Goal: Task Accomplishment & Management: Manage account settings

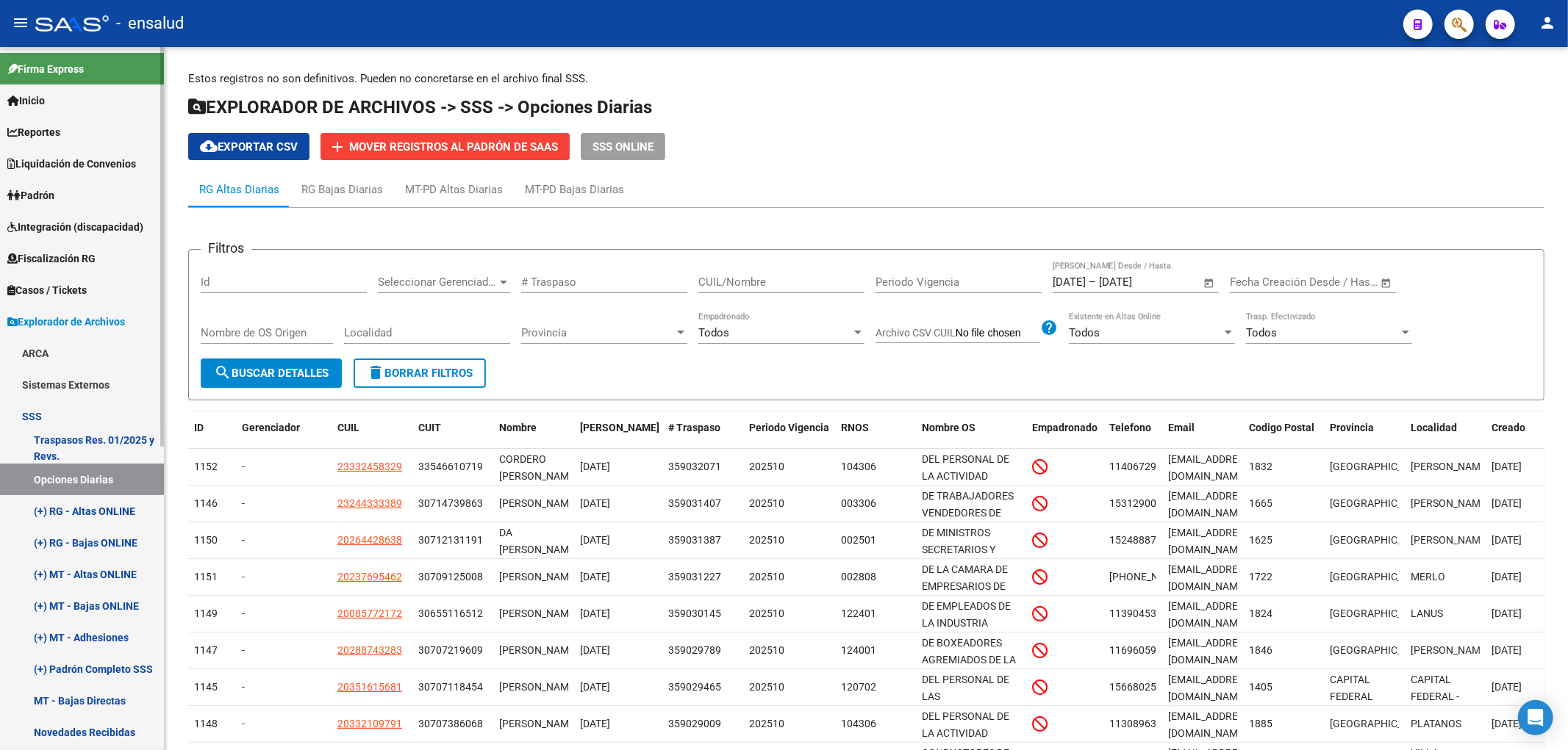
scroll to position [19, 0]
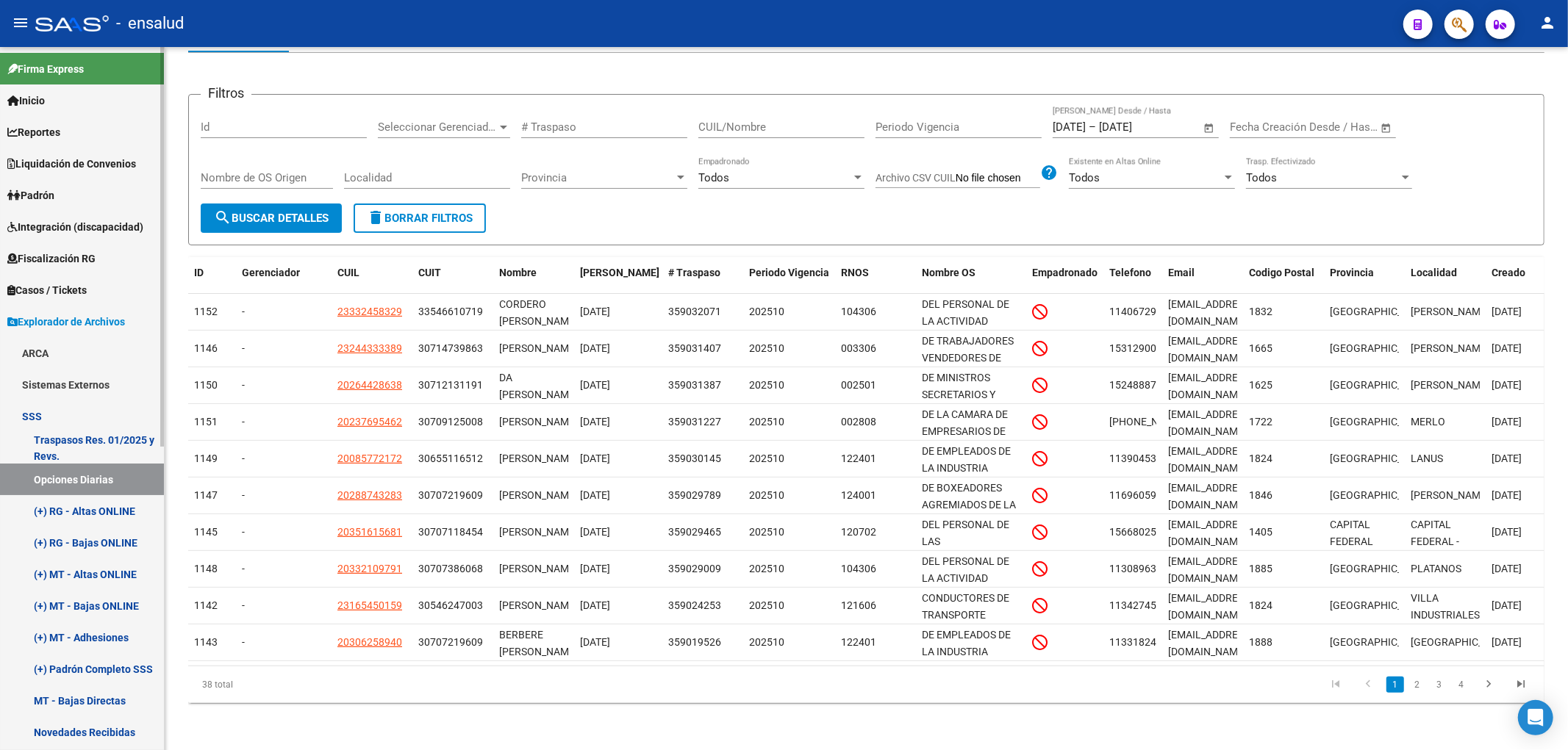
click at [37, 199] on span "Padrón" at bounding box center [31, 195] width 47 height 16
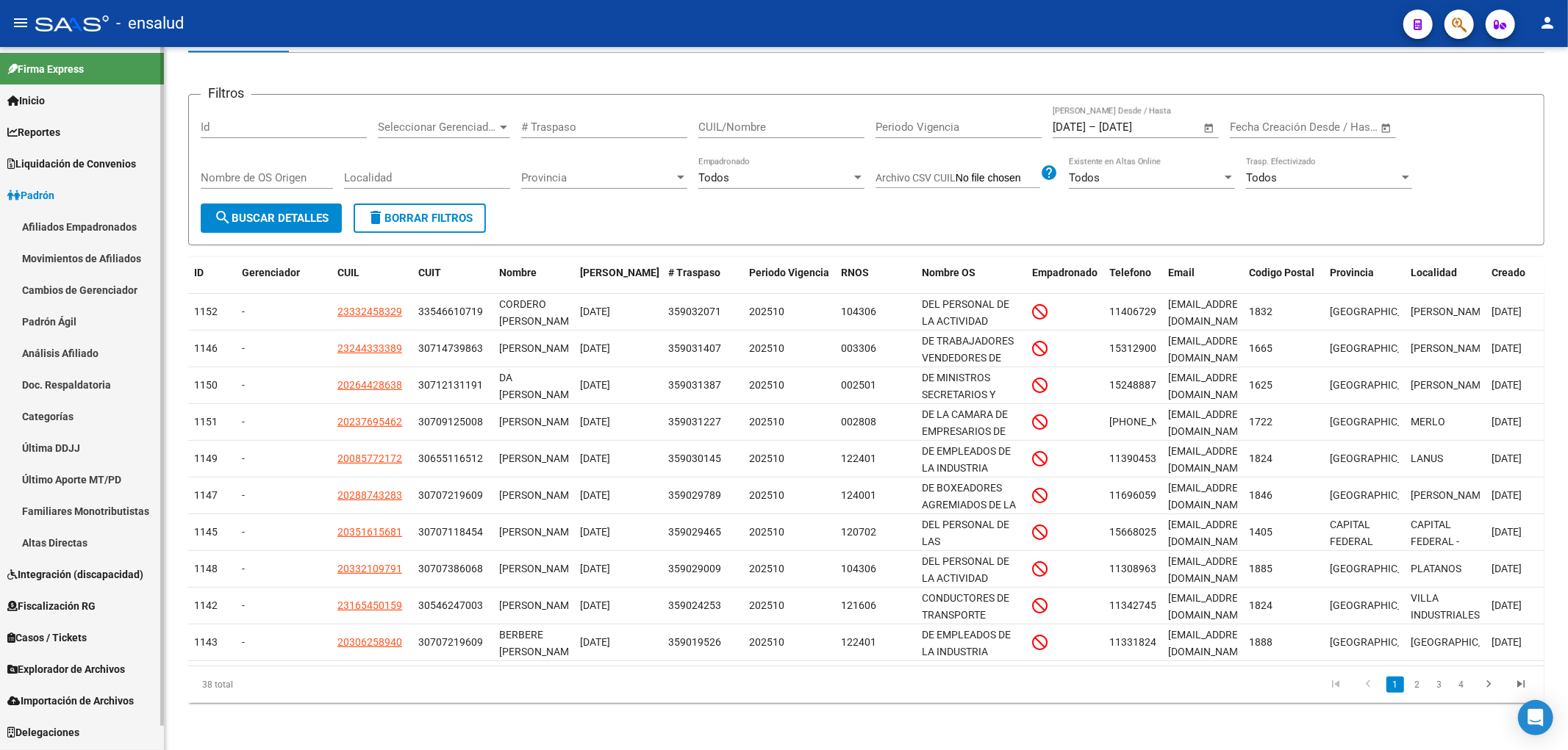
click at [45, 233] on link "Afiliados Empadronados" at bounding box center [82, 227] width 164 height 32
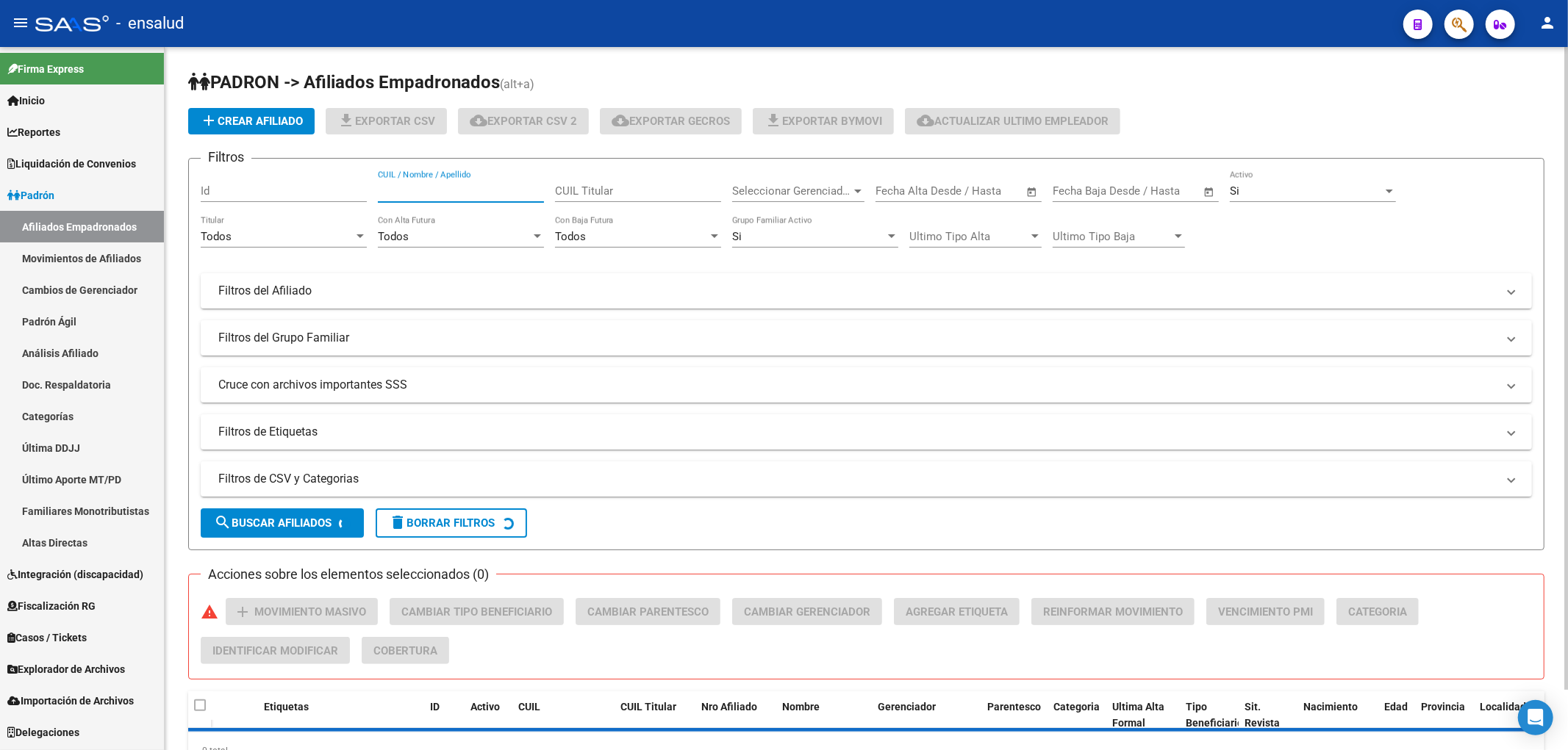
click at [415, 191] on input "CUIL / Nombre / Apellido" at bounding box center [461, 190] width 166 height 13
paste input "21030581"
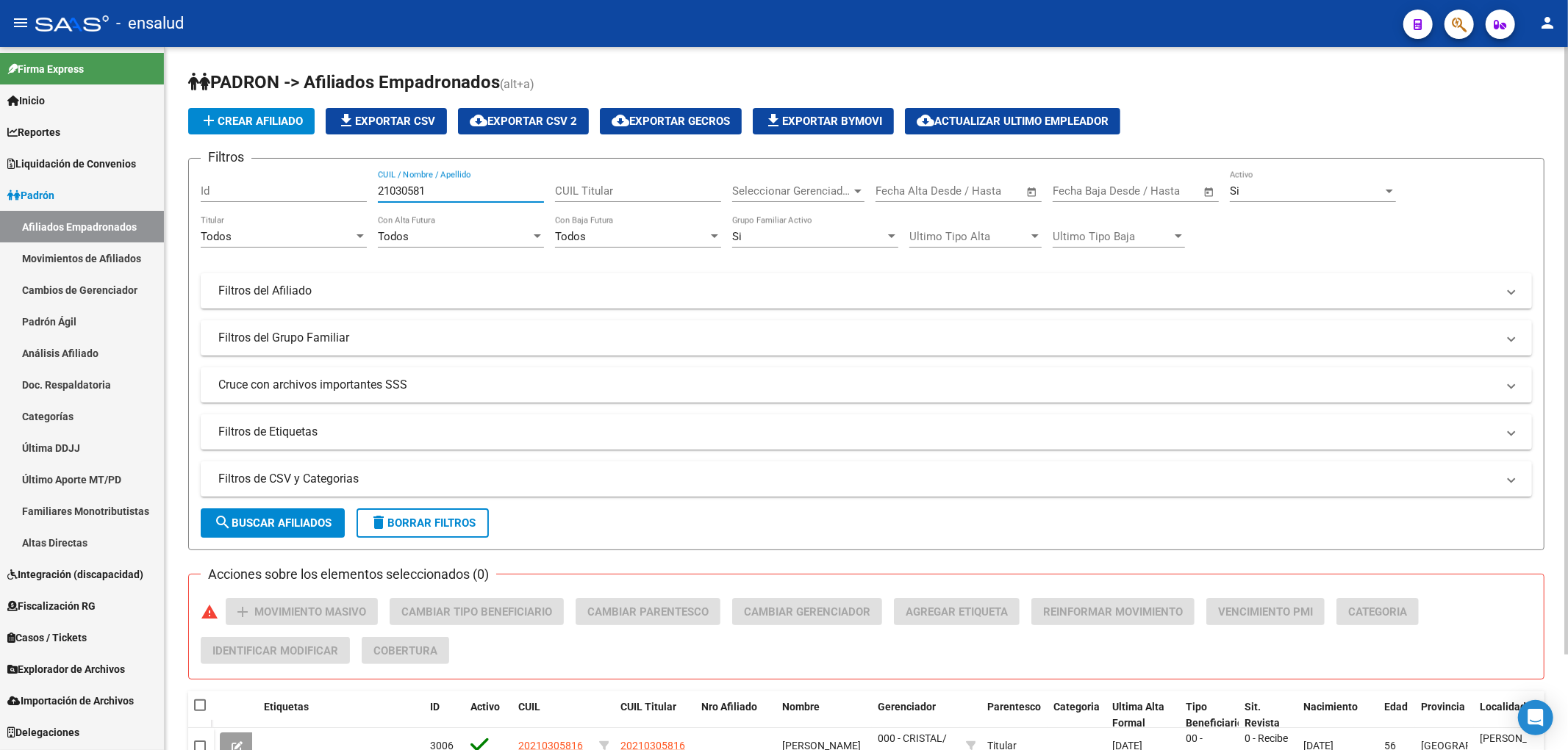
scroll to position [111, 0]
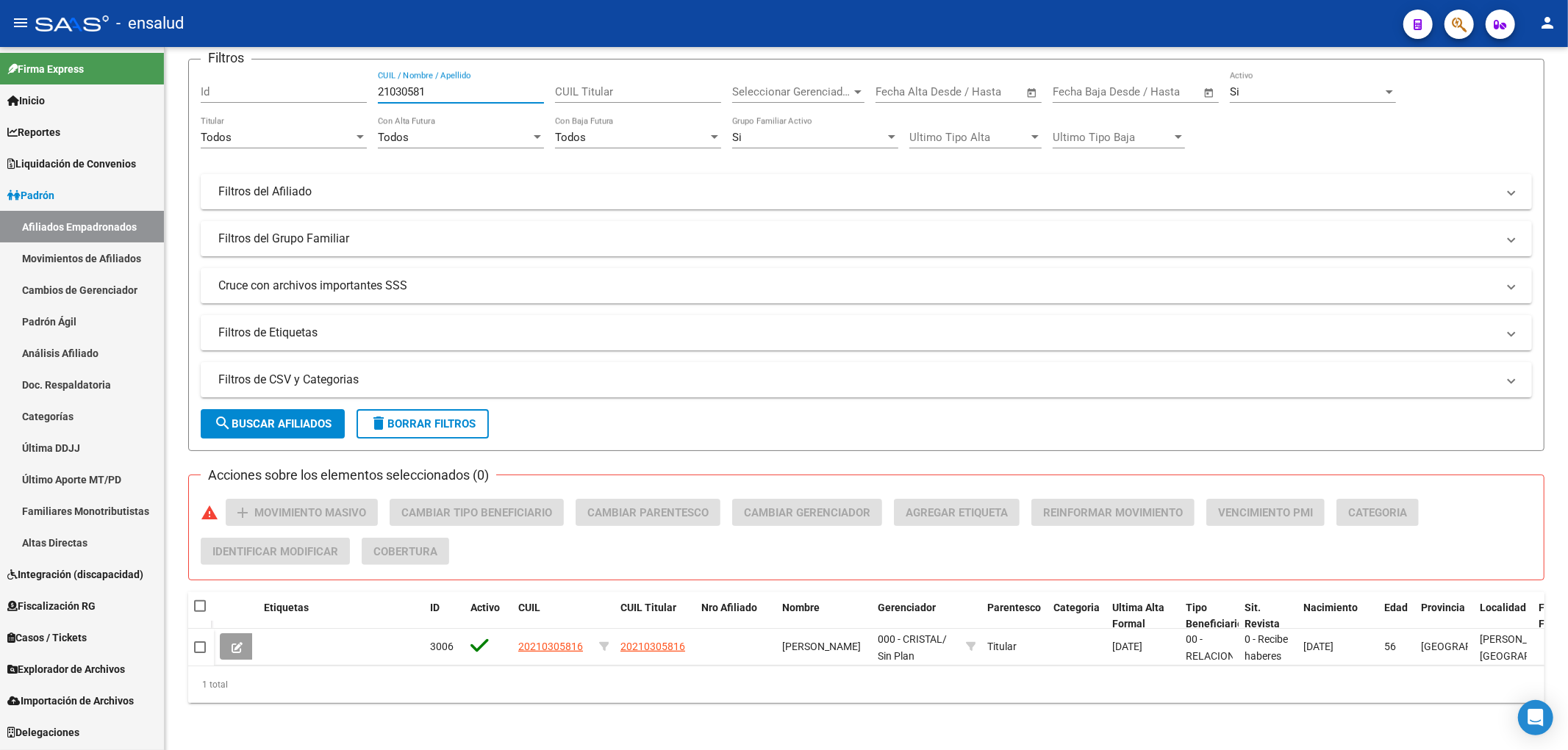
type input "21030581"
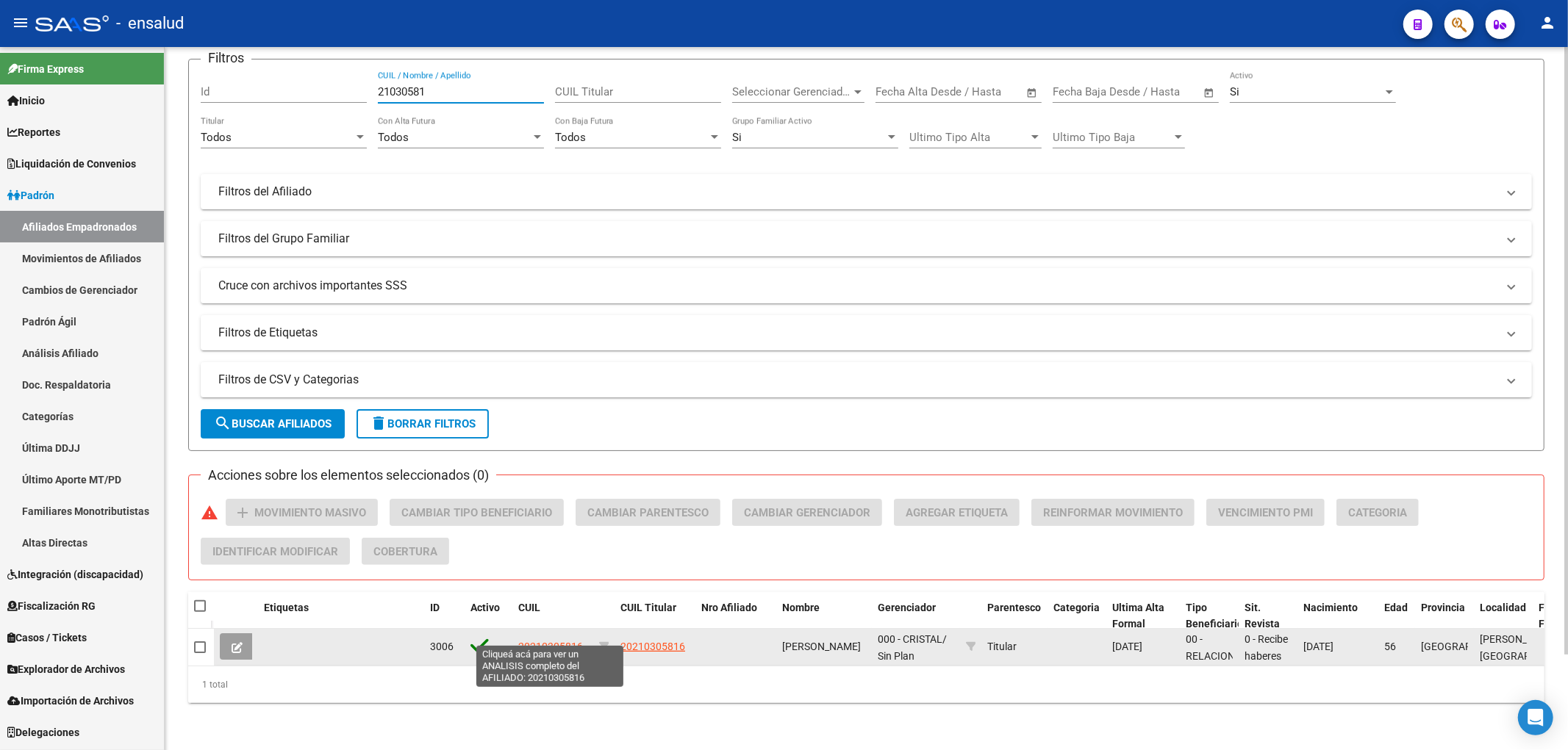
click at [563, 641] on span "20210305816" at bounding box center [550, 647] width 64 height 12
type textarea "20210305816"
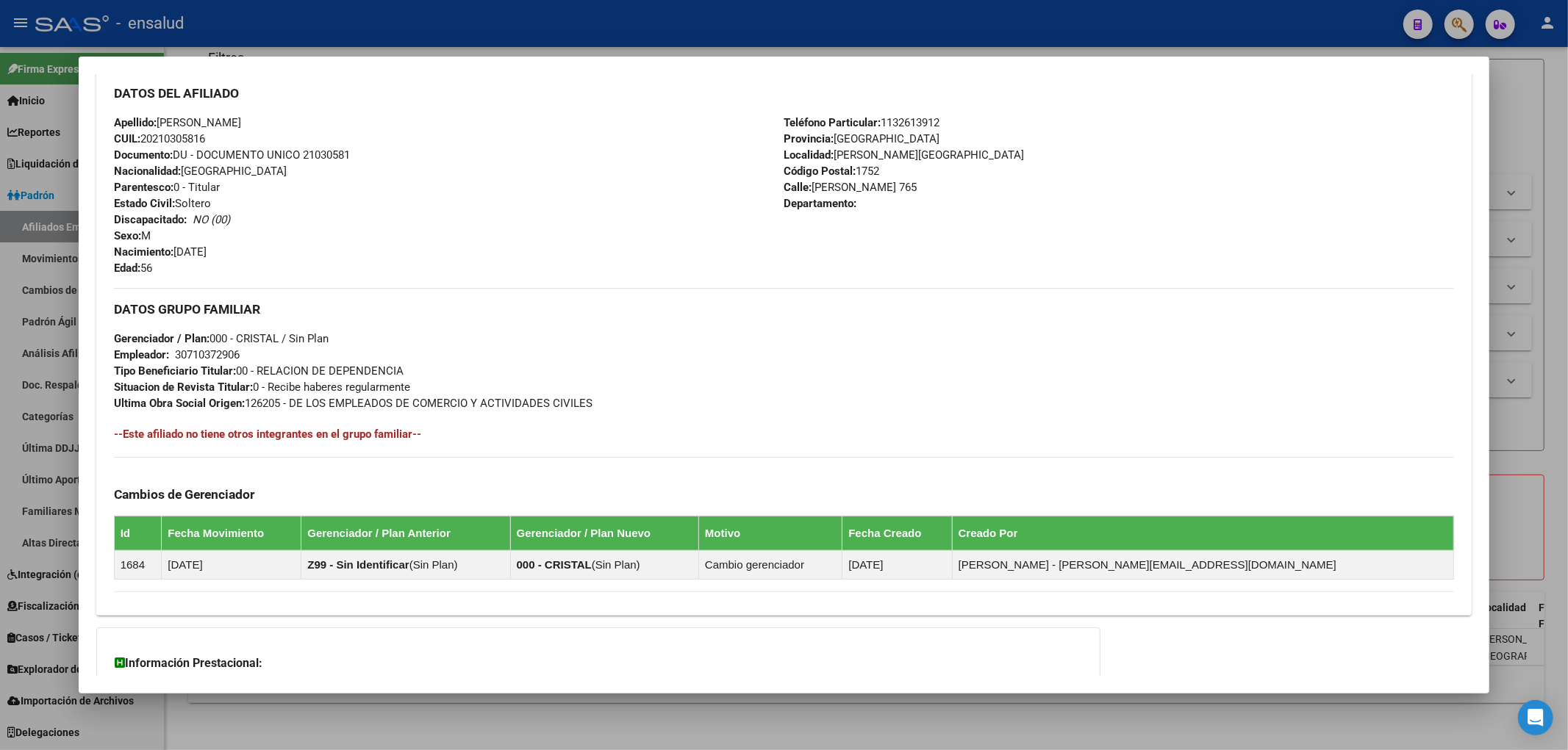
scroll to position [622, 0]
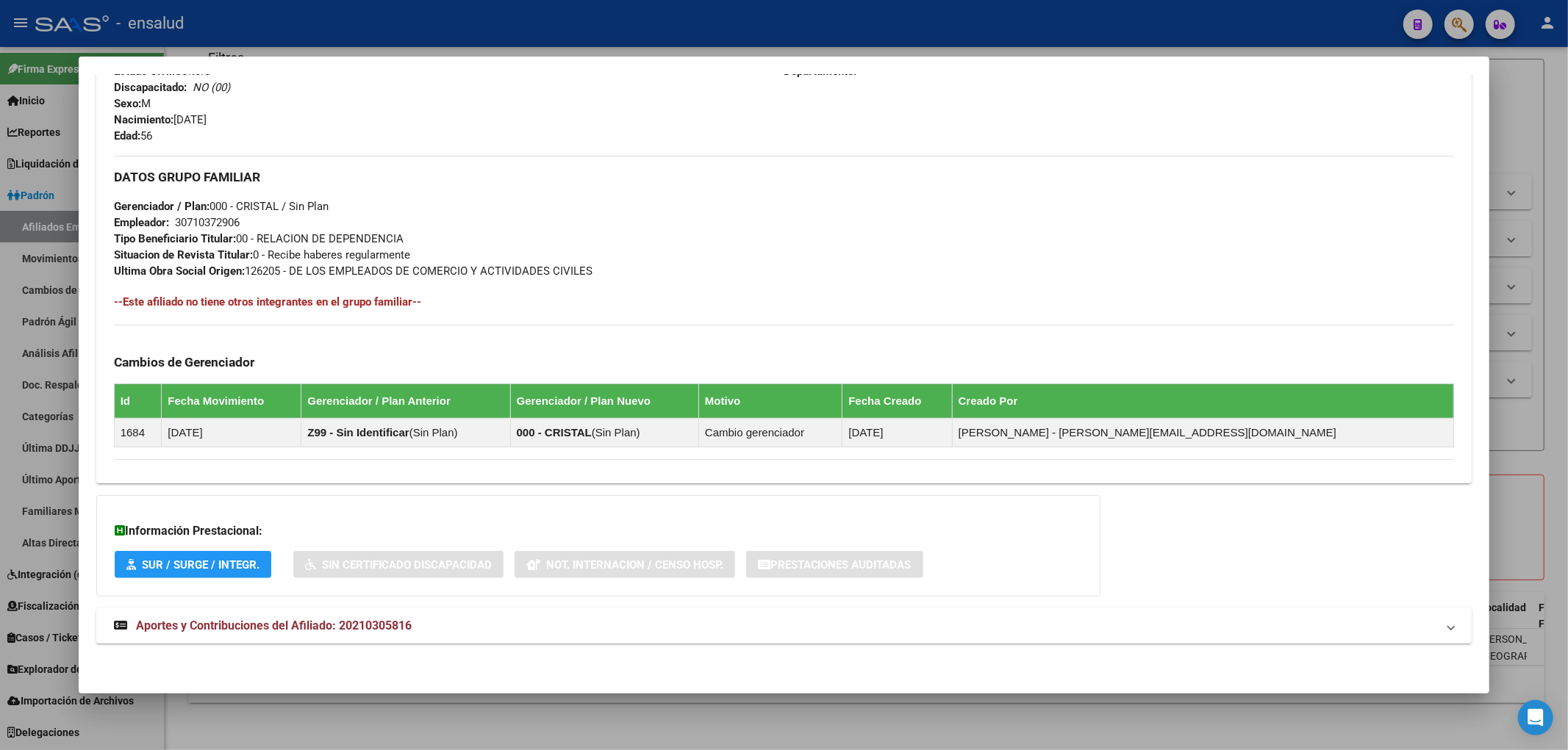
click at [233, 632] on span "Aportes y Contribuciones del Afiliado: 20210305816" at bounding box center [273, 625] width 276 height 14
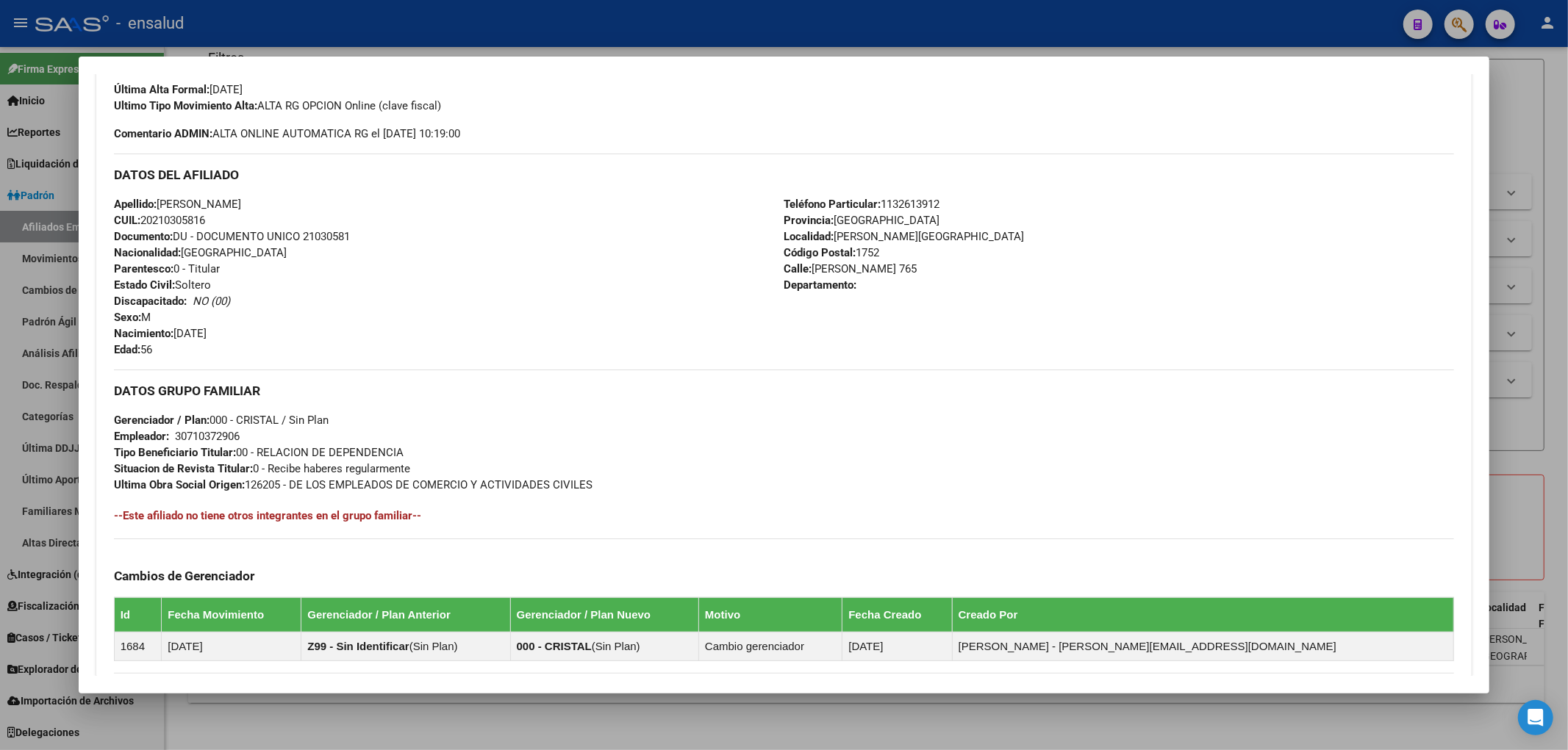
scroll to position [925, 0]
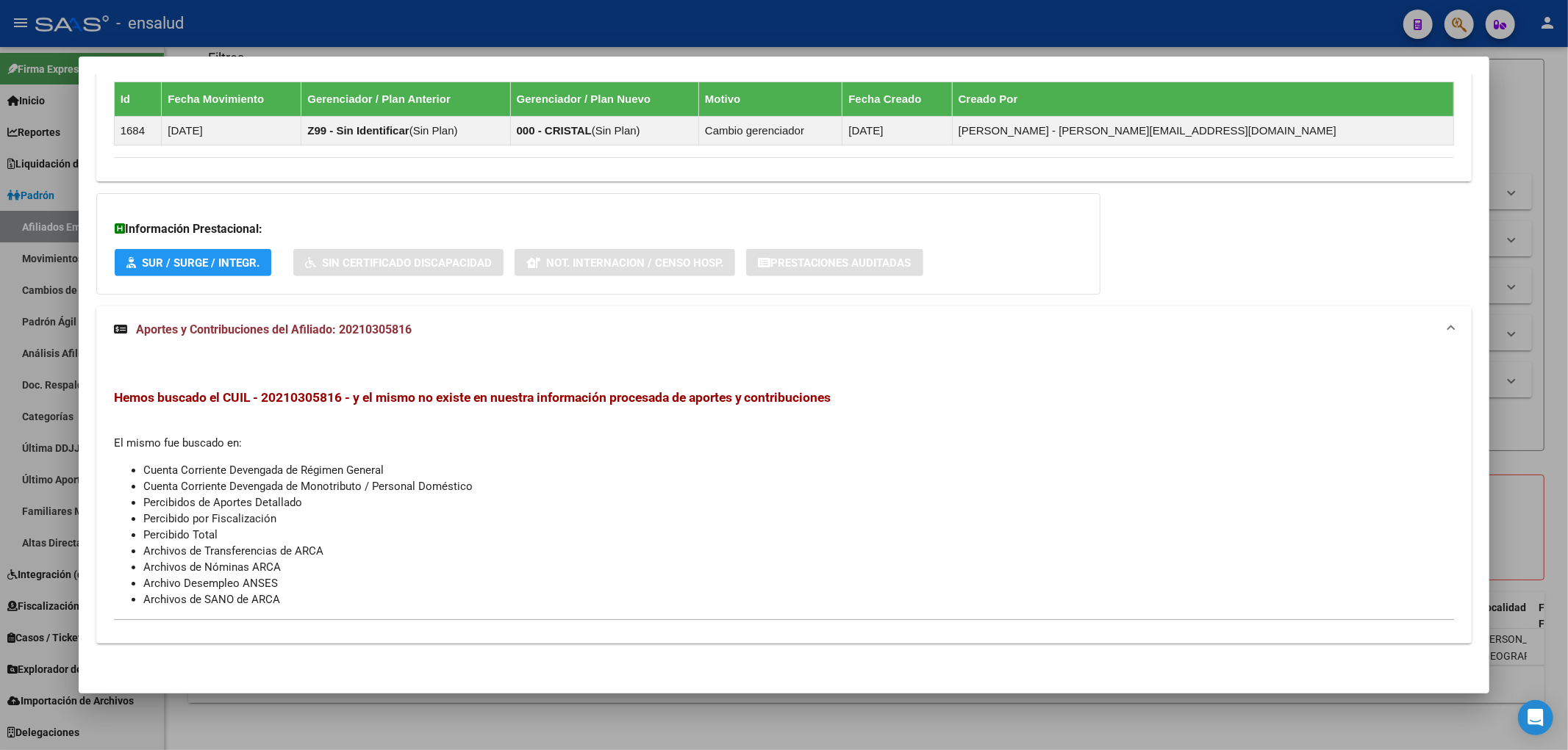
click at [353, 732] on div at bounding box center [784, 375] width 1568 height 750
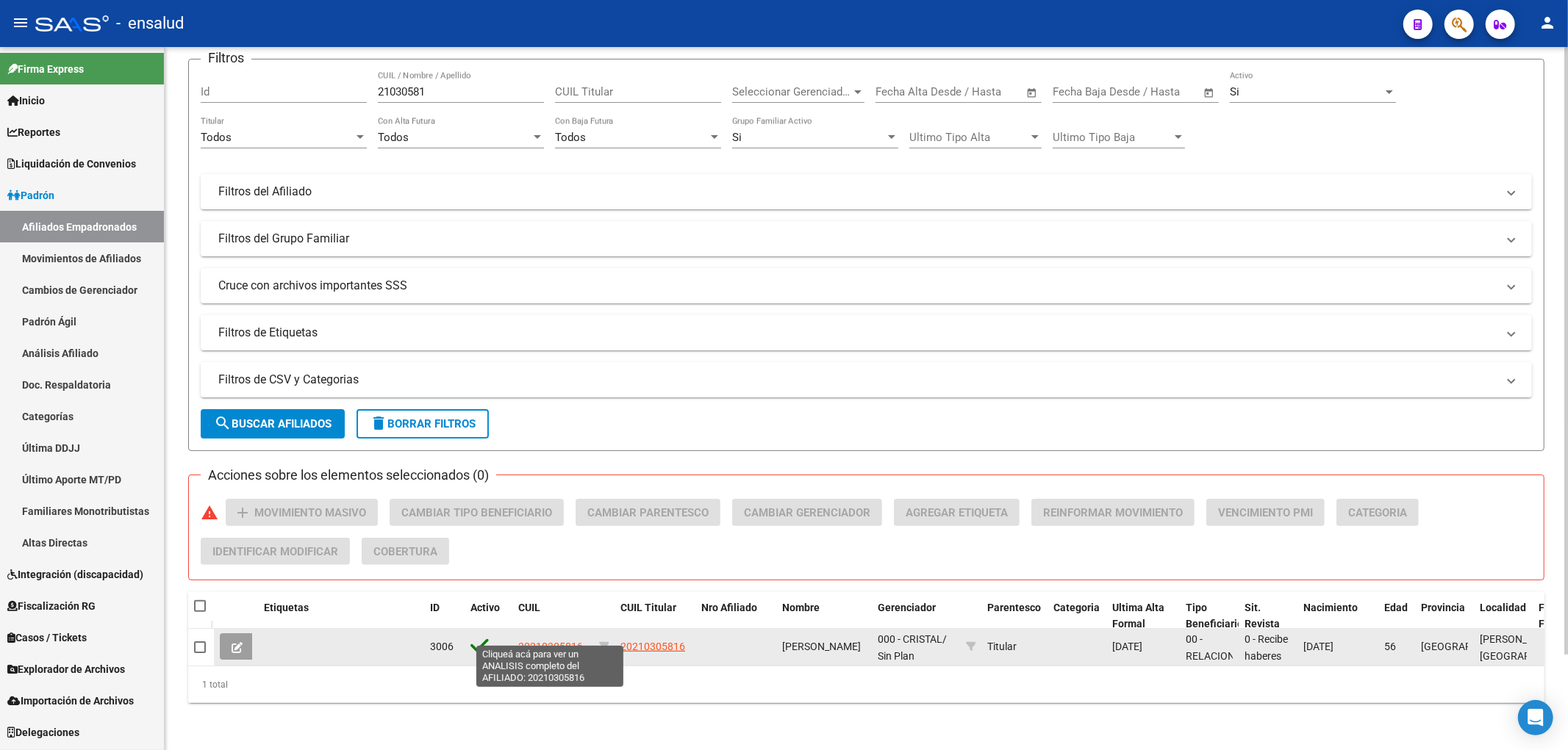
drag, startPoint x: 513, startPoint y: 640, endPoint x: 579, endPoint y: 639, distance: 66.0
click at [579, 639] on datatable-body-cell "20210305816" at bounding box center [553, 647] width 81 height 36
copy span "20210305816"
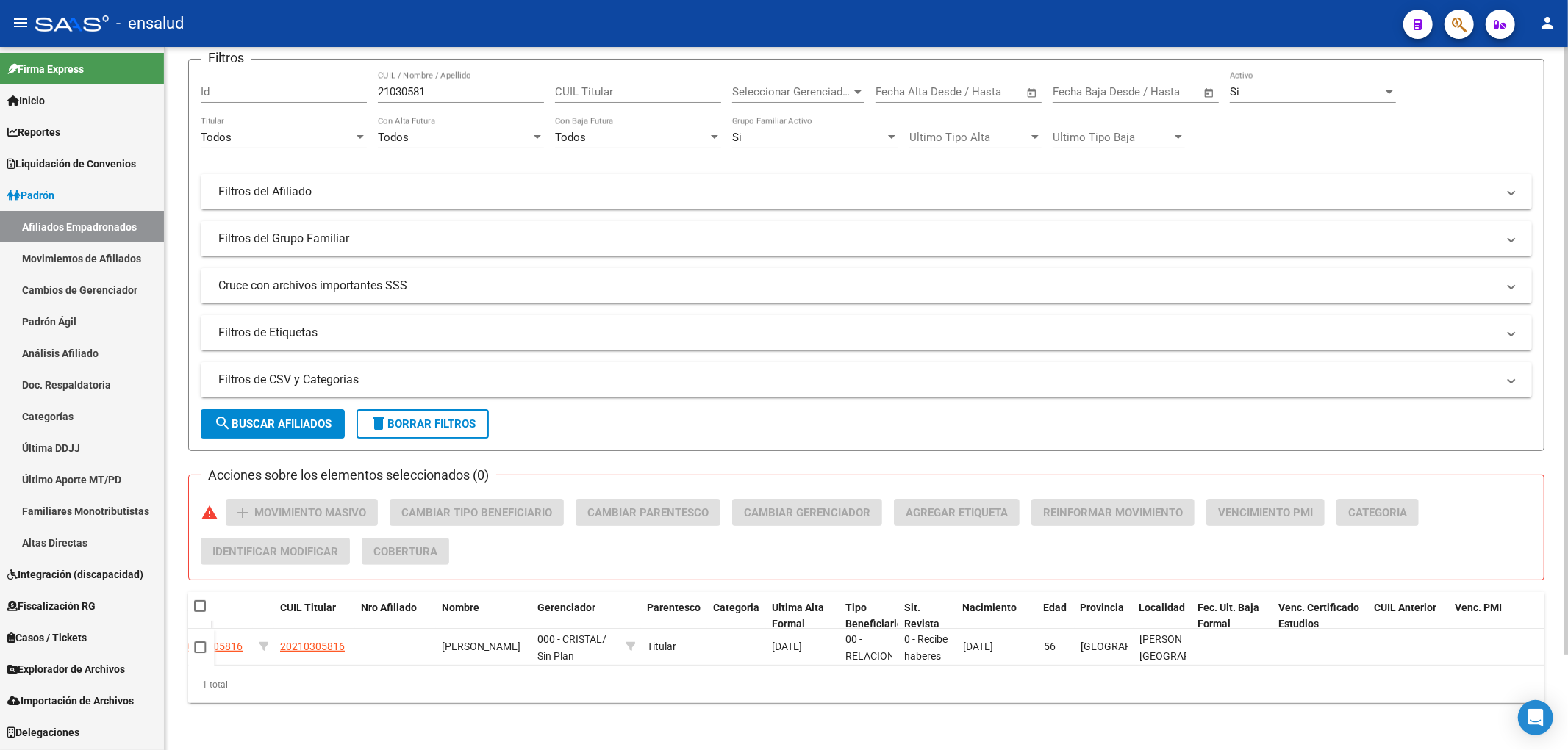
scroll to position [0, 0]
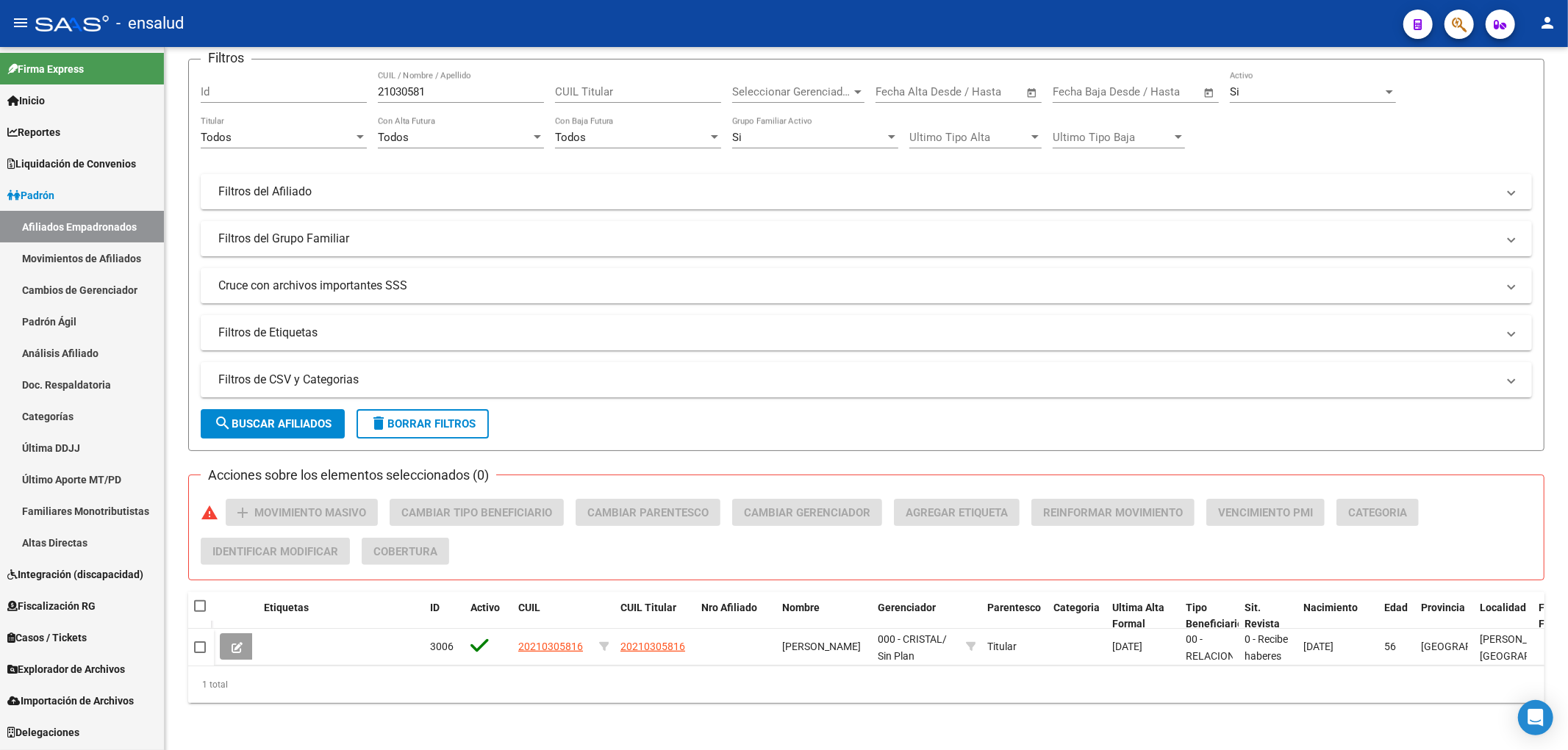
click at [53, 163] on span "Liquidación de Convenios" at bounding box center [71, 163] width 129 height 16
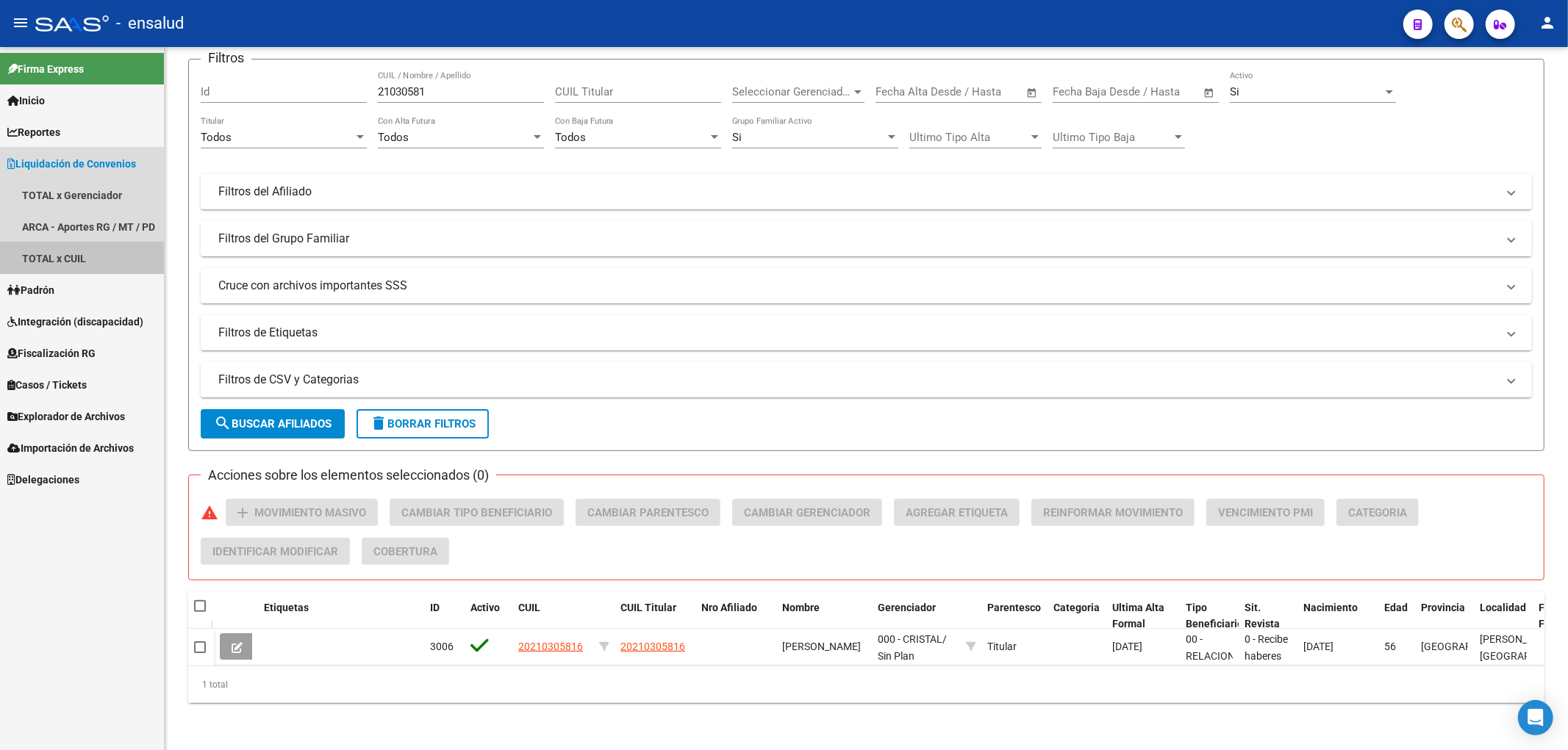
click at [75, 261] on link "TOTAL x CUIL" at bounding box center [82, 258] width 164 height 32
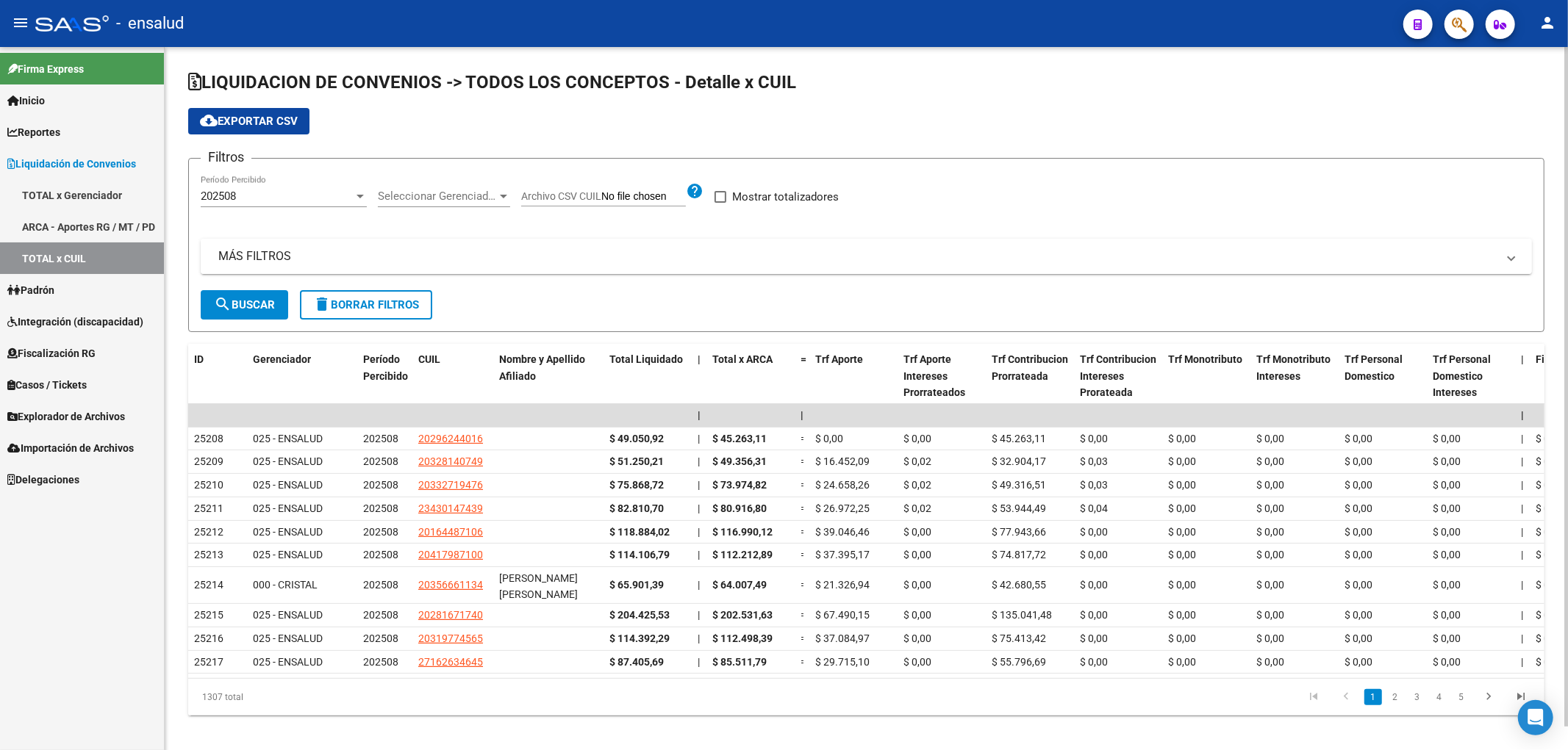
click at [288, 245] on mat-expansion-panel-header "MÁS FILTROS" at bounding box center [866, 256] width 1331 height 36
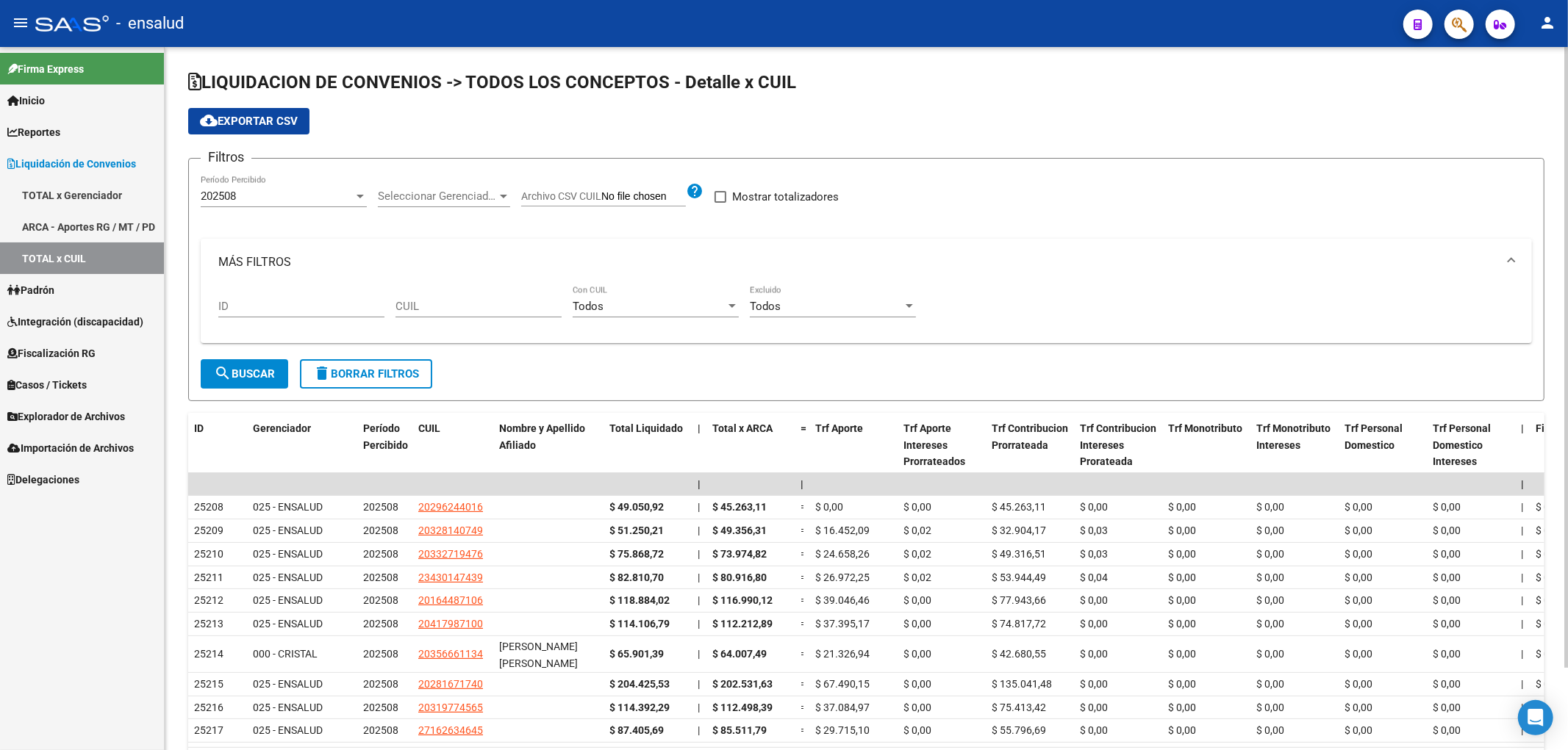
click at [427, 311] on input "CUIL" at bounding box center [479, 306] width 166 height 13
paste input "20-21030581-6"
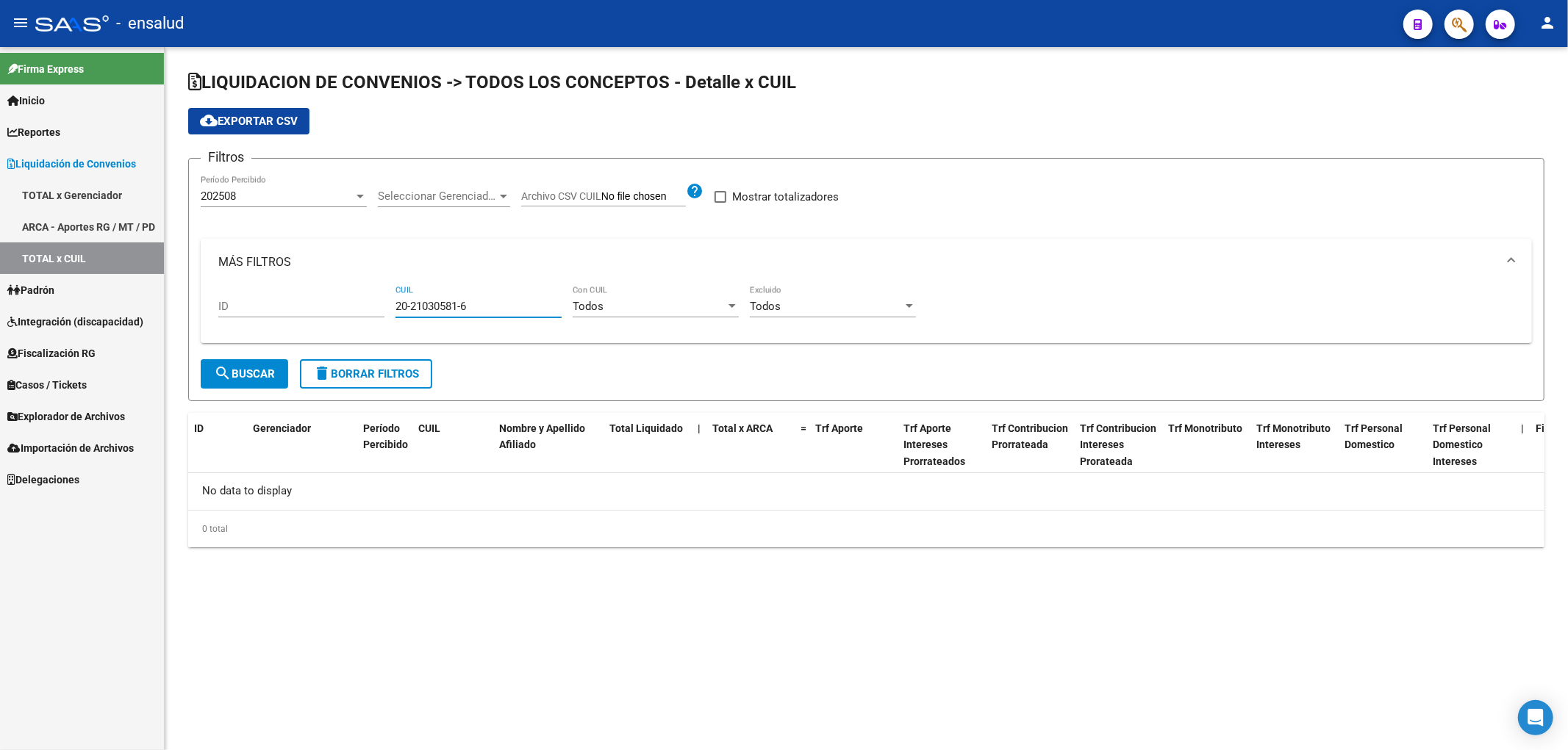
type input "20-21030581-6"
click at [260, 377] on span "search Buscar" at bounding box center [244, 373] width 61 height 13
click at [278, 194] on div "202508" at bounding box center [277, 196] width 153 height 13
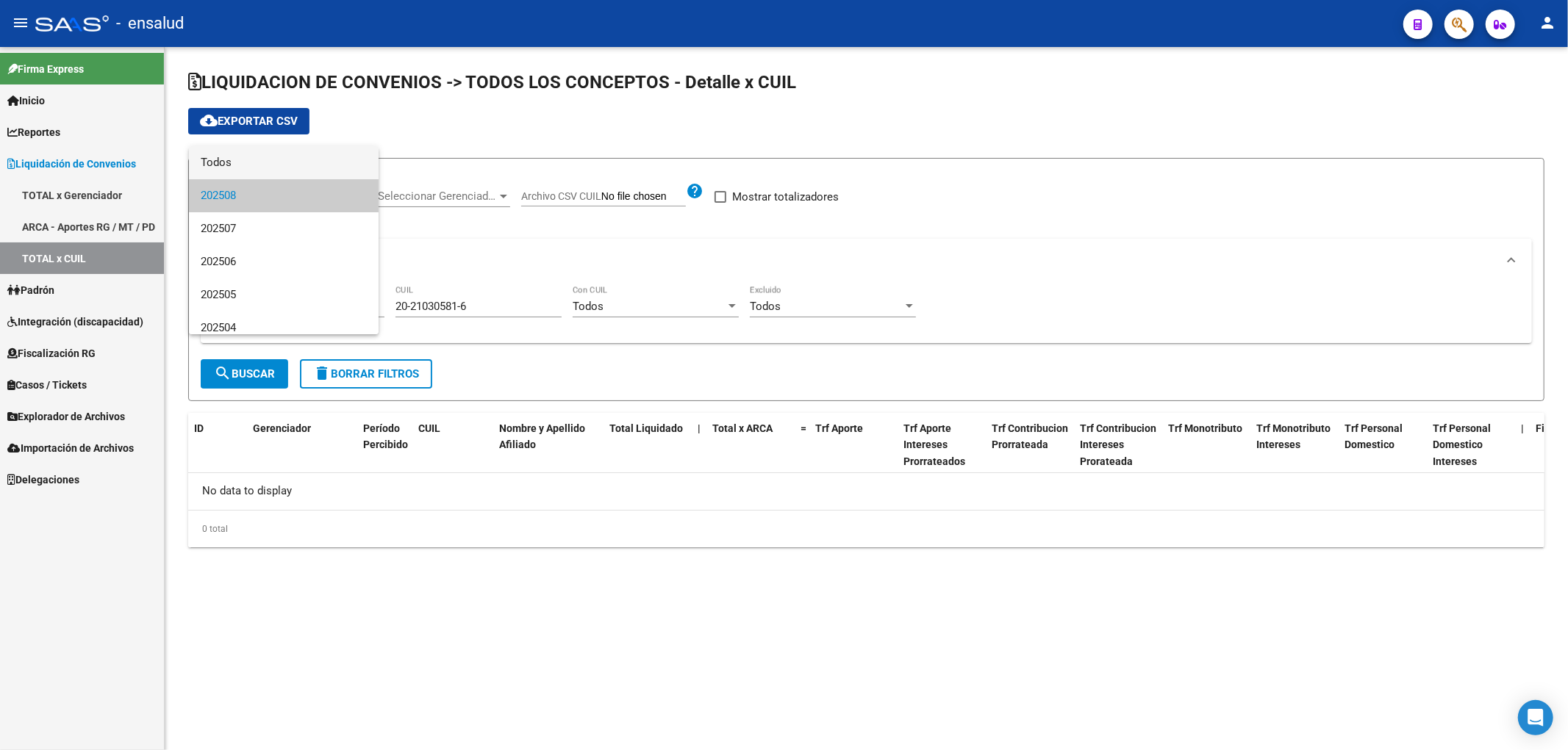
click at [266, 163] on span "Todos" at bounding box center [284, 162] width 166 height 33
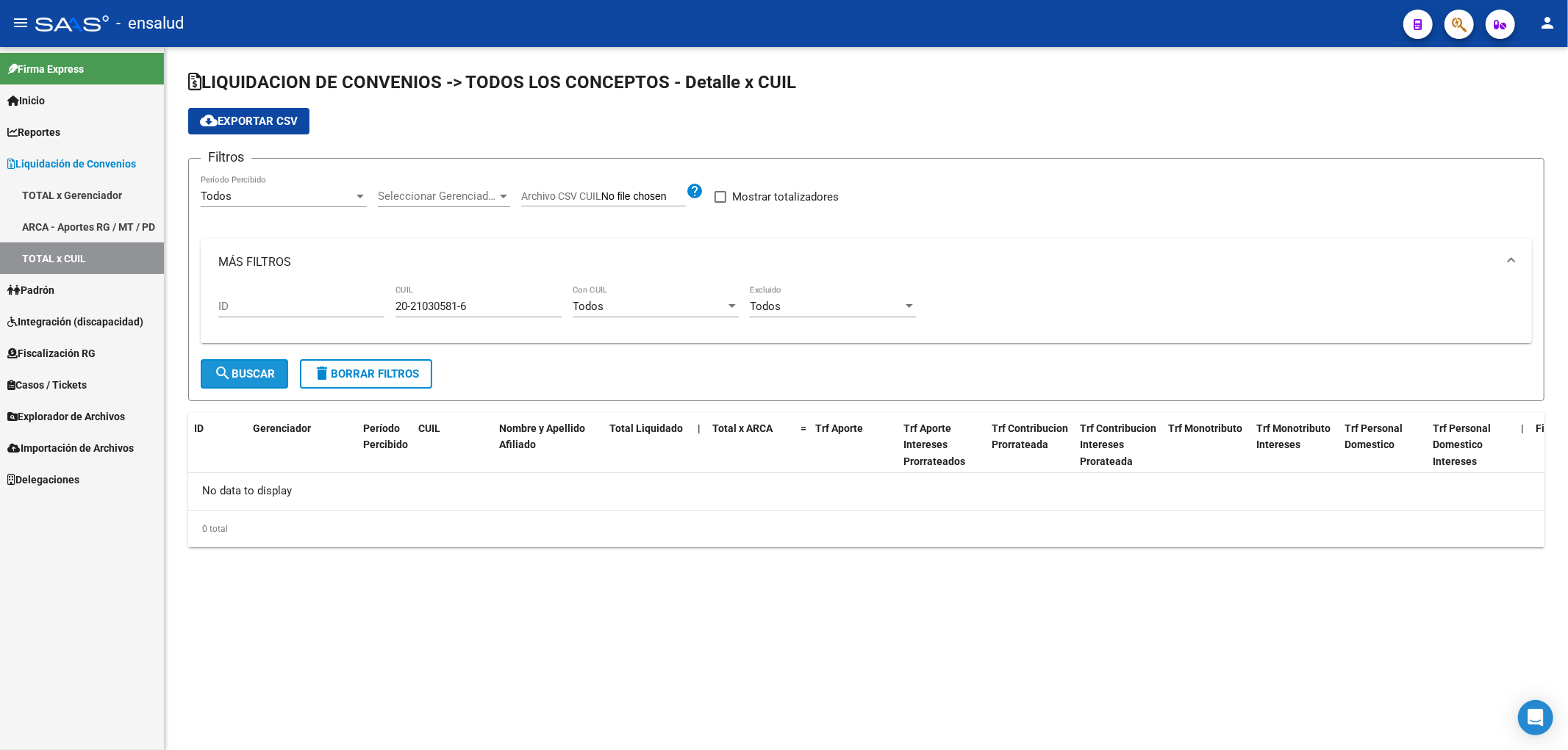
click at [245, 375] on span "search Buscar" at bounding box center [244, 373] width 61 height 13
click at [70, 252] on link "TOTAL x CUIL" at bounding box center [82, 258] width 164 height 32
click at [60, 443] on span "Importación de Archivos" at bounding box center [70, 448] width 127 height 16
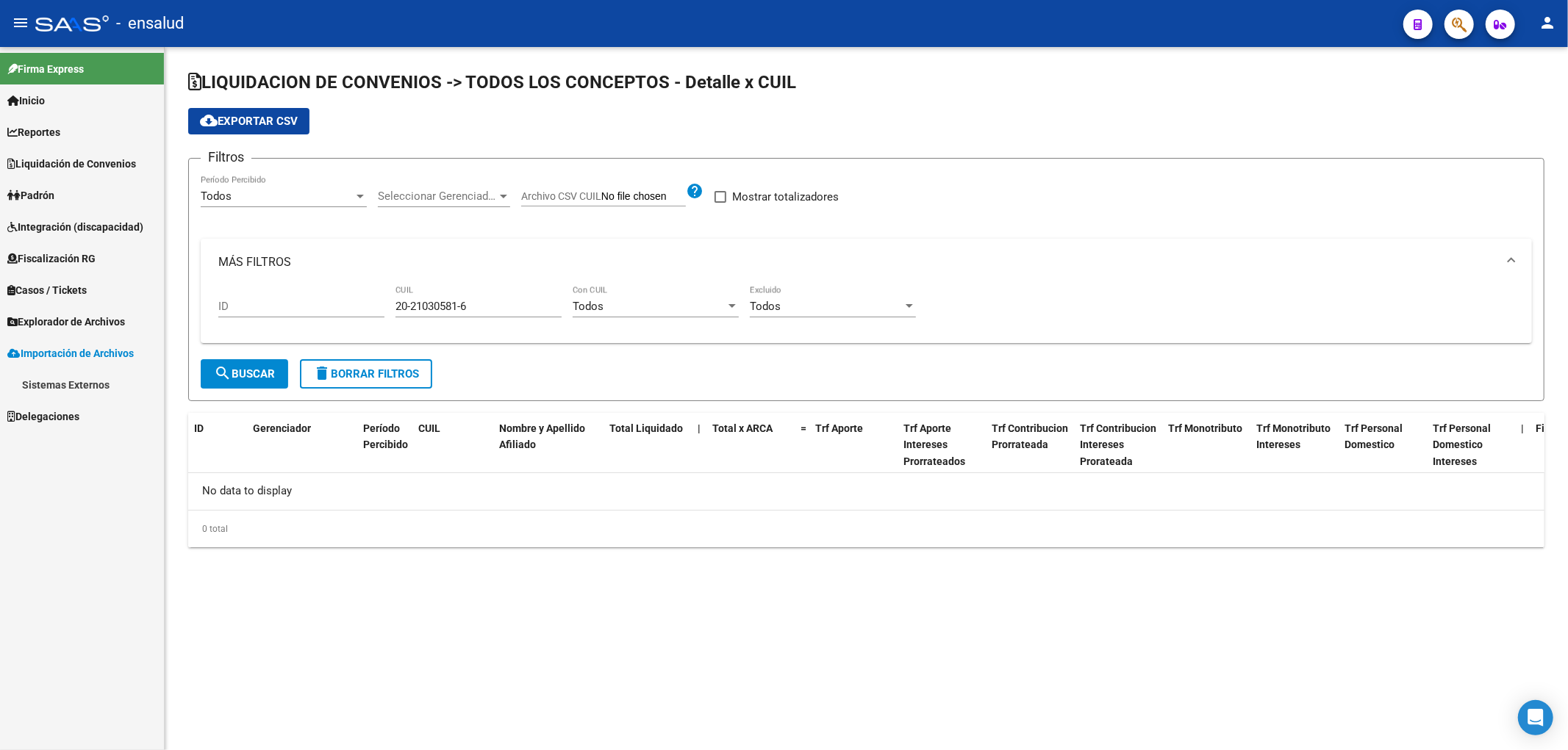
click at [69, 324] on span "Explorador de Archivos" at bounding box center [65, 322] width 118 height 16
click at [24, 422] on link "SSS" at bounding box center [82, 417] width 164 height 32
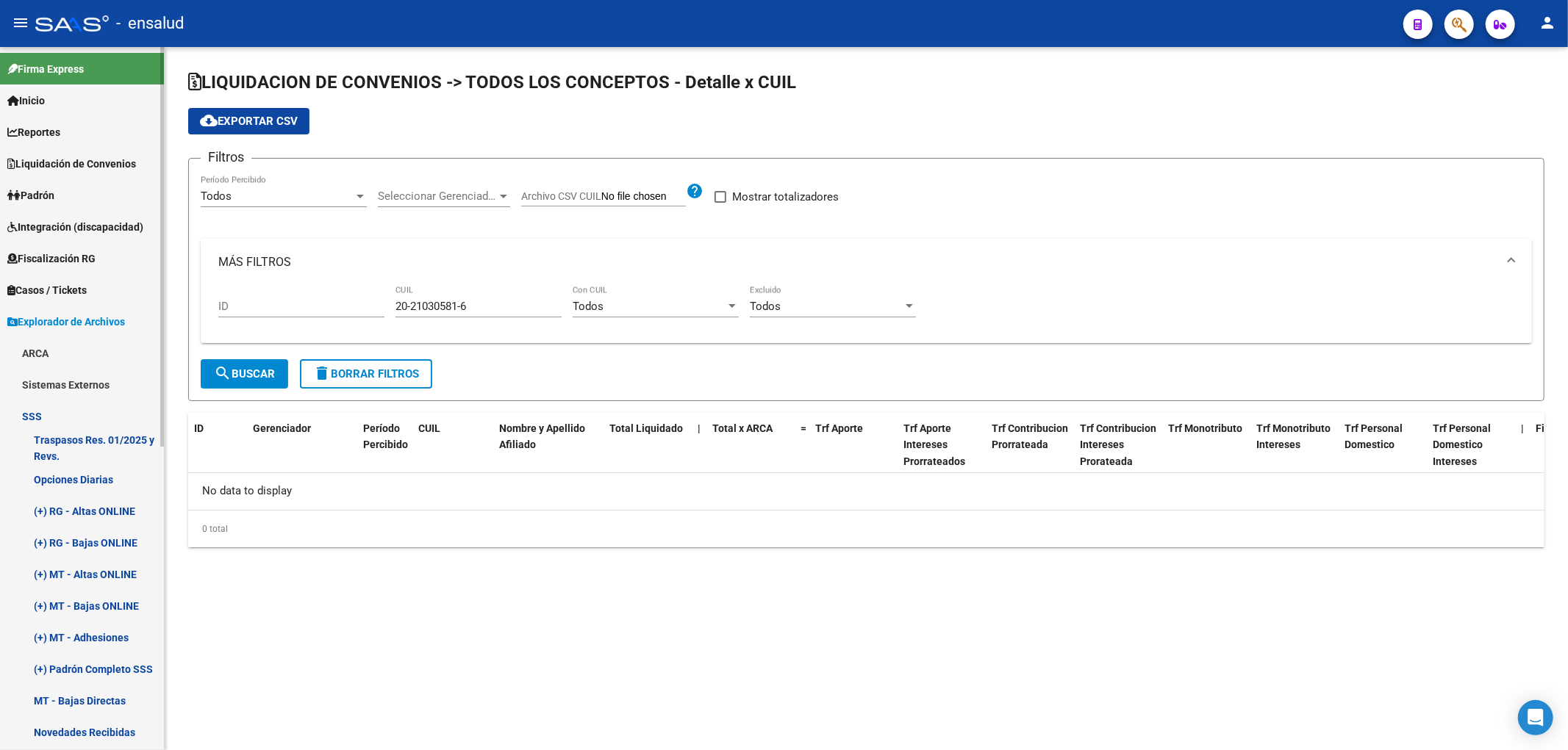
click at [88, 542] on link "(+) RG - Bajas ONLINE" at bounding box center [82, 543] width 164 height 32
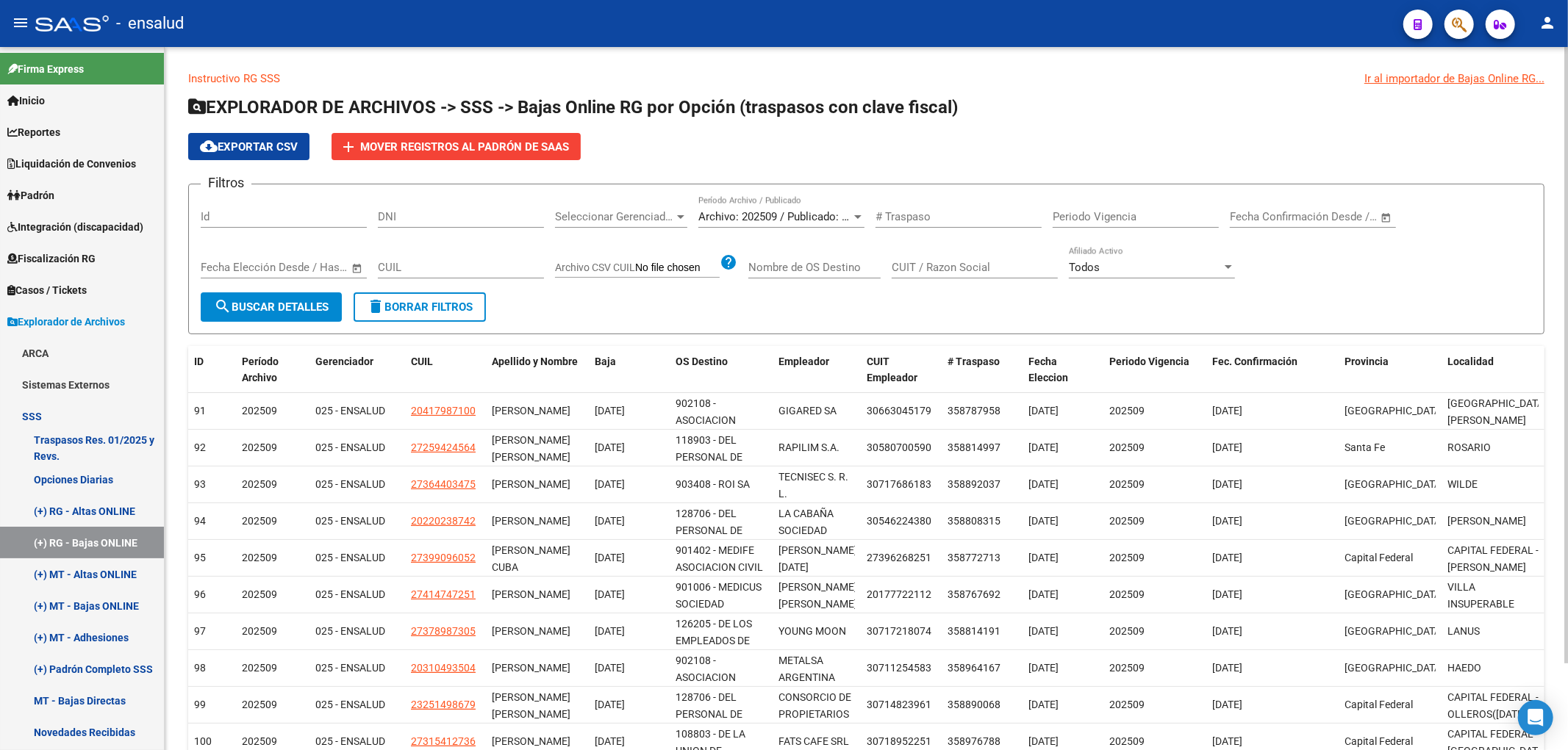
click at [642, 218] on span "Seleccionar Gerenciador" at bounding box center [614, 216] width 119 height 13
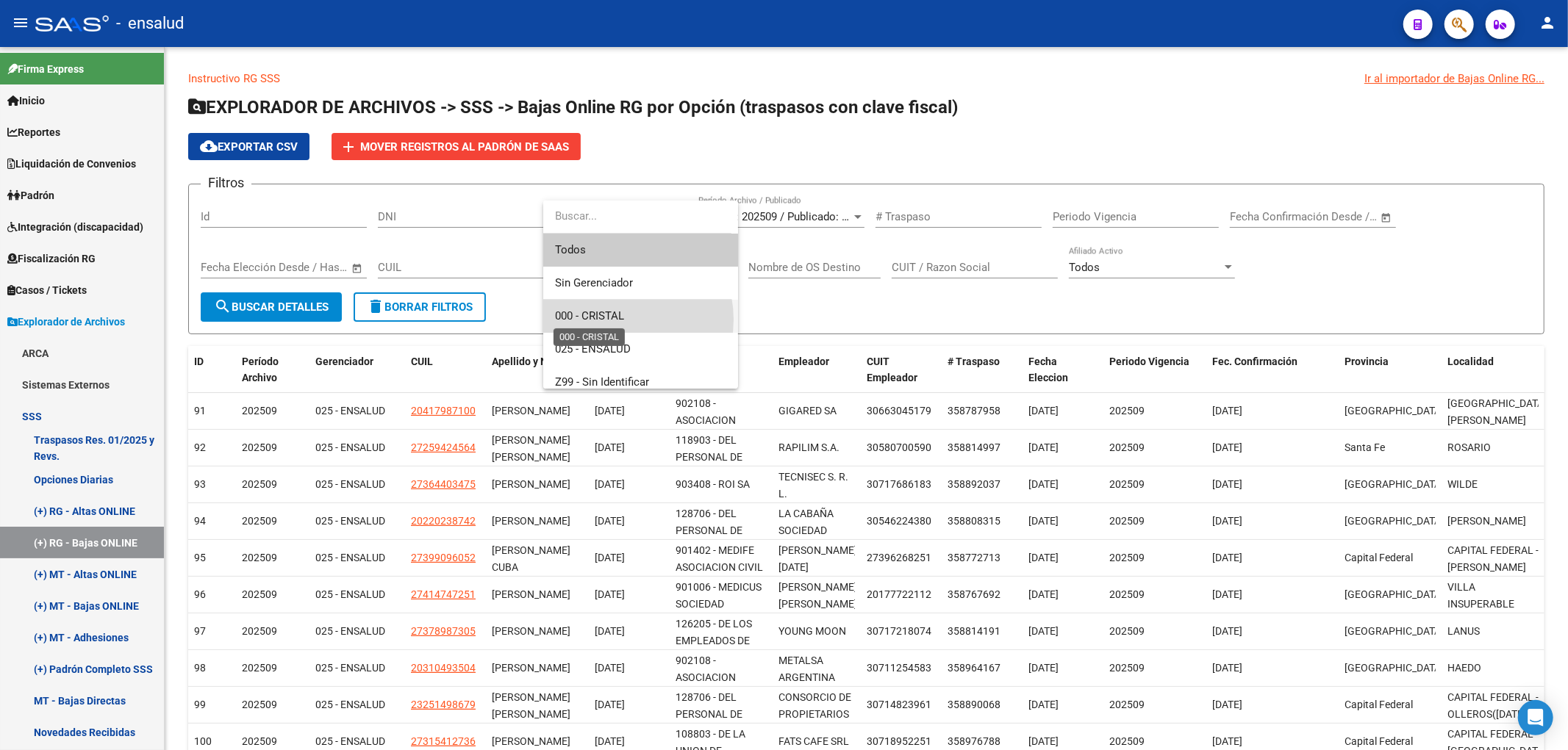
click at [613, 320] on span "000 - CRISTAL" at bounding box center [590, 316] width 69 height 13
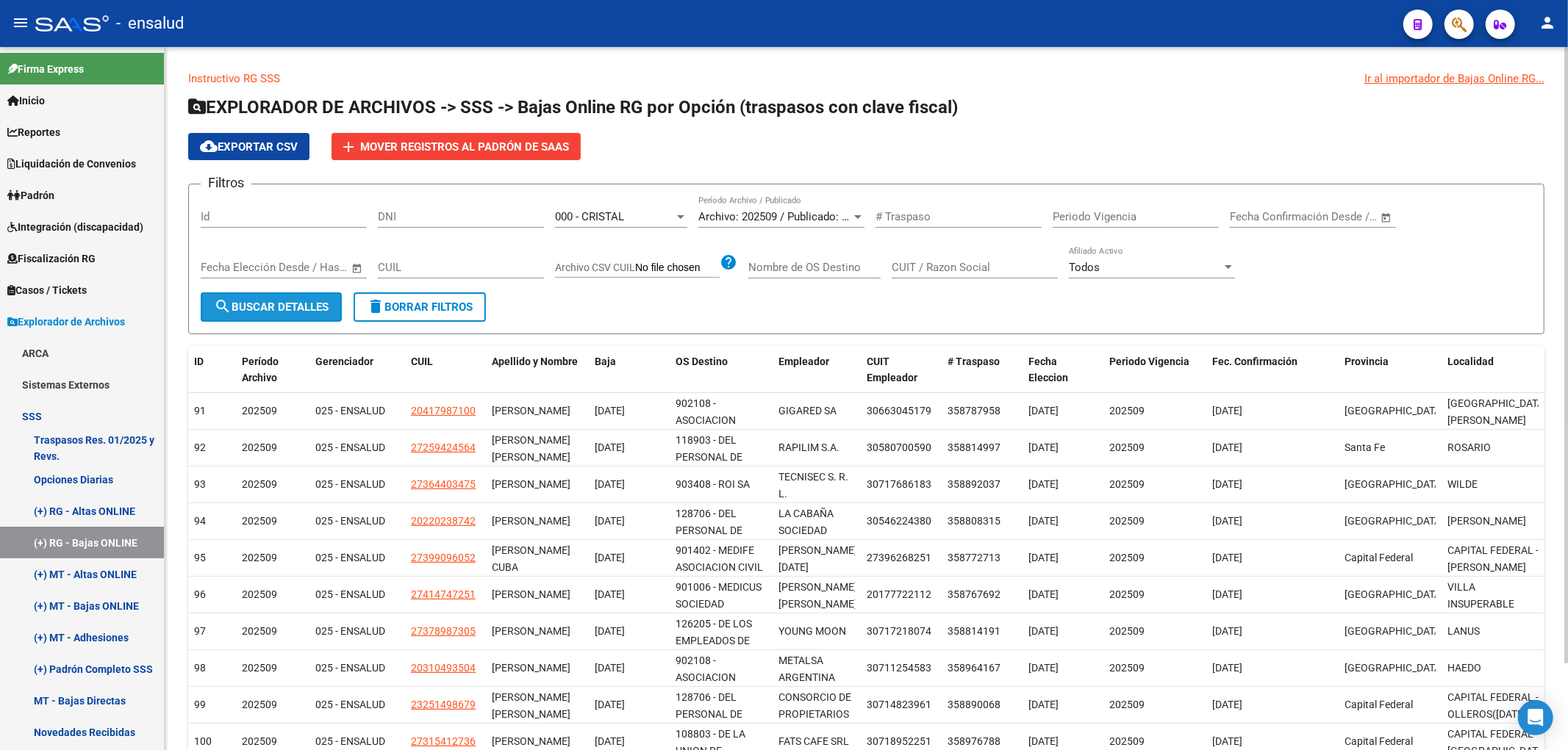
click at [307, 308] on span "search Buscar Detalles" at bounding box center [271, 307] width 115 height 13
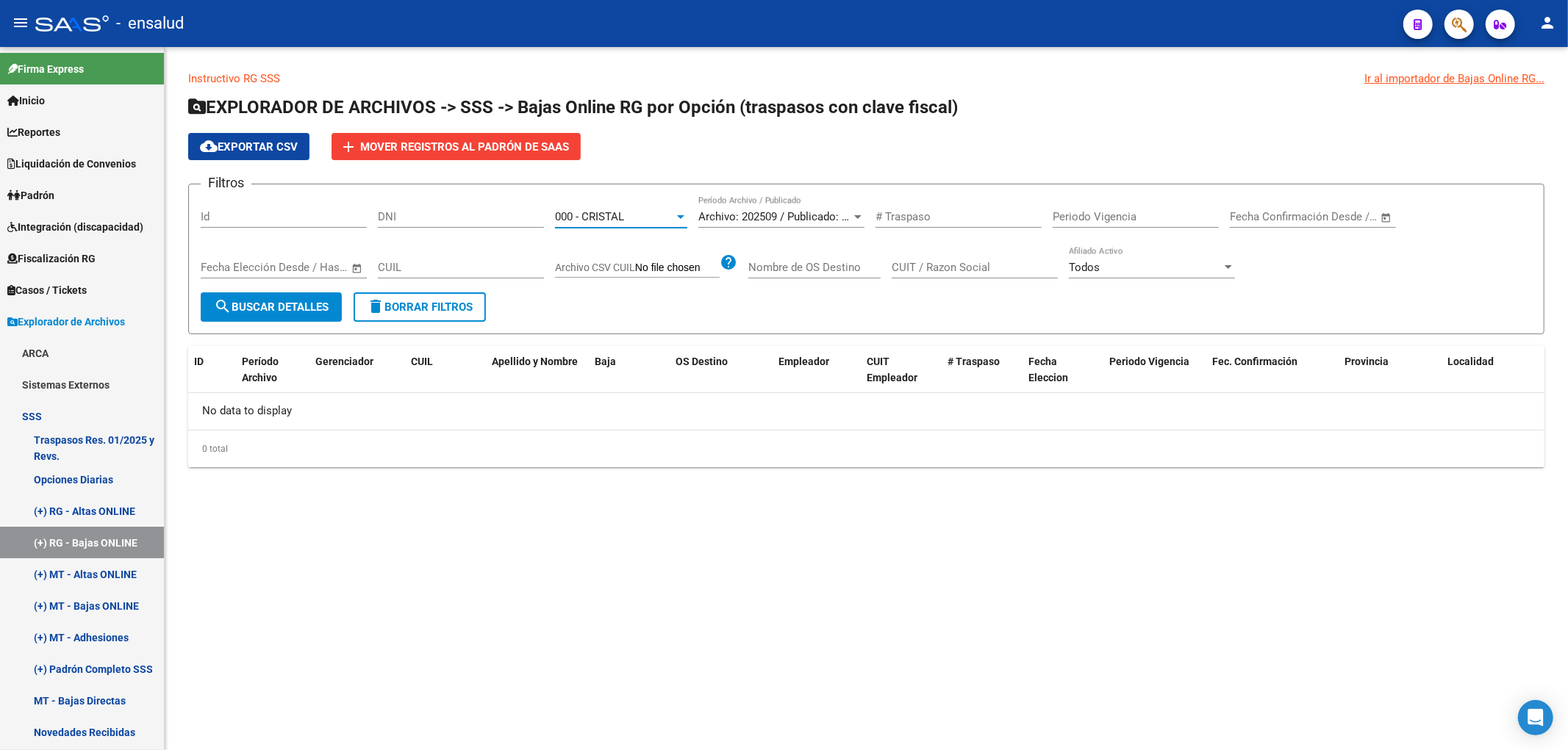
click at [630, 212] on div "000 - CRISTAL" at bounding box center [614, 216] width 119 height 13
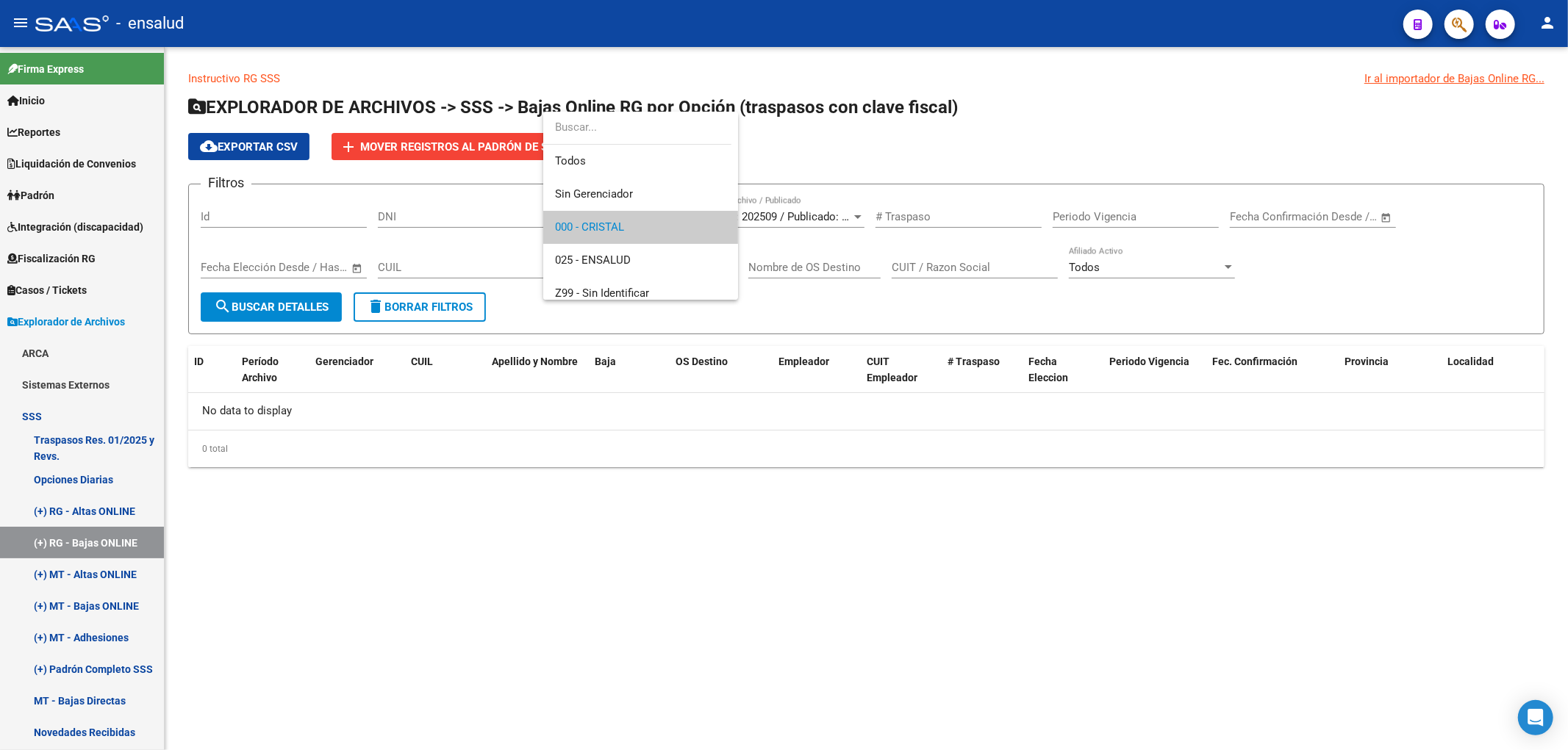
scroll to position [10, 0]
click at [627, 148] on span "Todos" at bounding box center [640, 150] width 171 height 33
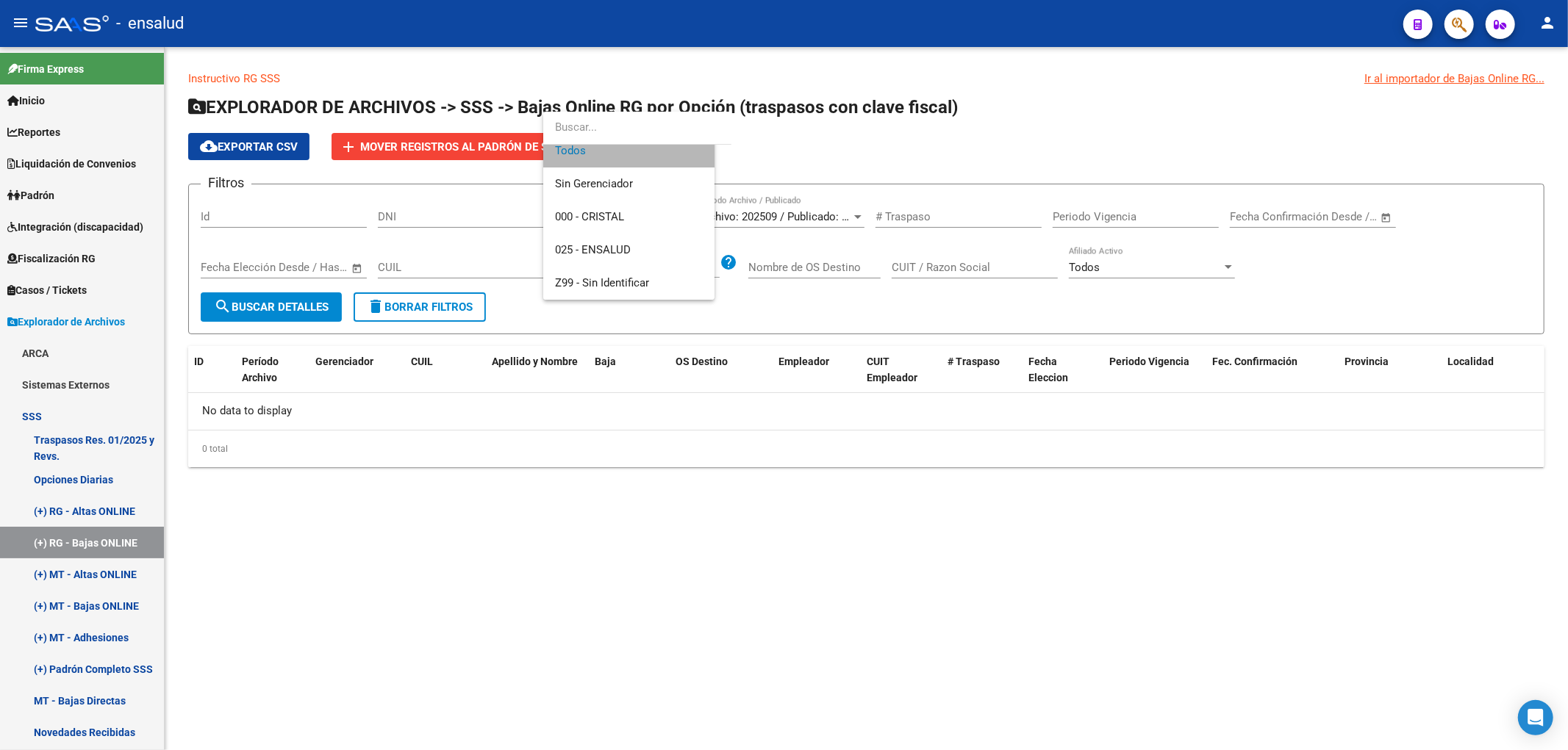
scroll to position [0, 0]
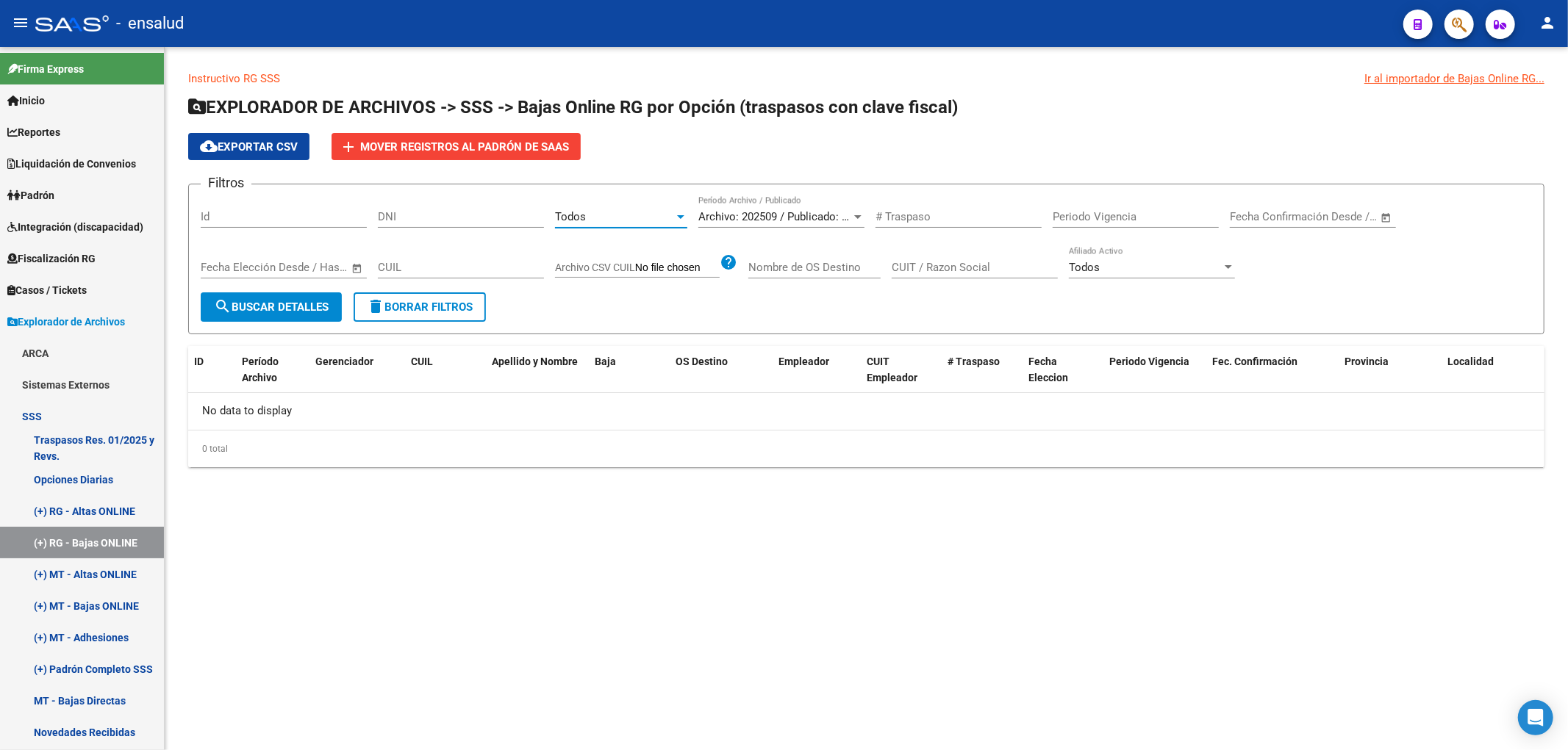
click at [258, 293] on button "search Buscar Detalles" at bounding box center [271, 308] width 141 height 30
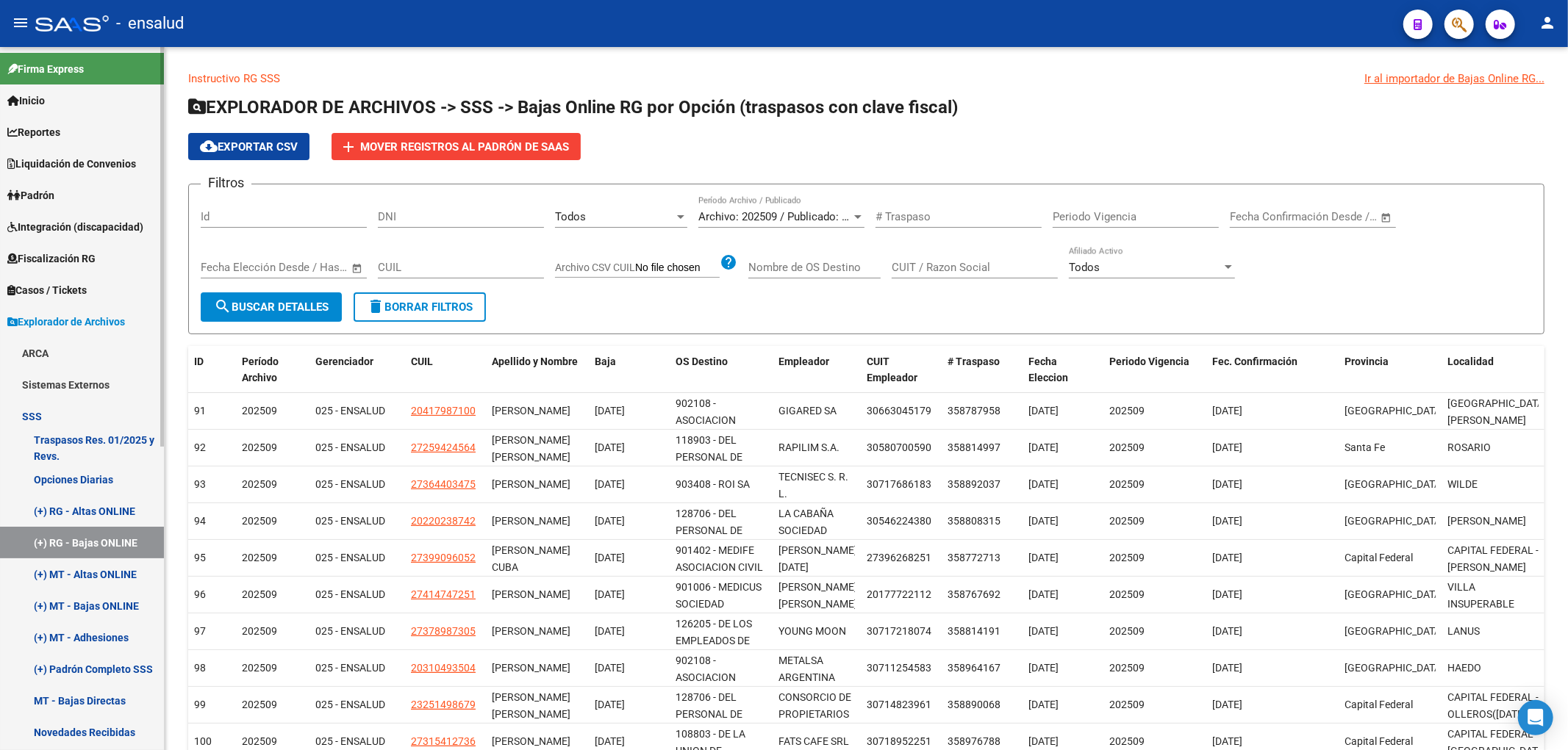
click at [107, 479] on link "Opciones Diarias" at bounding box center [82, 480] width 164 height 32
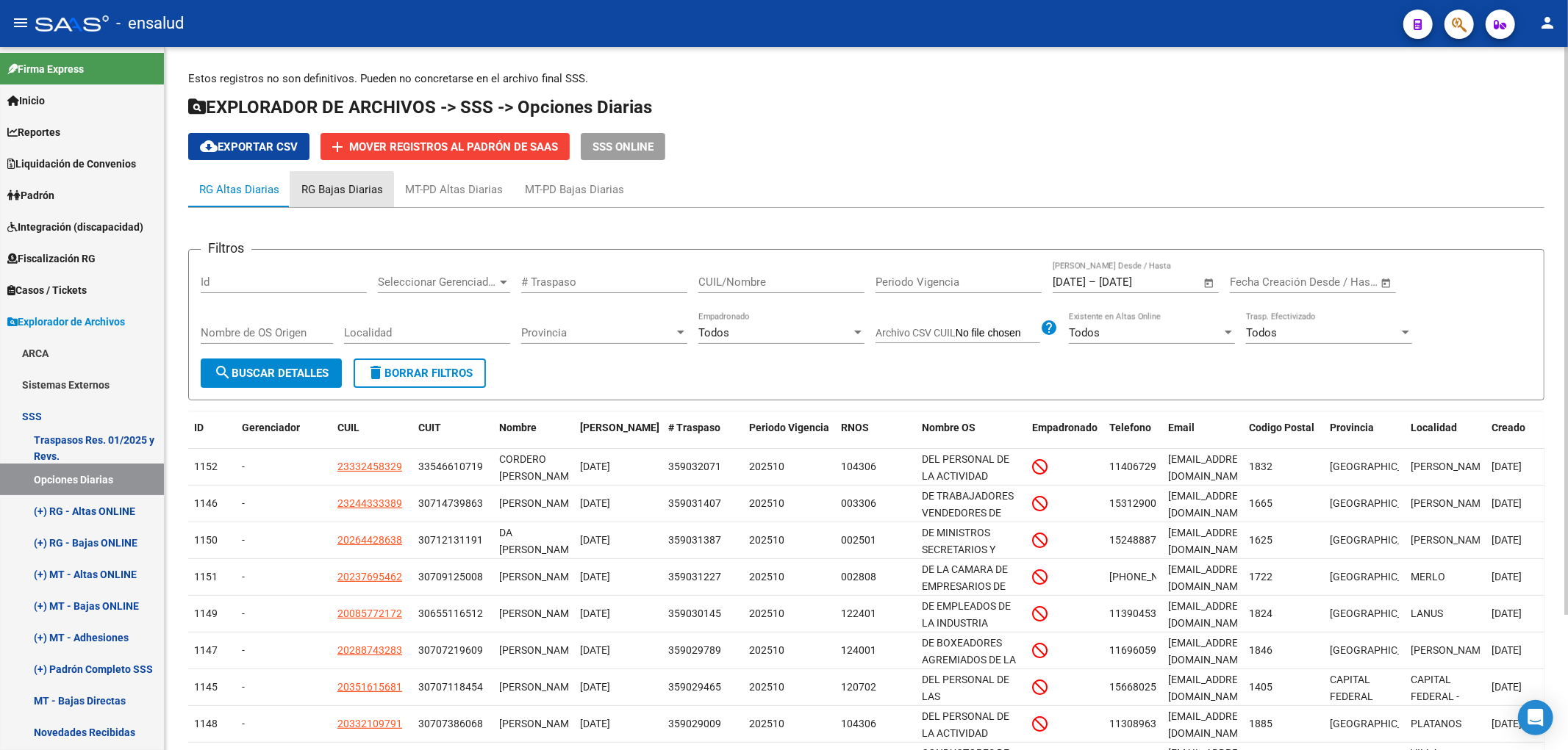
click at [335, 193] on div "RG Bajas Diarias" at bounding box center [342, 189] width 81 height 16
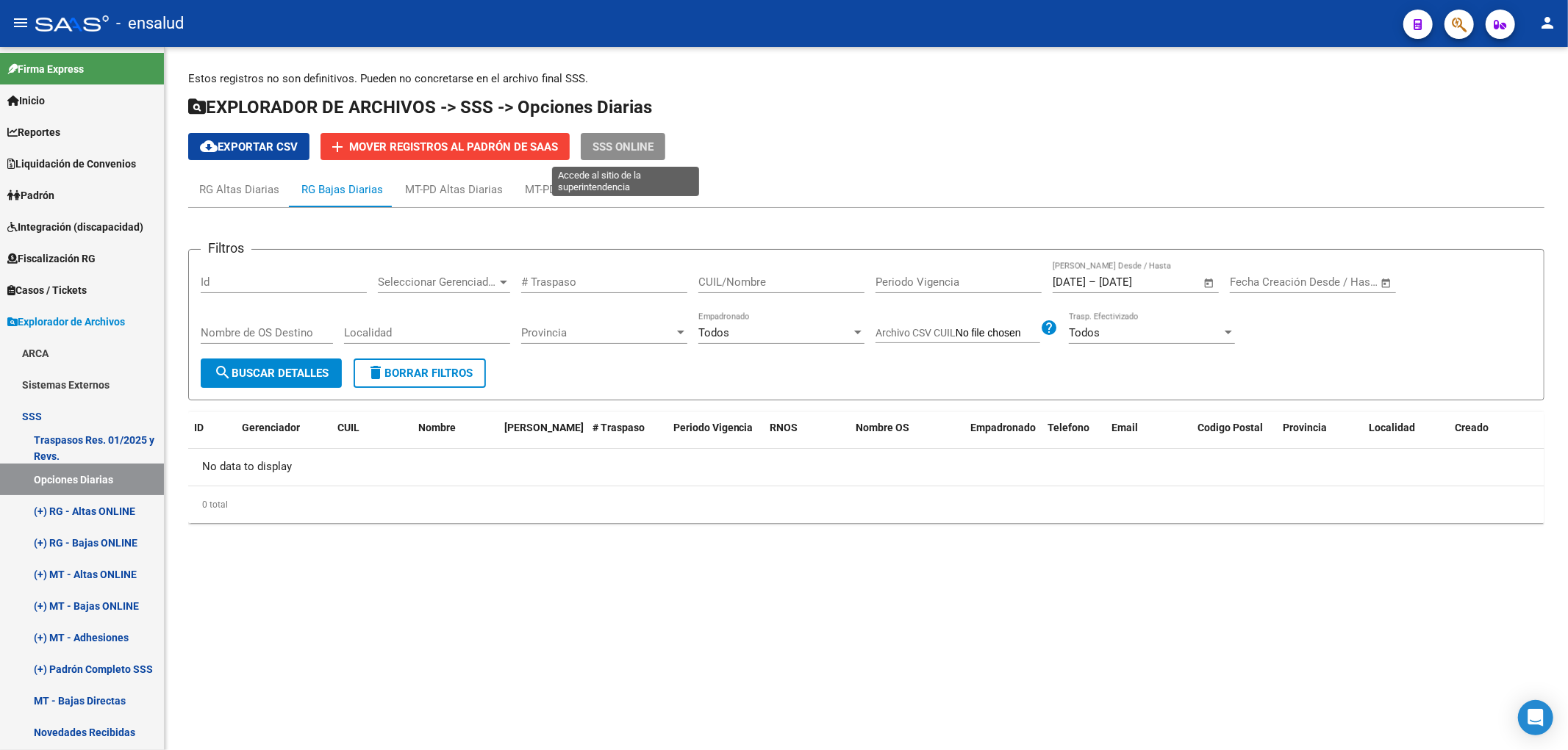
click at [618, 144] on span "SSS ONLINE" at bounding box center [623, 146] width 61 height 13
click at [1208, 284] on span "Open calendar" at bounding box center [1209, 283] width 36 height 36
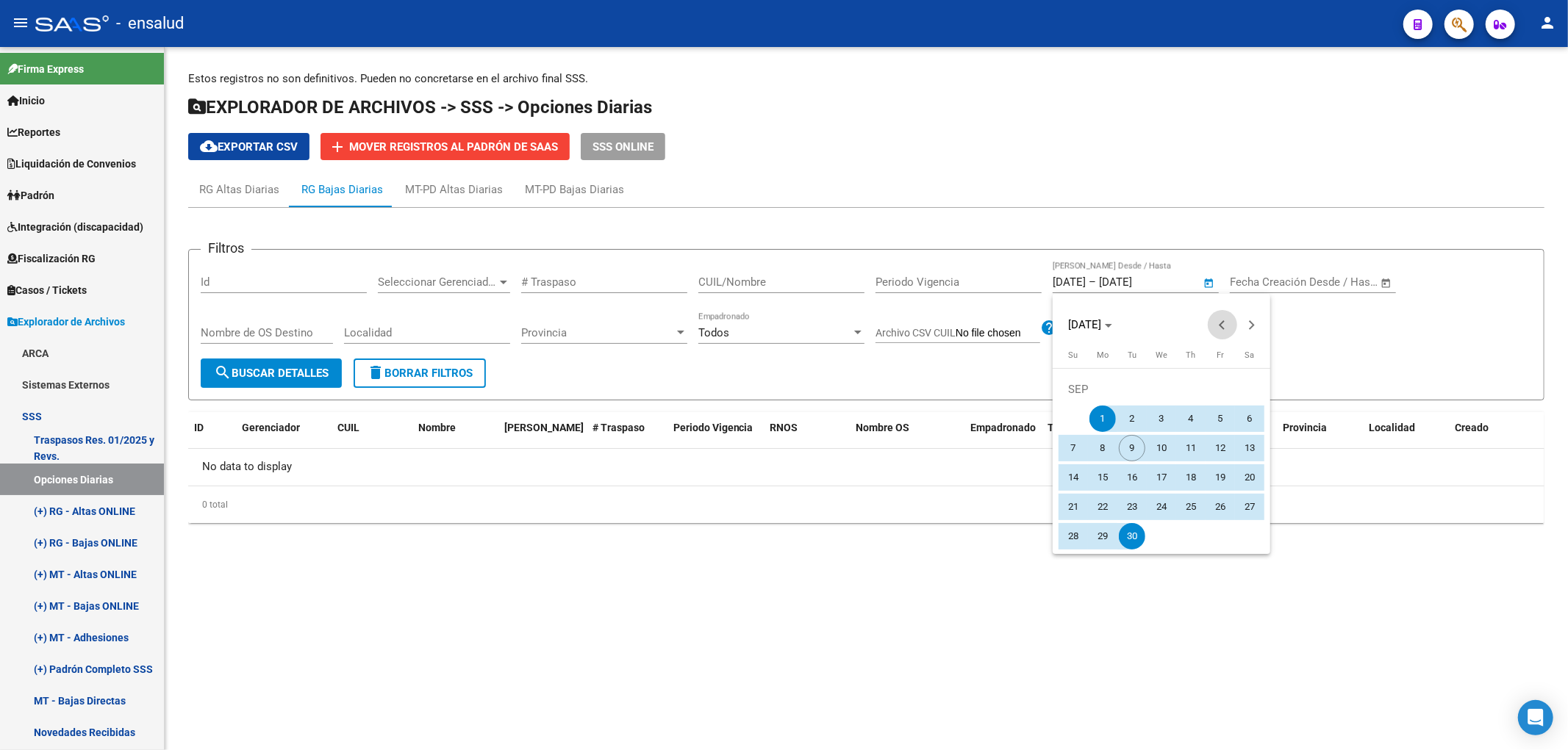
click at [1217, 319] on span "Previous month" at bounding box center [1223, 325] width 30 height 30
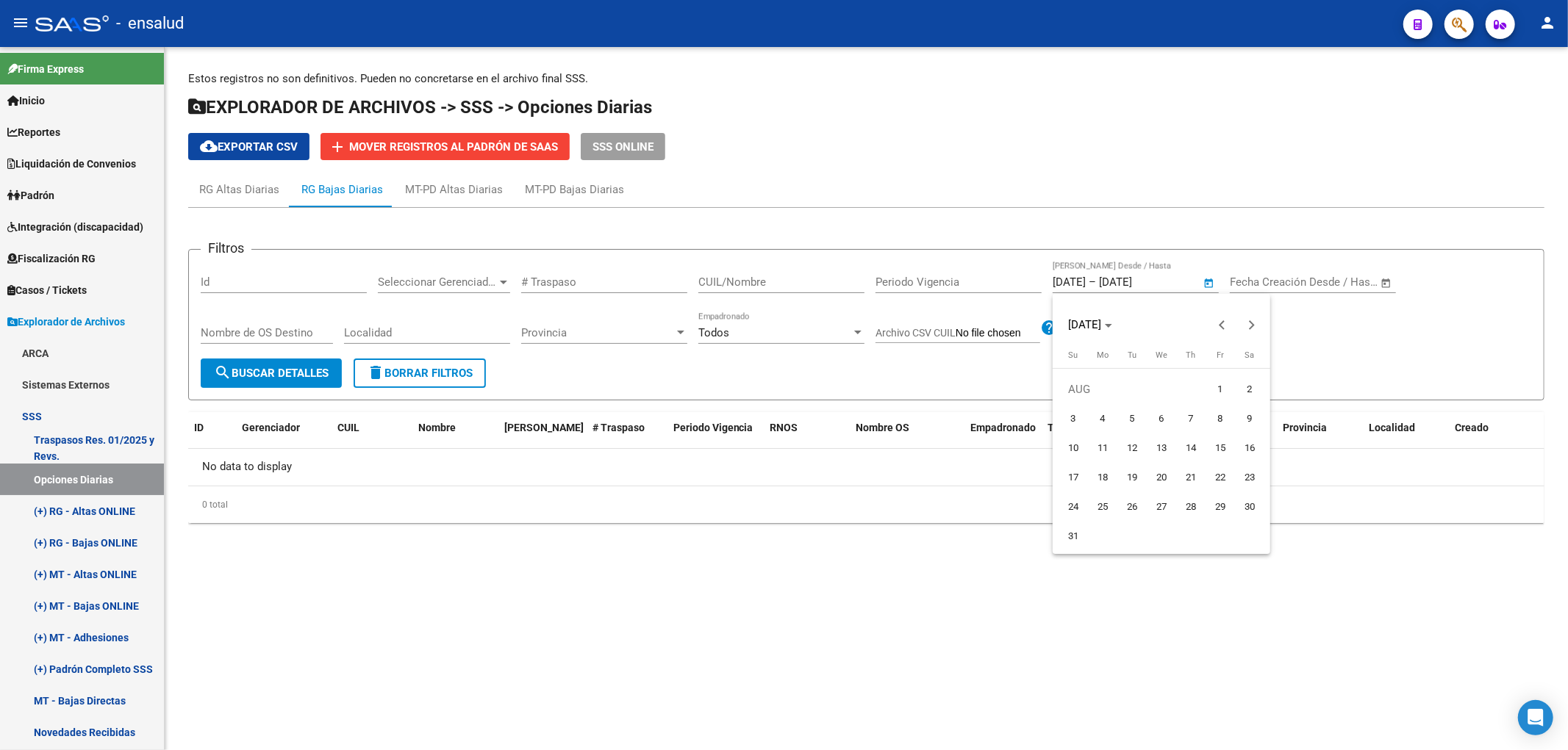
click at [1218, 388] on span "1" at bounding box center [1220, 389] width 27 height 27
type input "[DATE]"
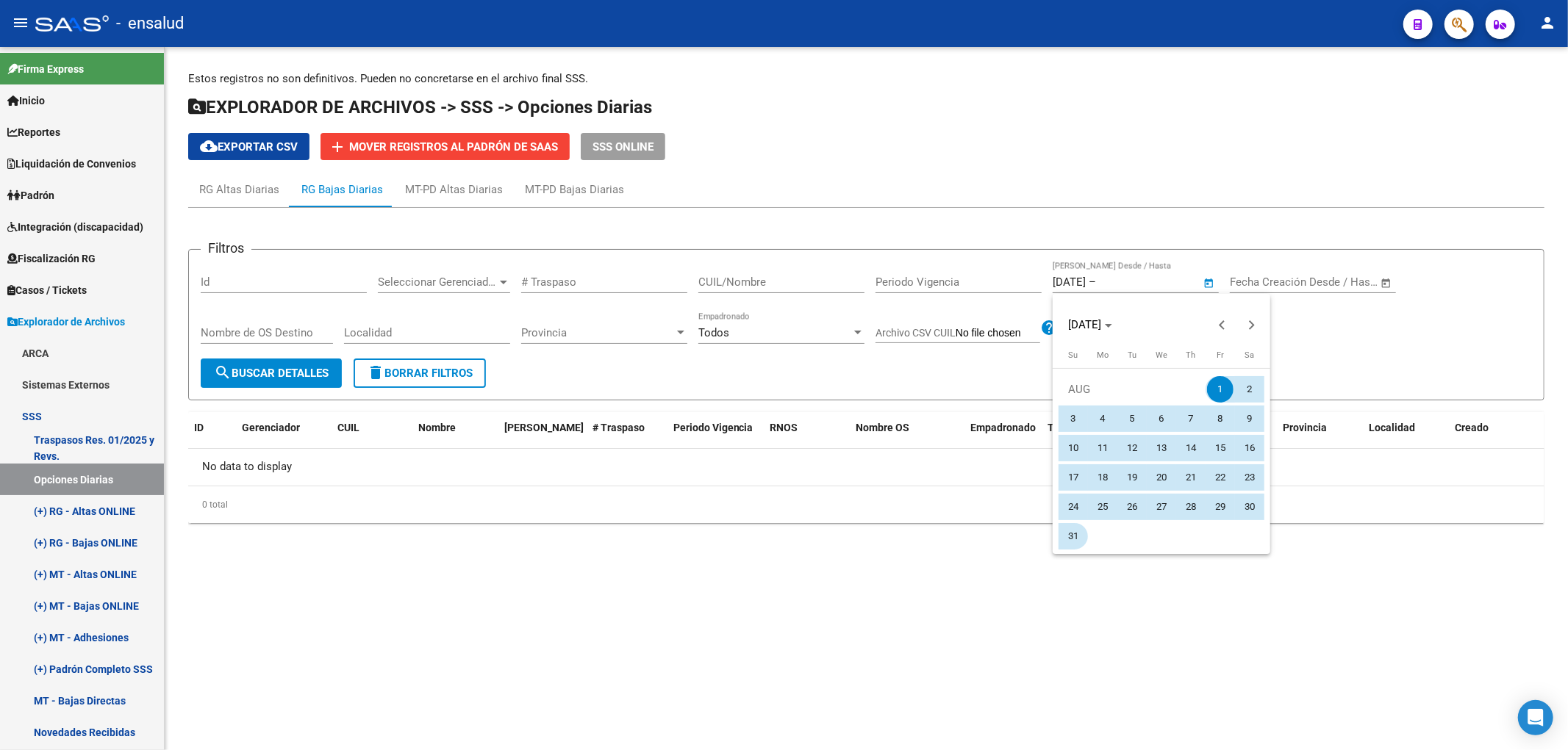
click at [1062, 533] on span "31" at bounding box center [1072, 536] width 27 height 27
type input "[DATE]"
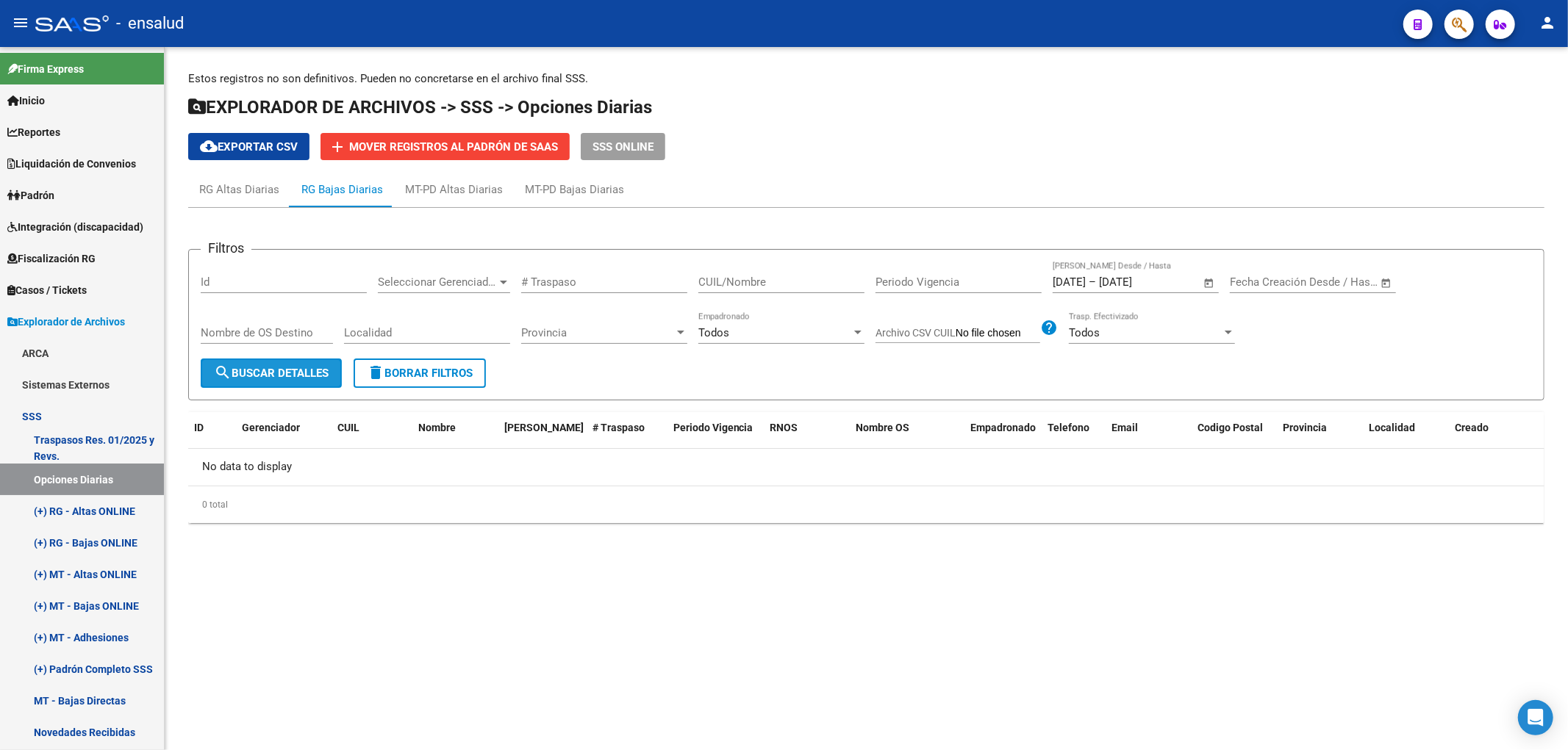
click at [306, 368] on span "search Buscar Detalles" at bounding box center [271, 373] width 115 height 13
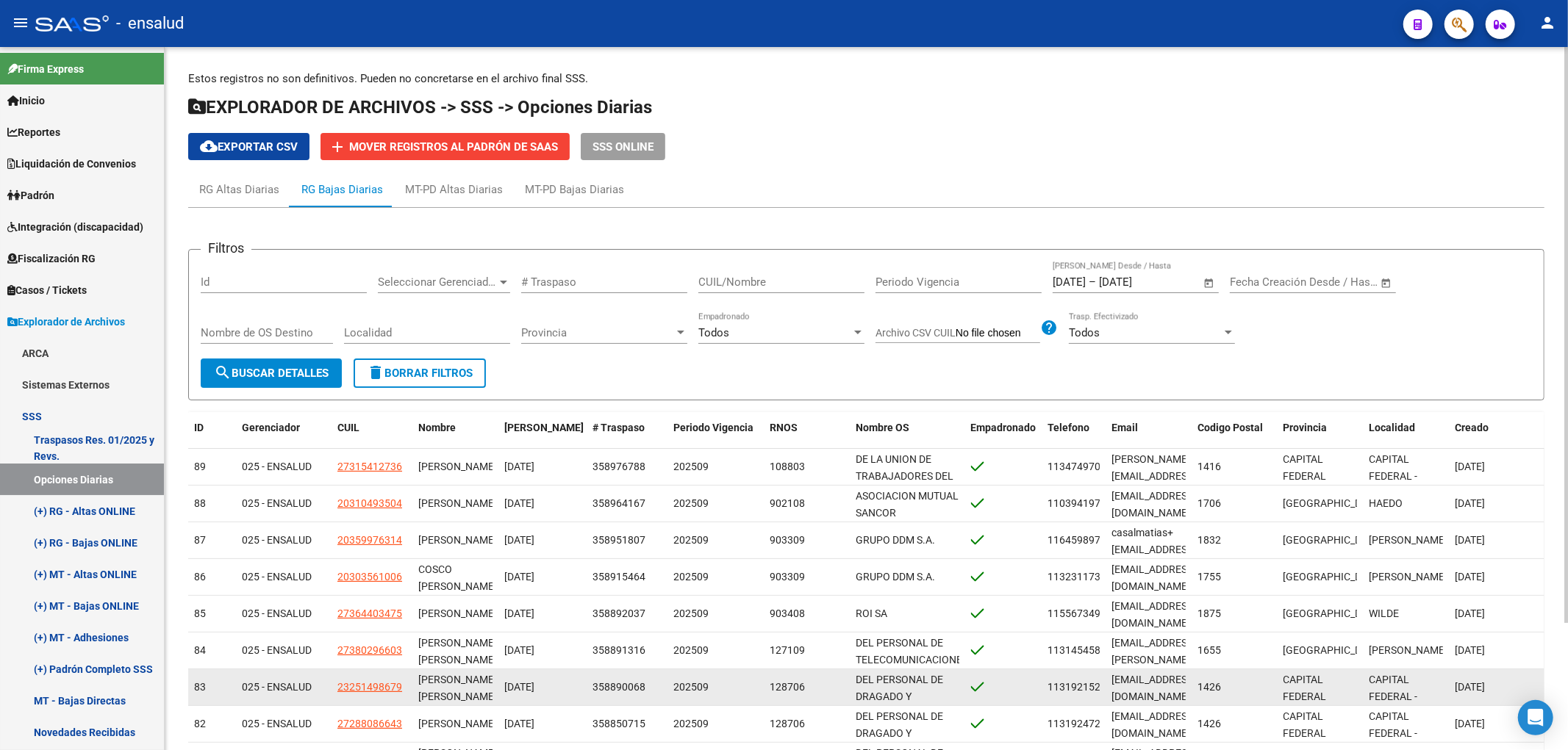
scroll to position [155, 0]
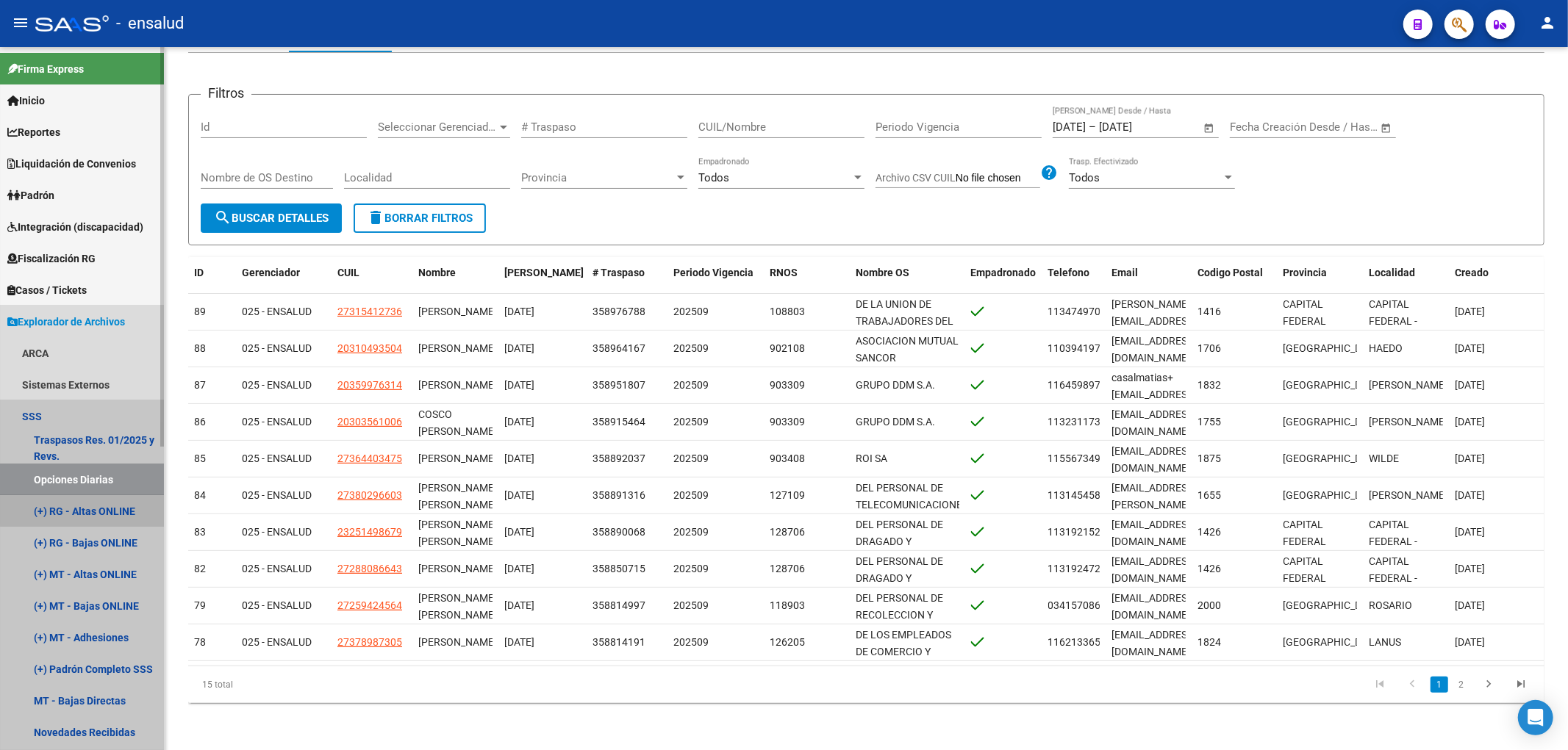
click at [115, 505] on link "(+) RG - Altas ONLINE" at bounding box center [82, 512] width 164 height 32
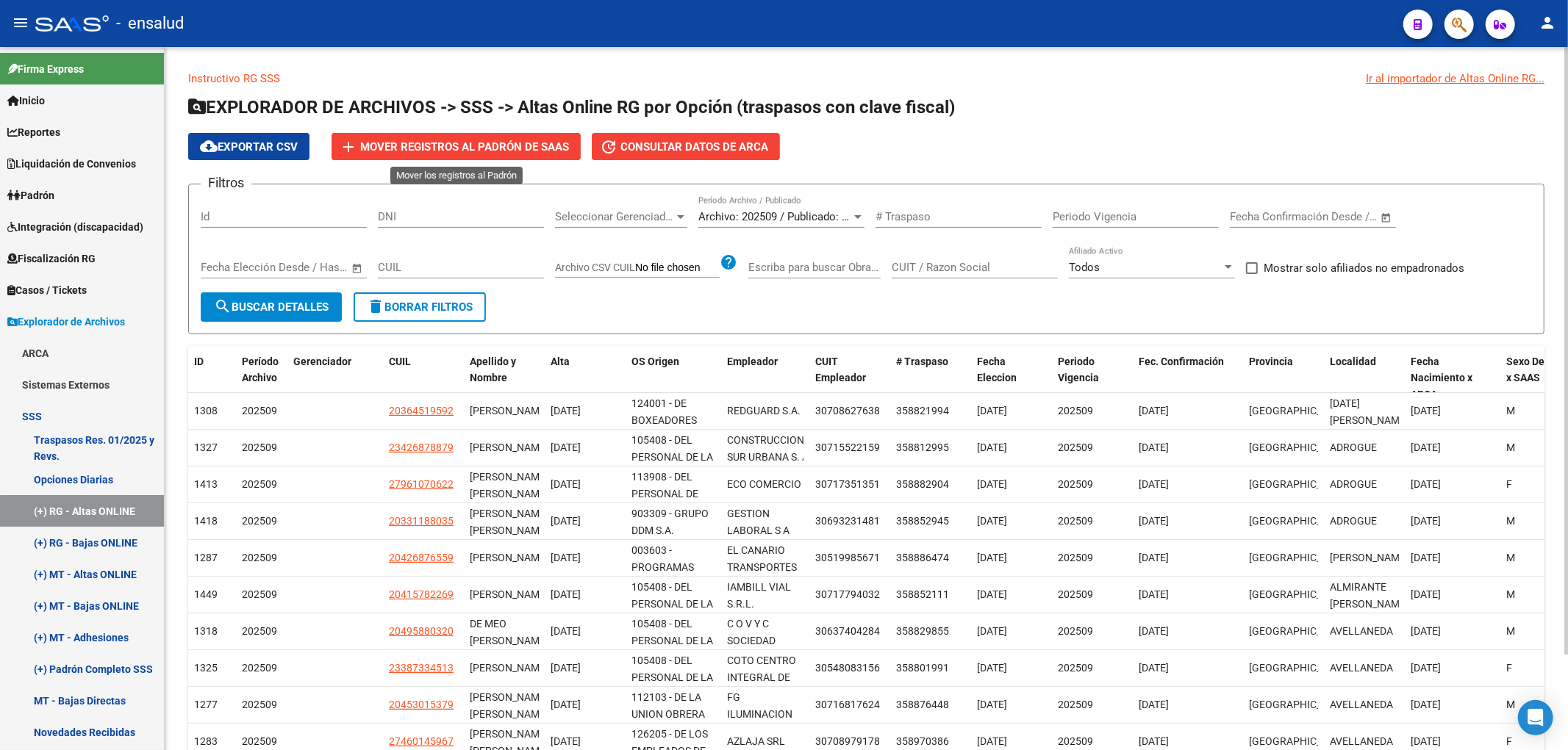
click at [448, 139] on button "add Mover registros al PADRÓN de SAAS" at bounding box center [456, 145] width 249 height 27
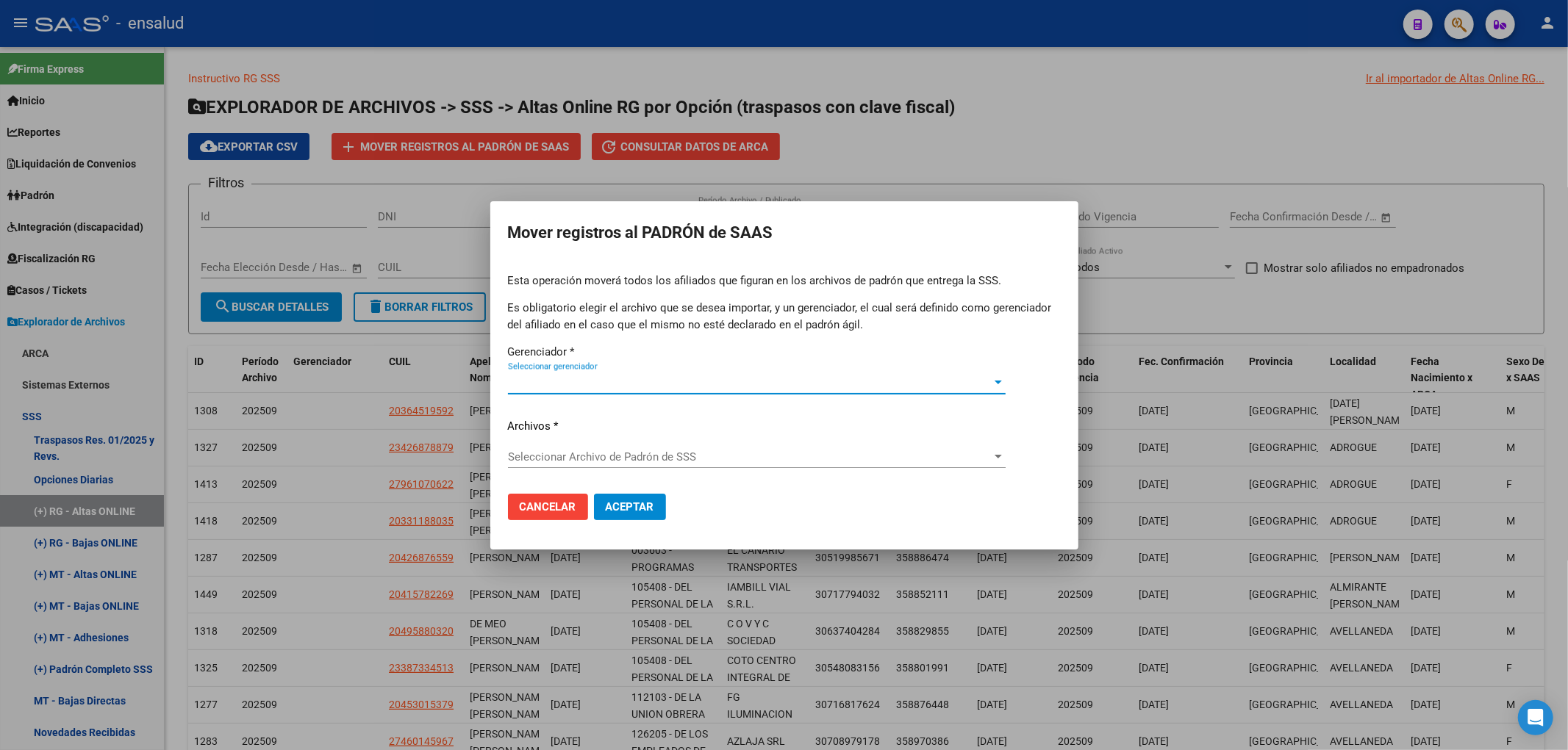
click at [671, 375] on div "Seleccionar gerenciador Seleccionar gerenciador" at bounding box center [756, 383] width 498 height 22
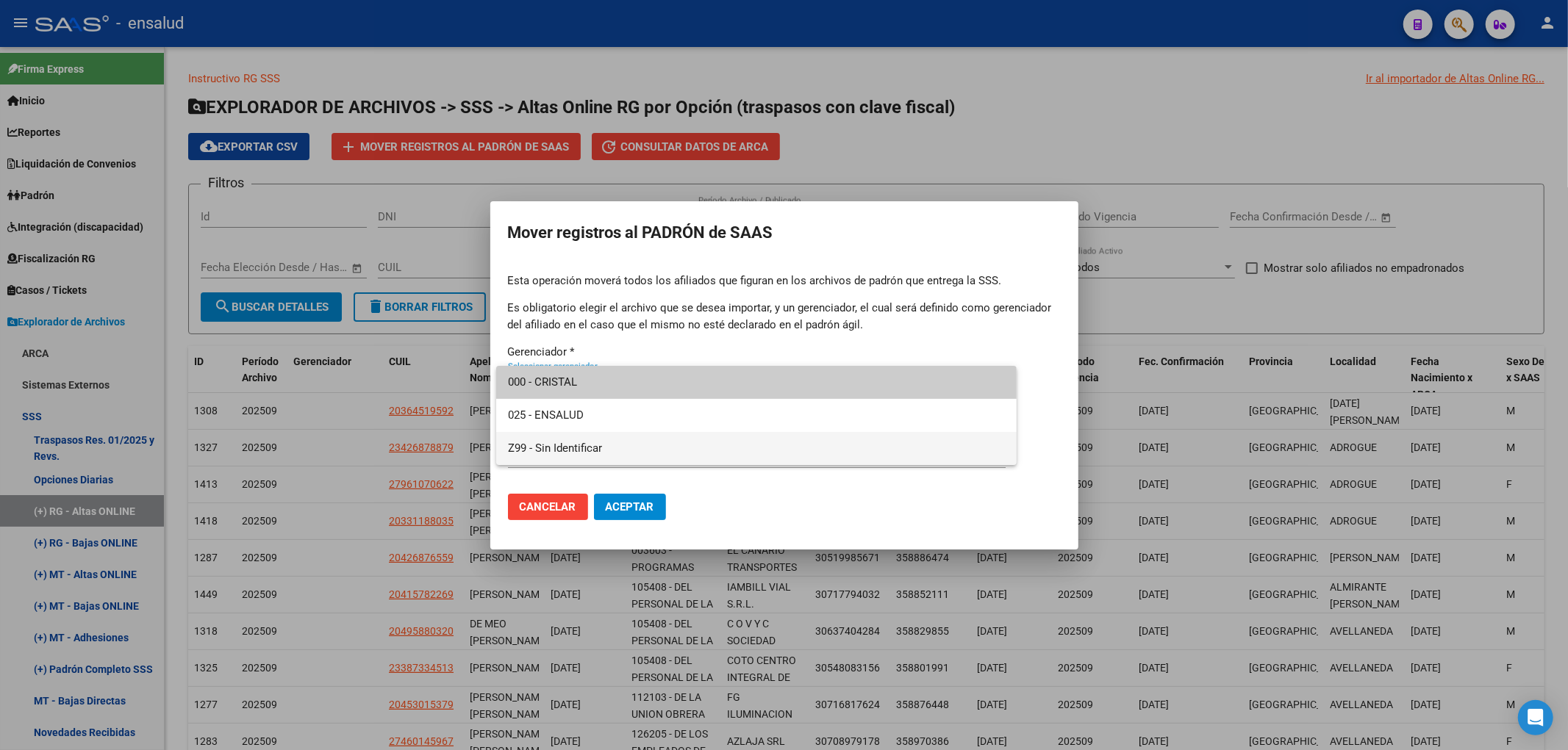
click at [600, 450] on span "Z99 - Sin Identificar" at bounding box center [756, 448] width 498 height 33
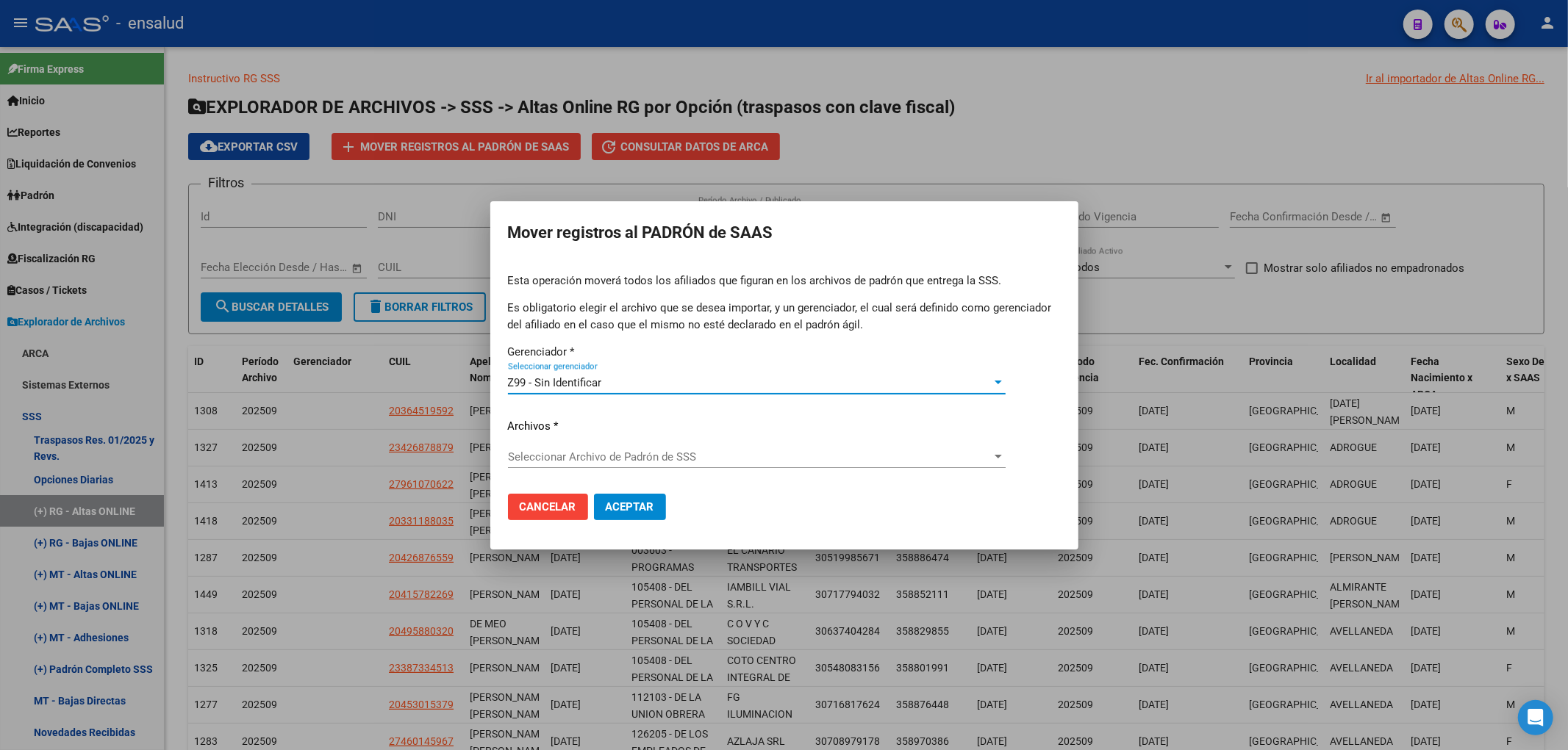
click at [656, 471] on div "Seleccionar Archivo [PERSON_NAME] de SSS Seleccionar Archivo [PERSON_NAME] de S…" at bounding box center [756, 464] width 498 height 36
click at [662, 458] on span "Seleccionar Archivo de Padrón de SSS" at bounding box center [750, 456] width 485 height 13
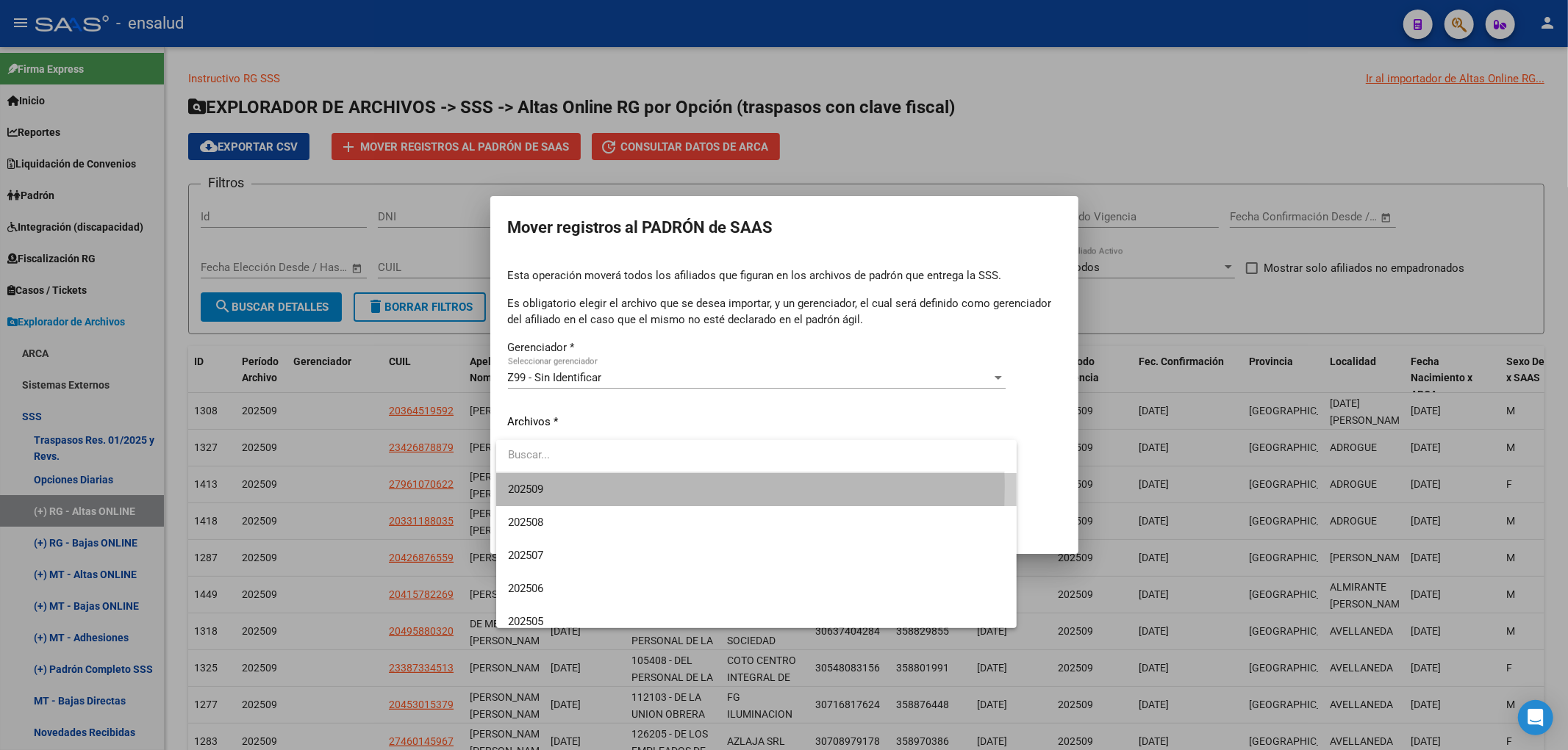
click at [623, 488] on span "202509" at bounding box center [756, 489] width 498 height 33
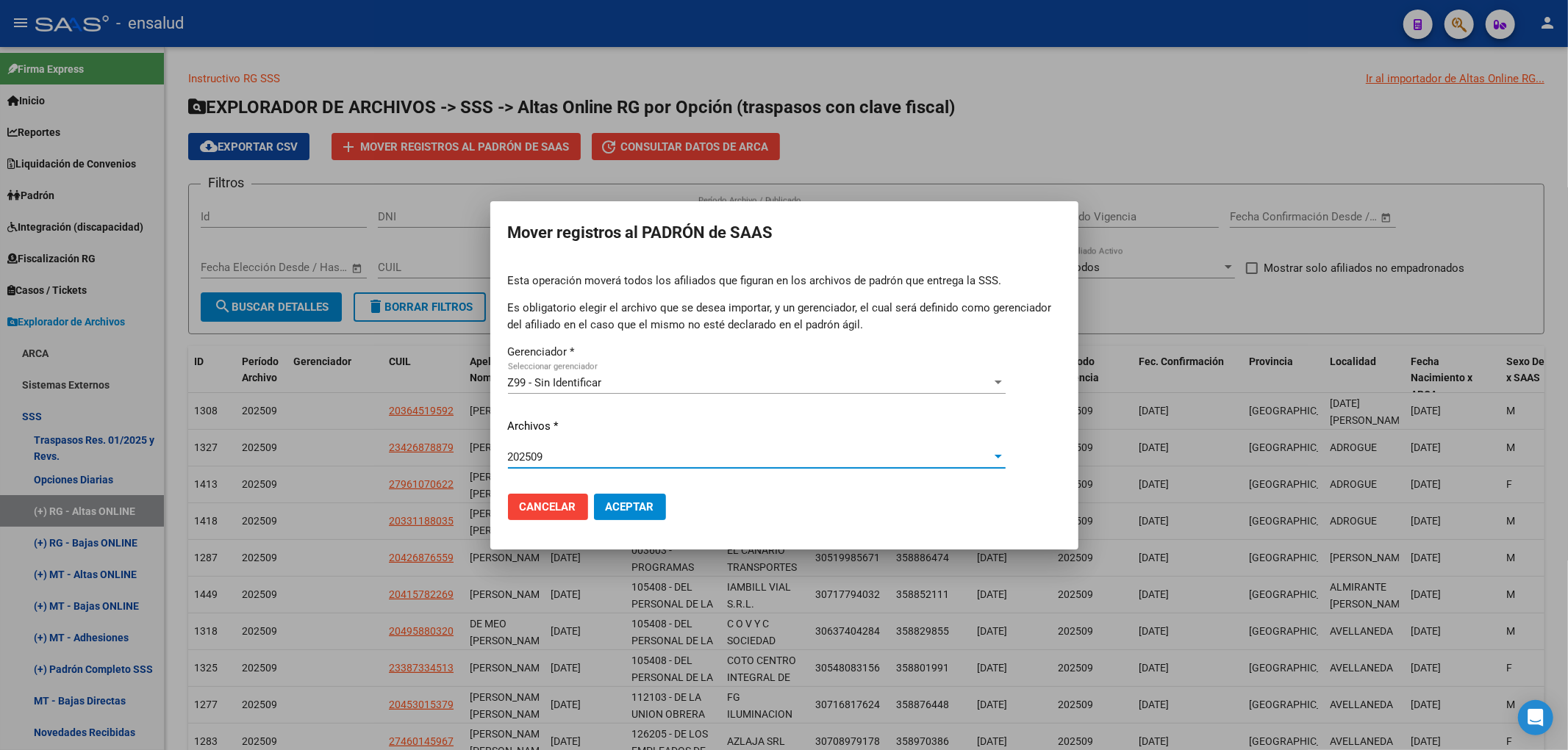
click at [613, 508] on span "Aceptar" at bounding box center [629, 507] width 48 height 13
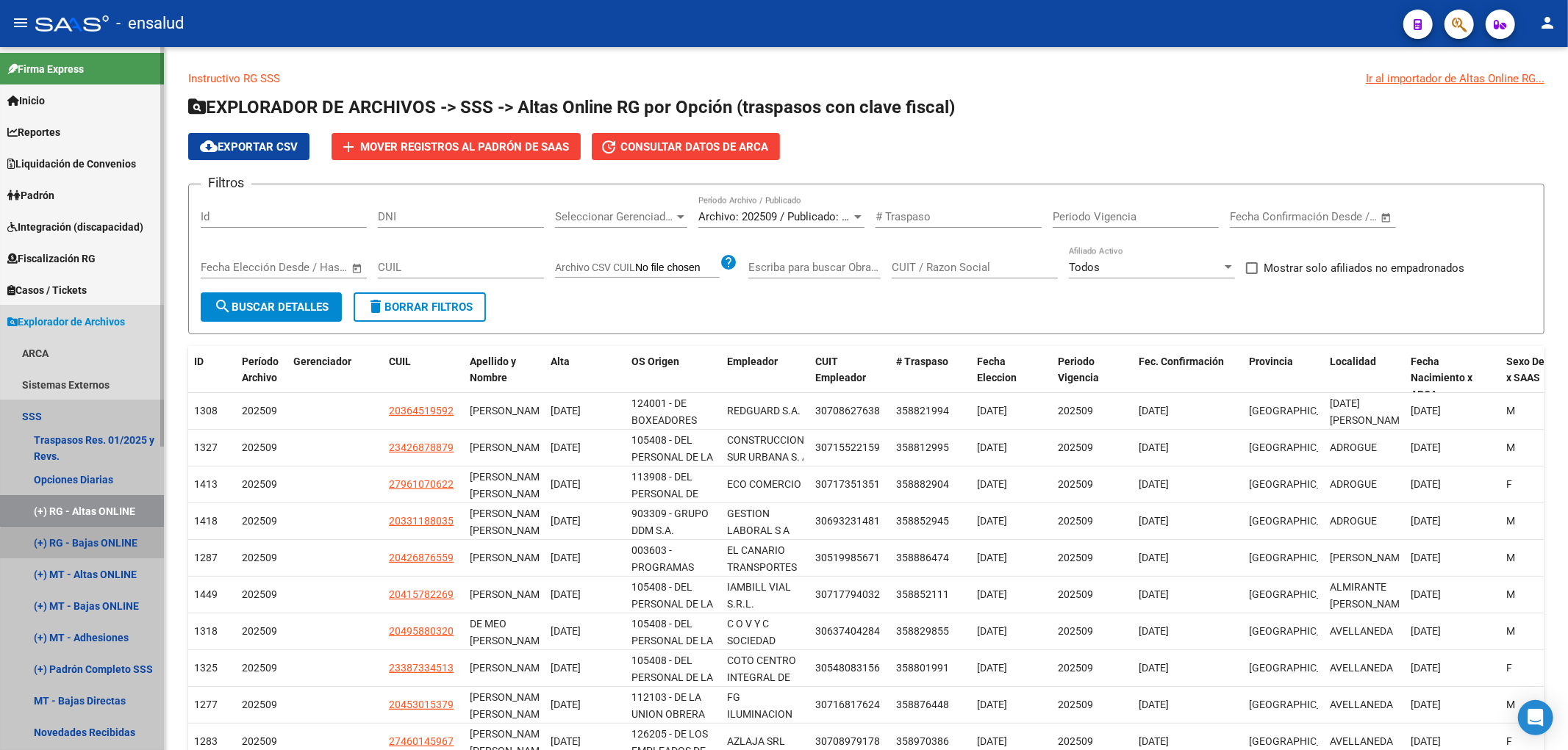
click at [134, 544] on link "(+) RG - Bajas ONLINE" at bounding box center [82, 543] width 164 height 32
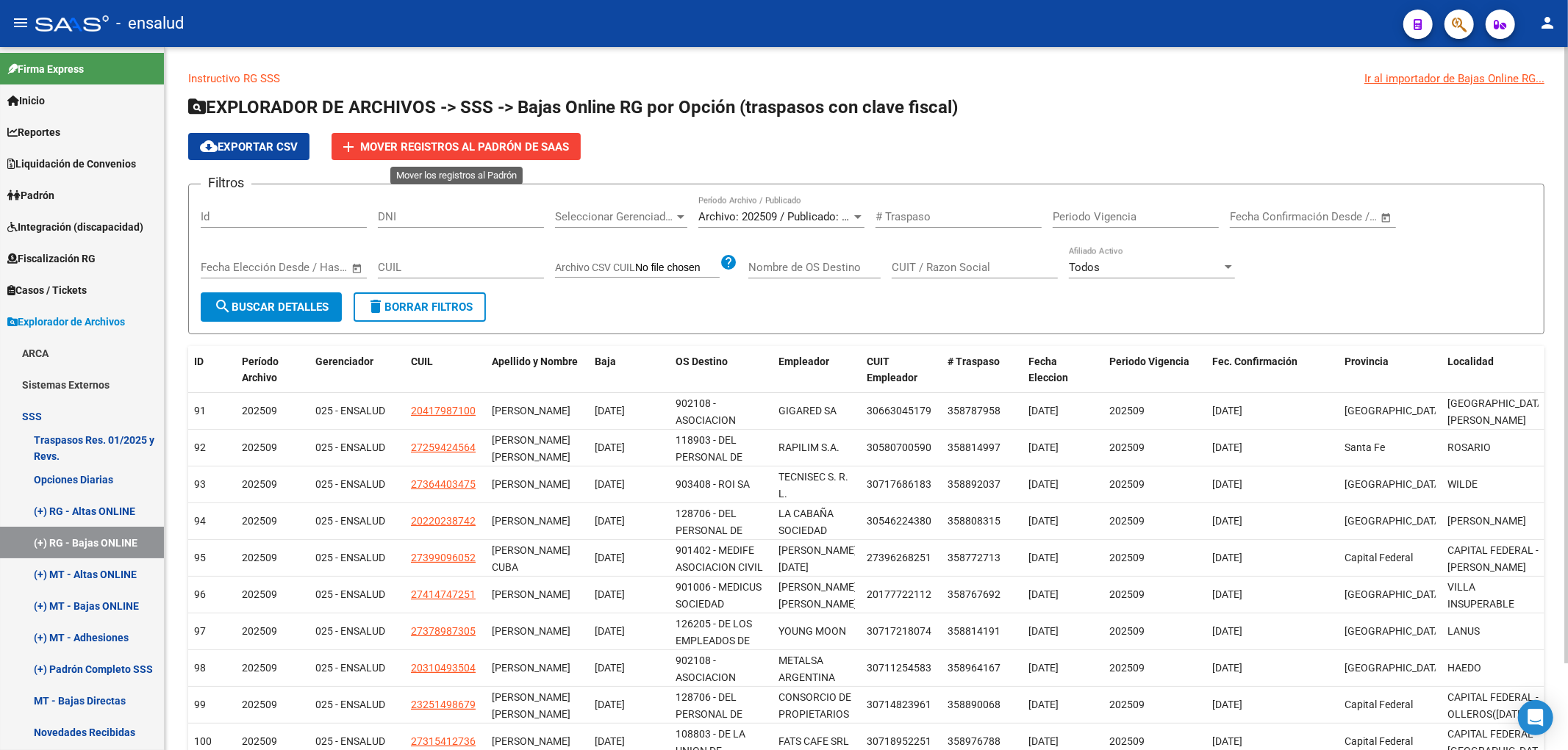
click at [490, 149] on span "Mover registros al PADRÓN de SAAS" at bounding box center [464, 146] width 209 height 13
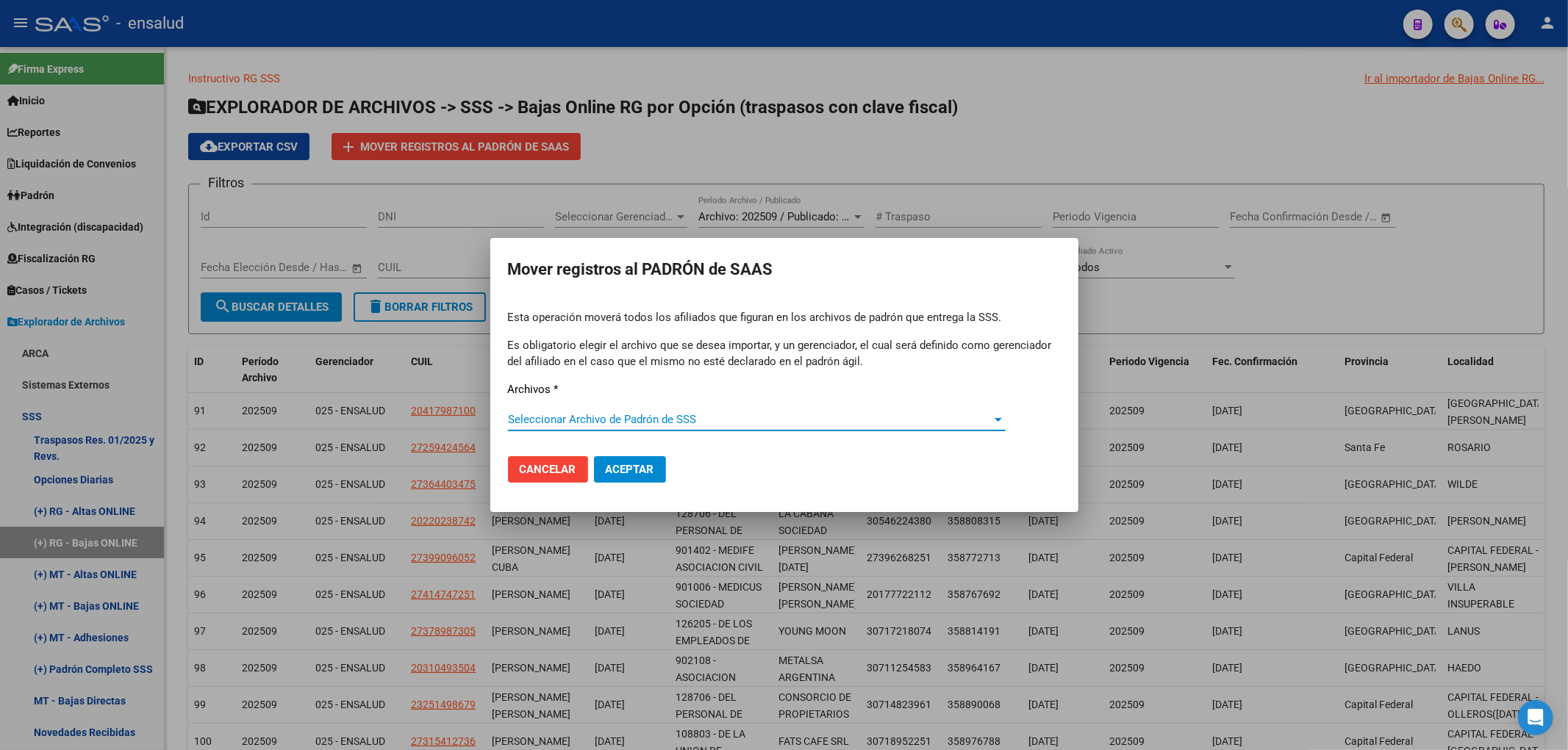
click at [644, 422] on span "Seleccionar Archivo de Padrón de SSS" at bounding box center [750, 419] width 485 height 13
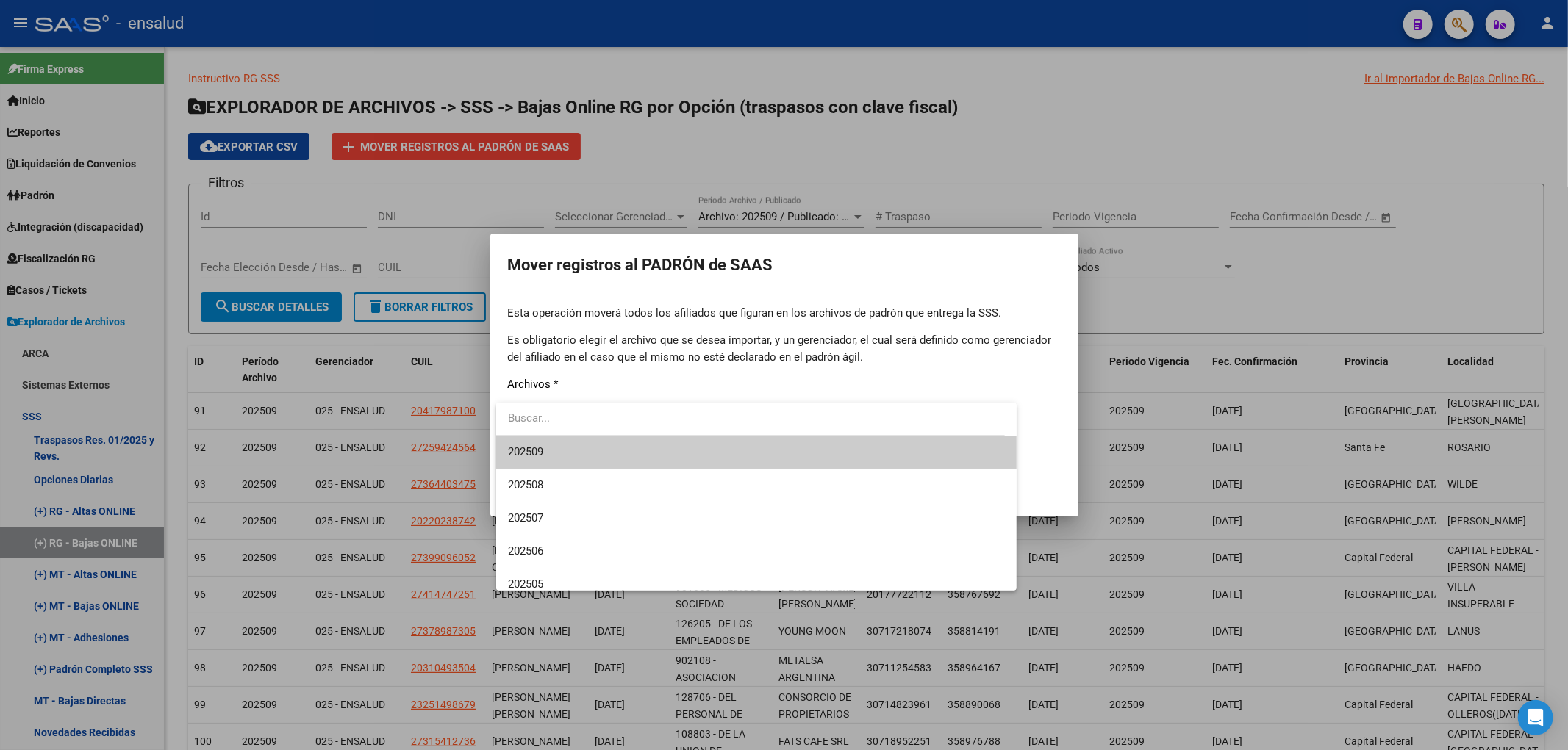
click at [630, 459] on span "202509" at bounding box center [756, 452] width 498 height 33
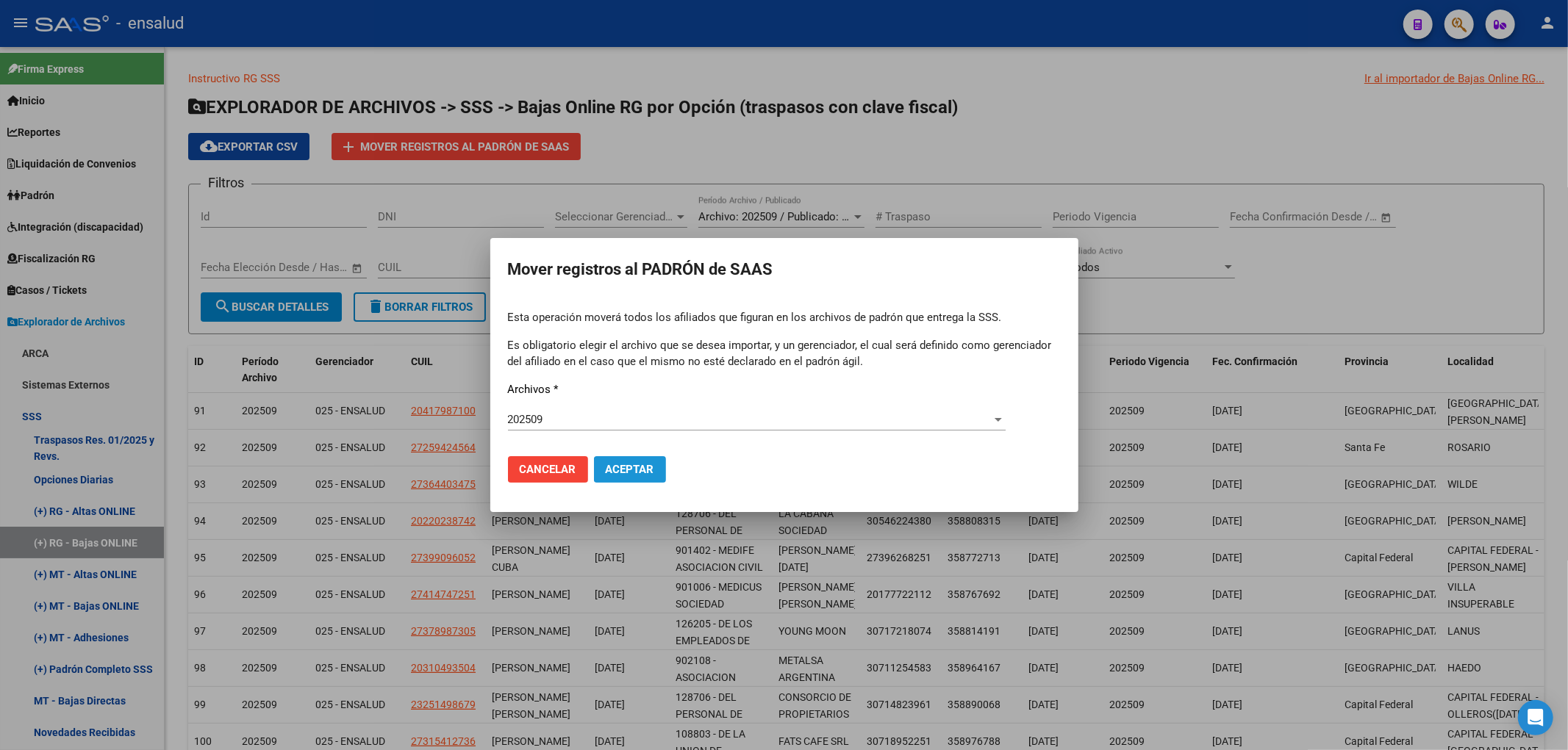
click at [633, 473] on span "Aceptar" at bounding box center [629, 469] width 48 height 13
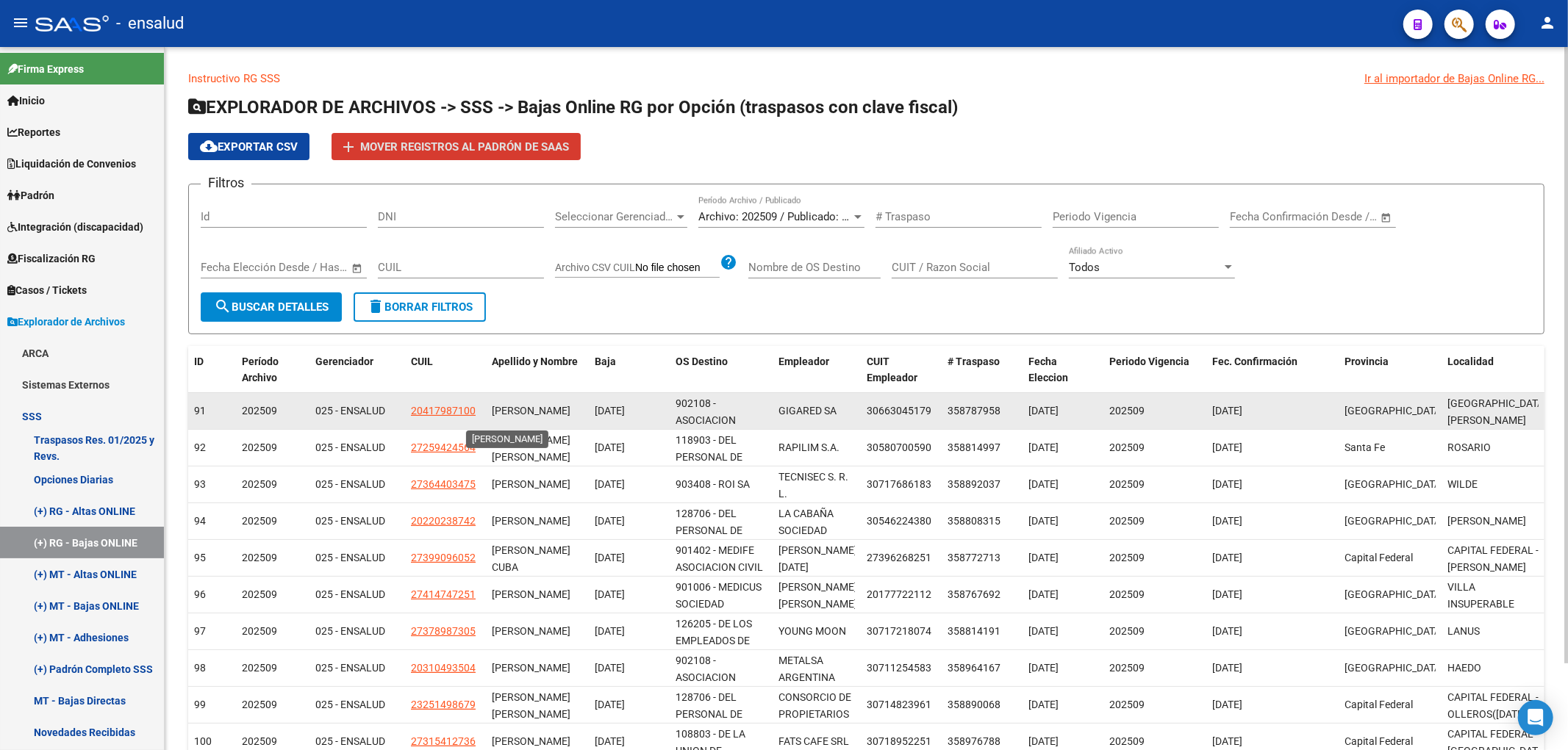
scroll to position [2, 0]
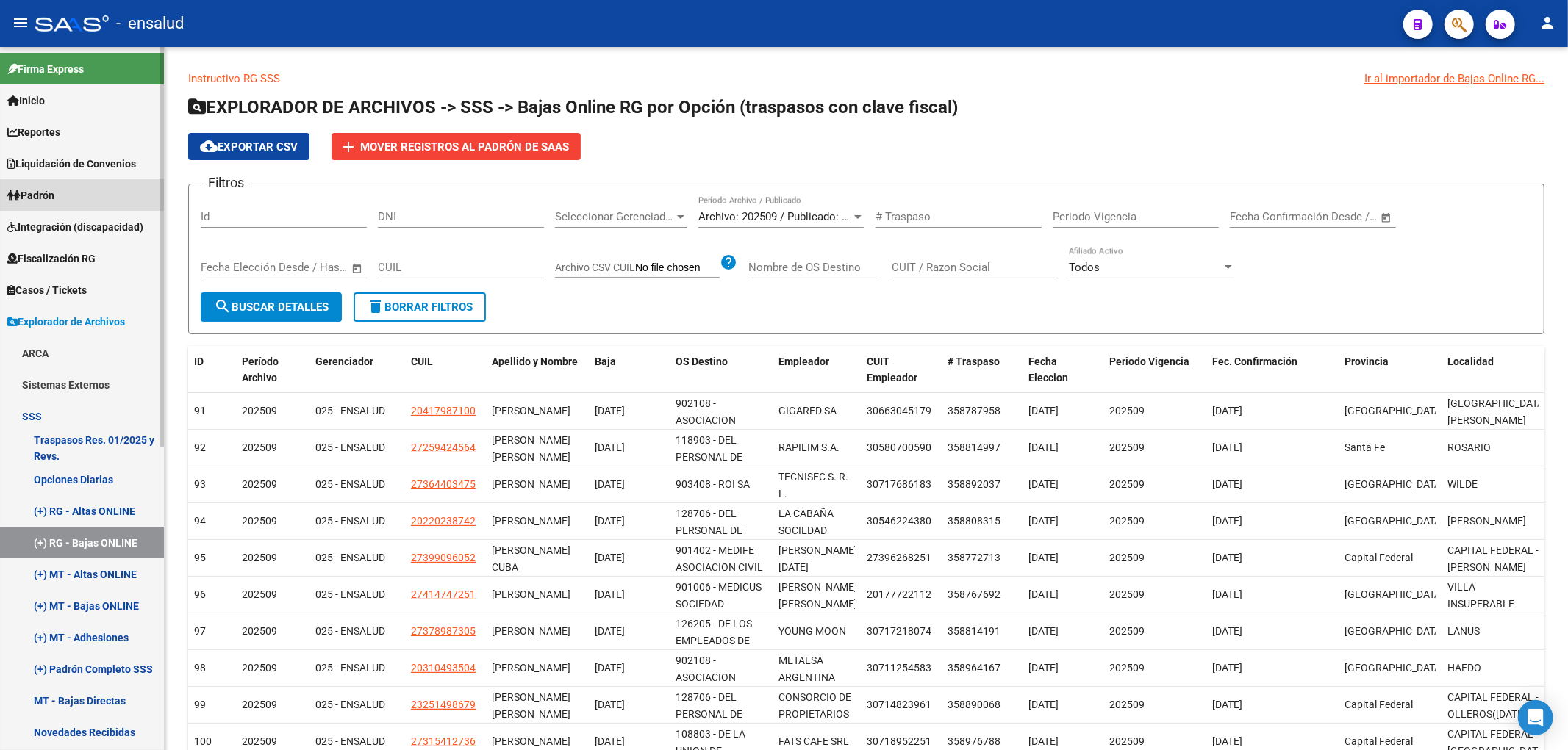
click at [54, 189] on span "Padrón" at bounding box center [31, 195] width 47 height 16
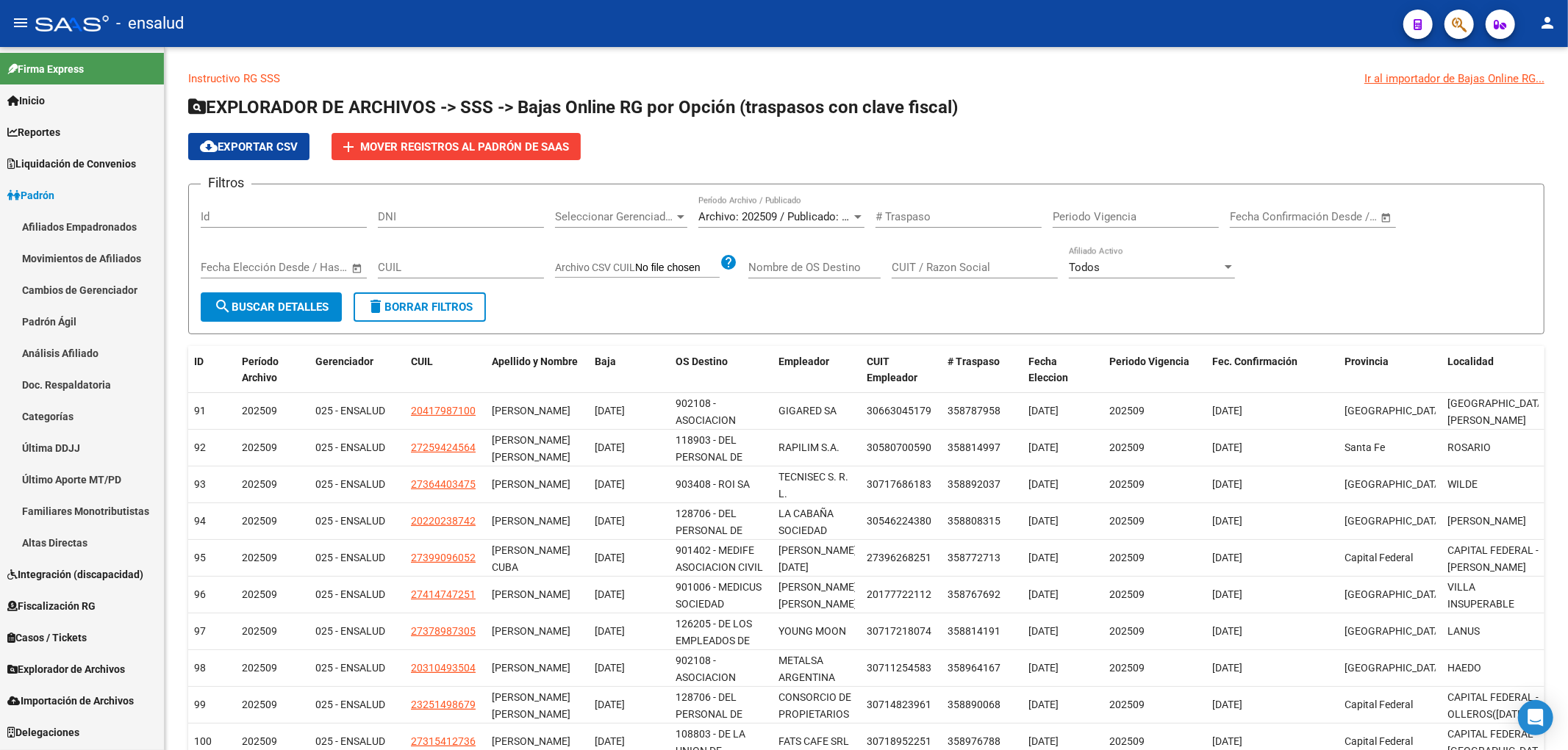
click at [78, 229] on link "Afiliados Empadronados" at bounding box center [82, 227] width 164 height 32
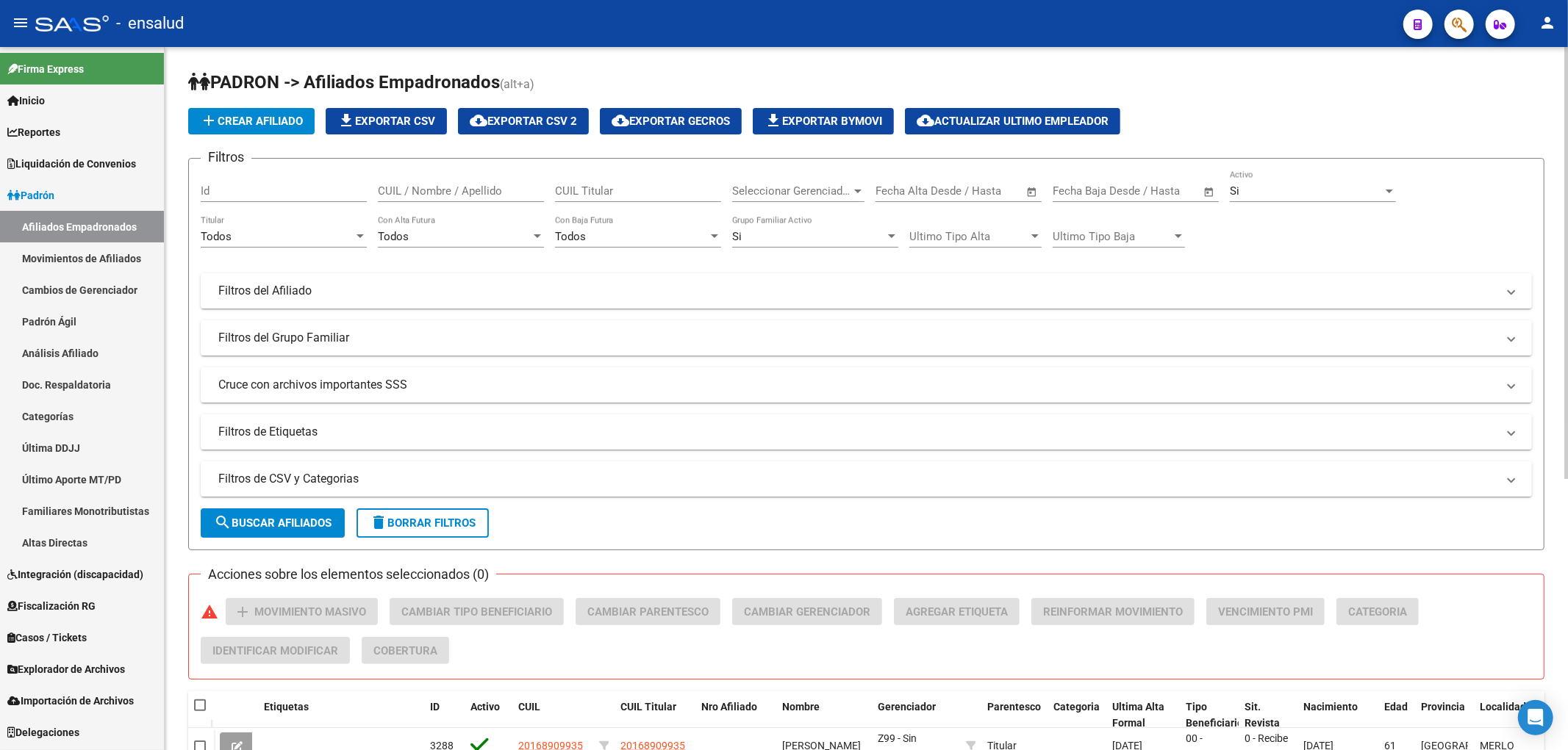
click at [758, 181] on div "Seleccionar Gerenciador Seleccionar Gerenciador" at bounding box center [798, 186] width 133 height 32
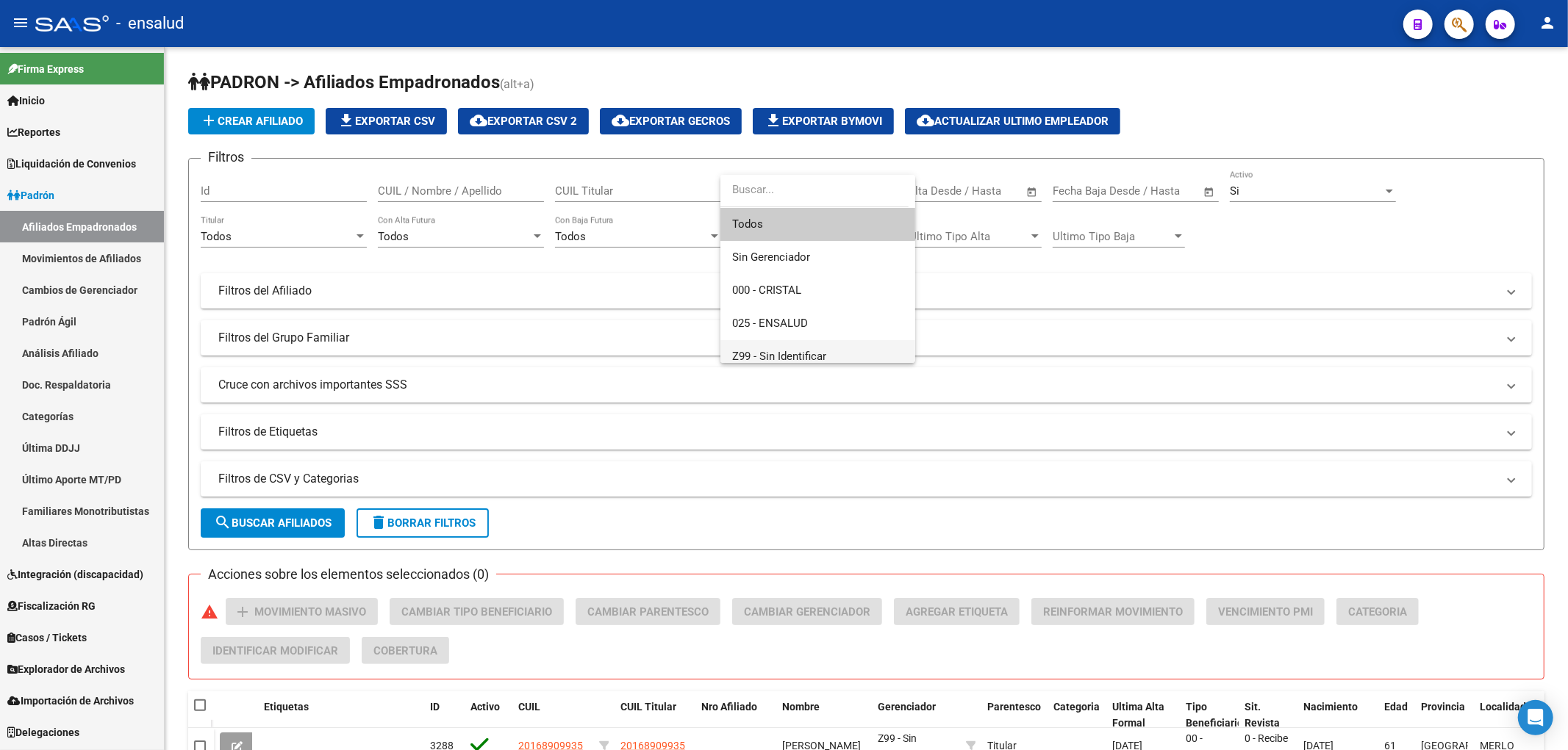
click at [767, 341] on span "Z99 - Sin Identificar" at bounding box center [817, 356] width 171 height 33
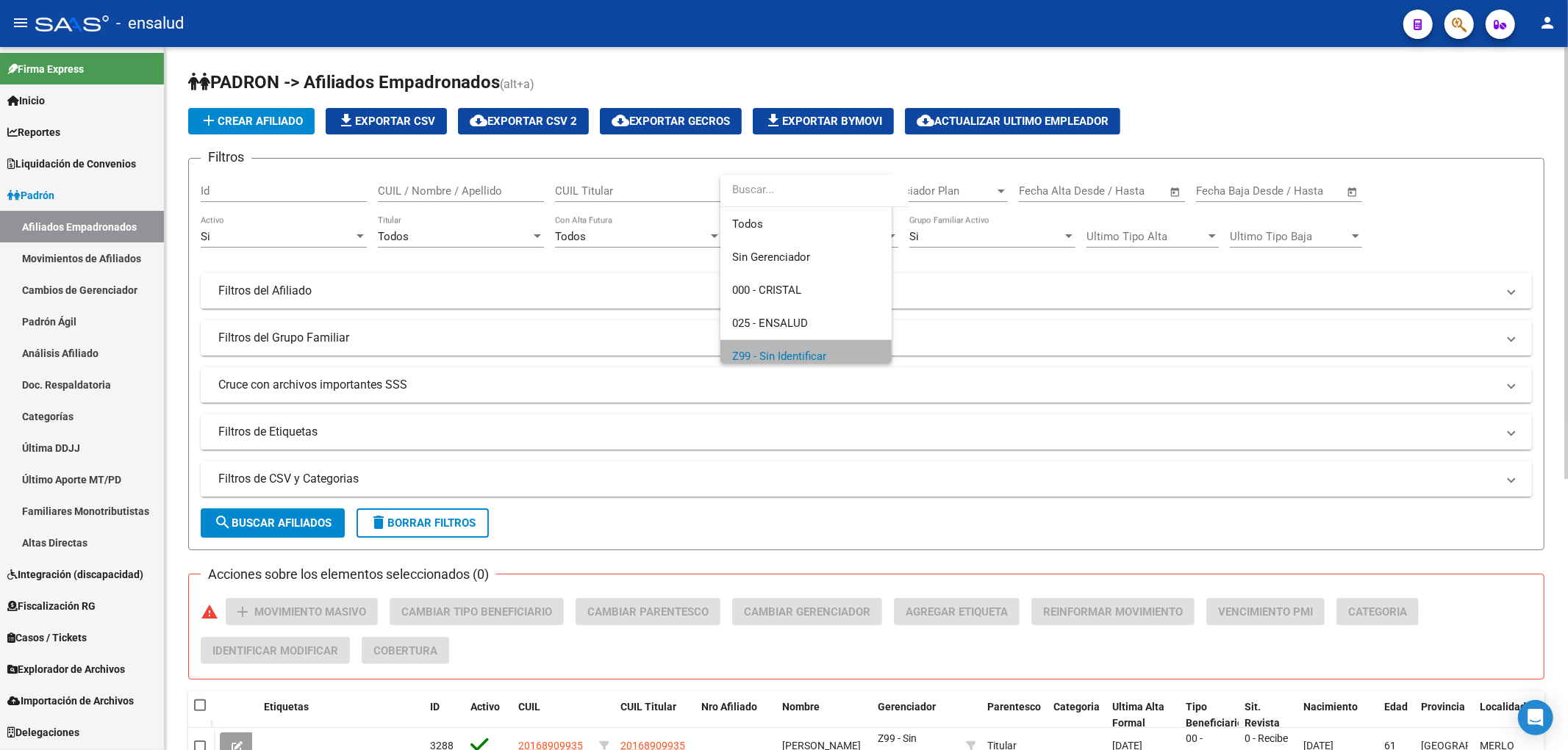
scroll to position [10, 0]
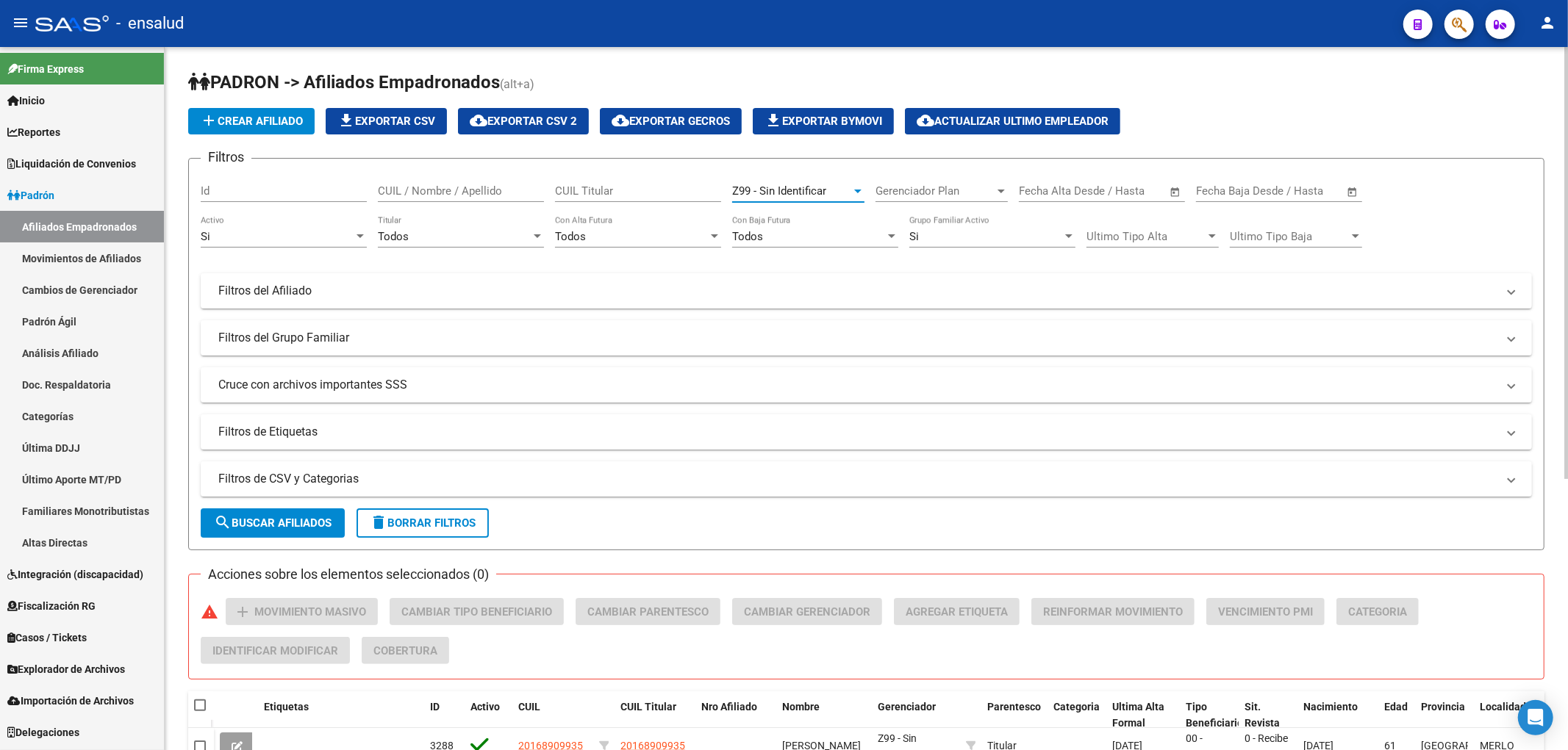
click at [261, 515] on button "search Buscar Afiliados" at bounding box center [273, 523] width 144 height 30
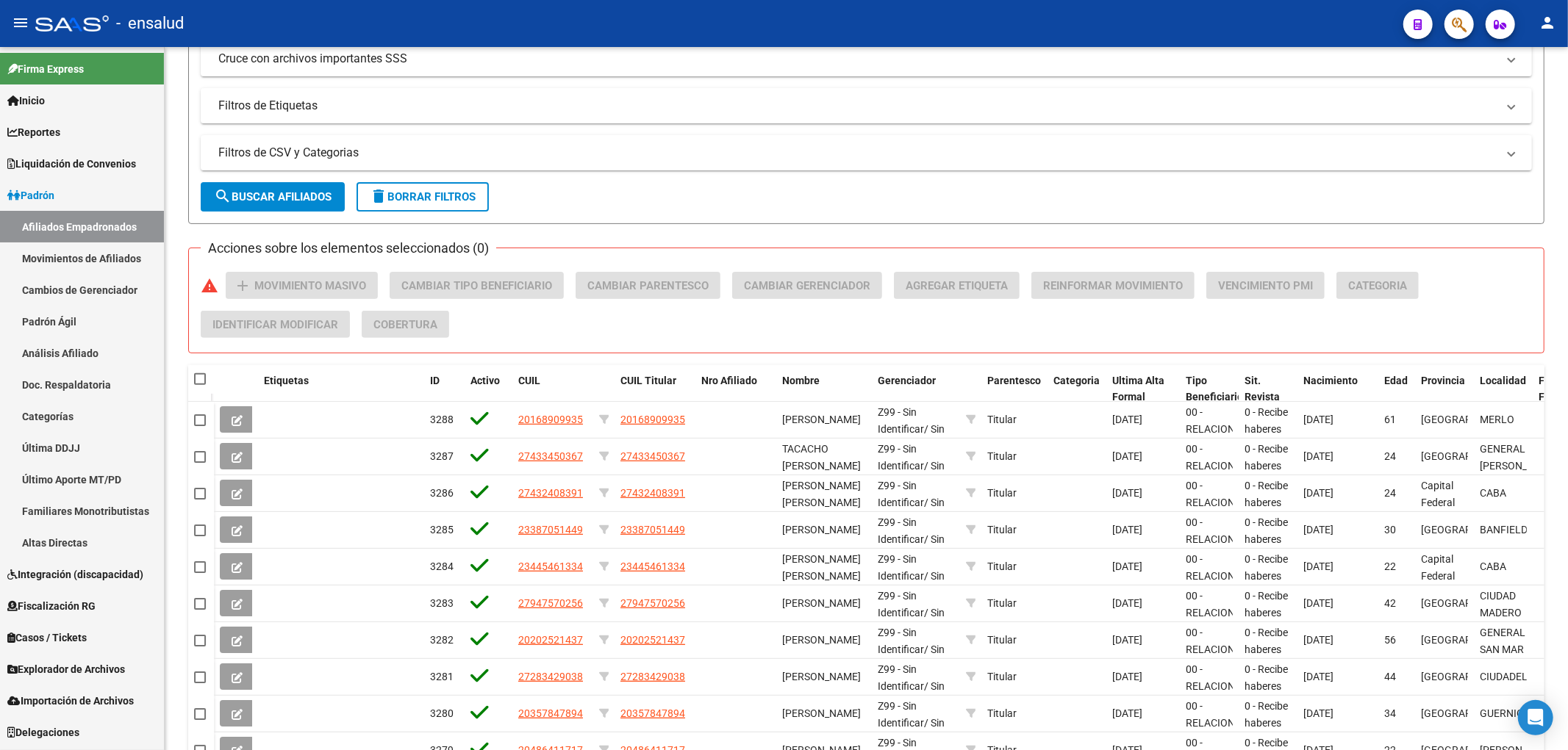
click at [50, 226] on link "Afiliados Empadronados" at bounding box center [82, 227] width 164 height 32
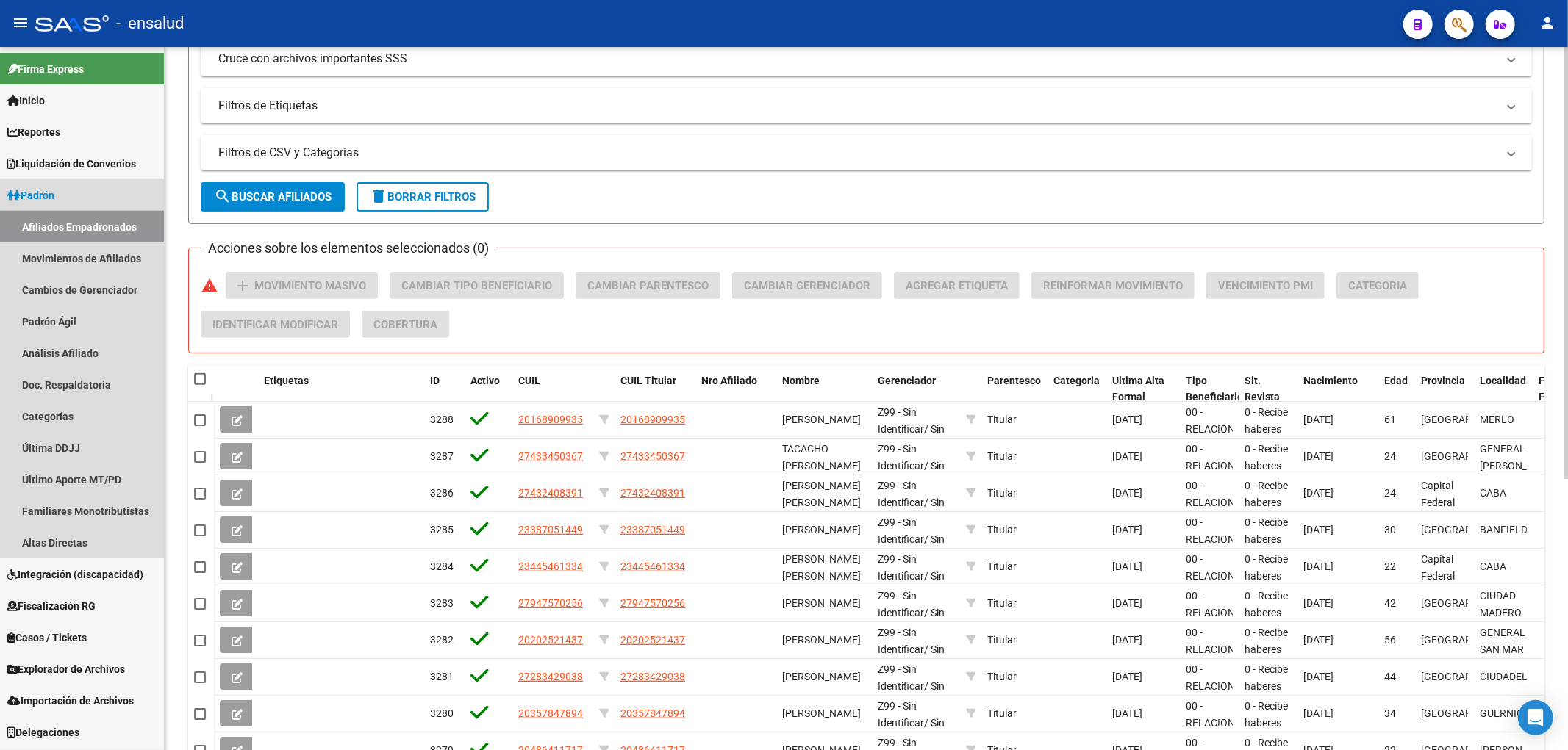
scroll to position [0, 0]
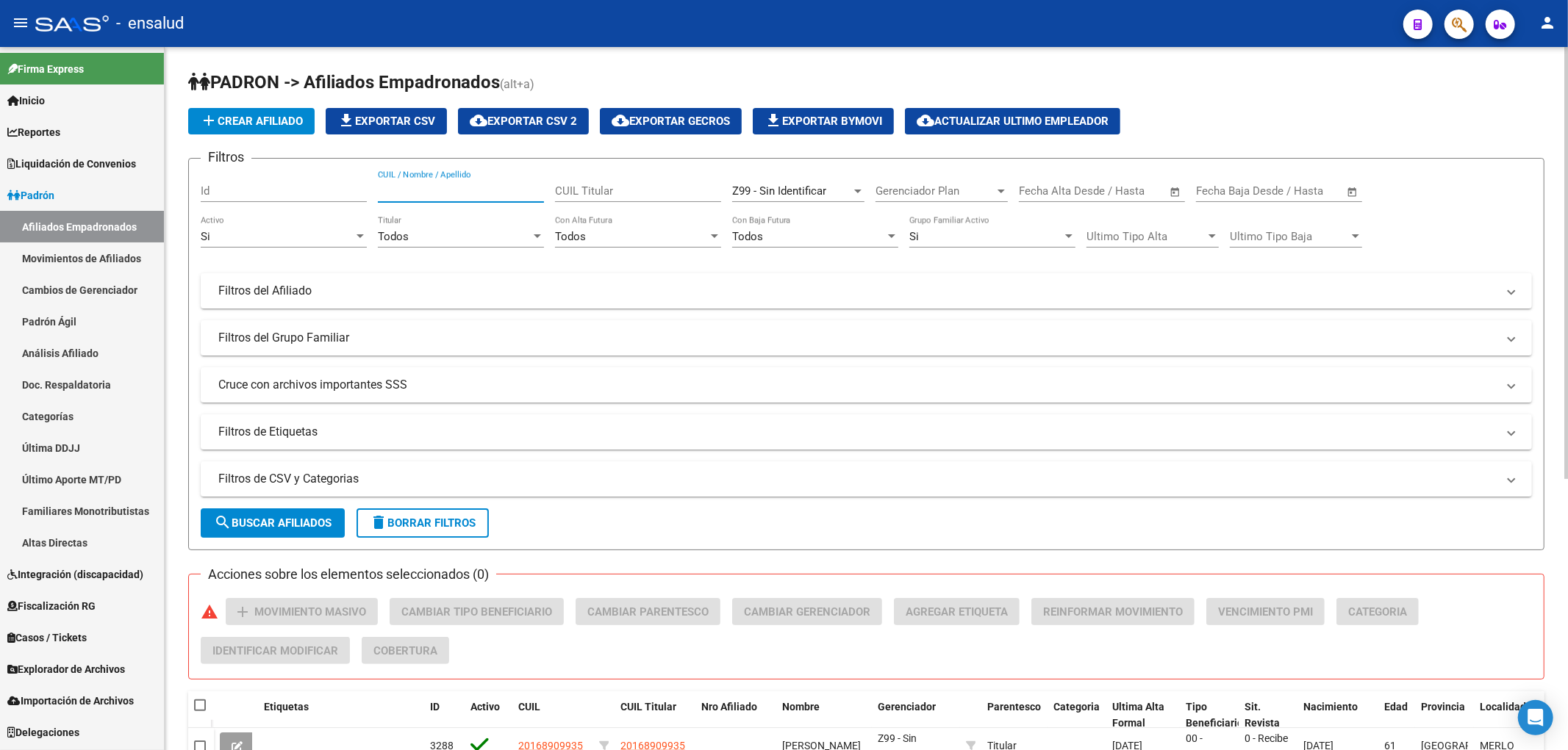
click at [433, 188] on input "CUIL / Nombre / Apellido" at bounding box center [461, 190] width 166 height 13
paste input "21030581"
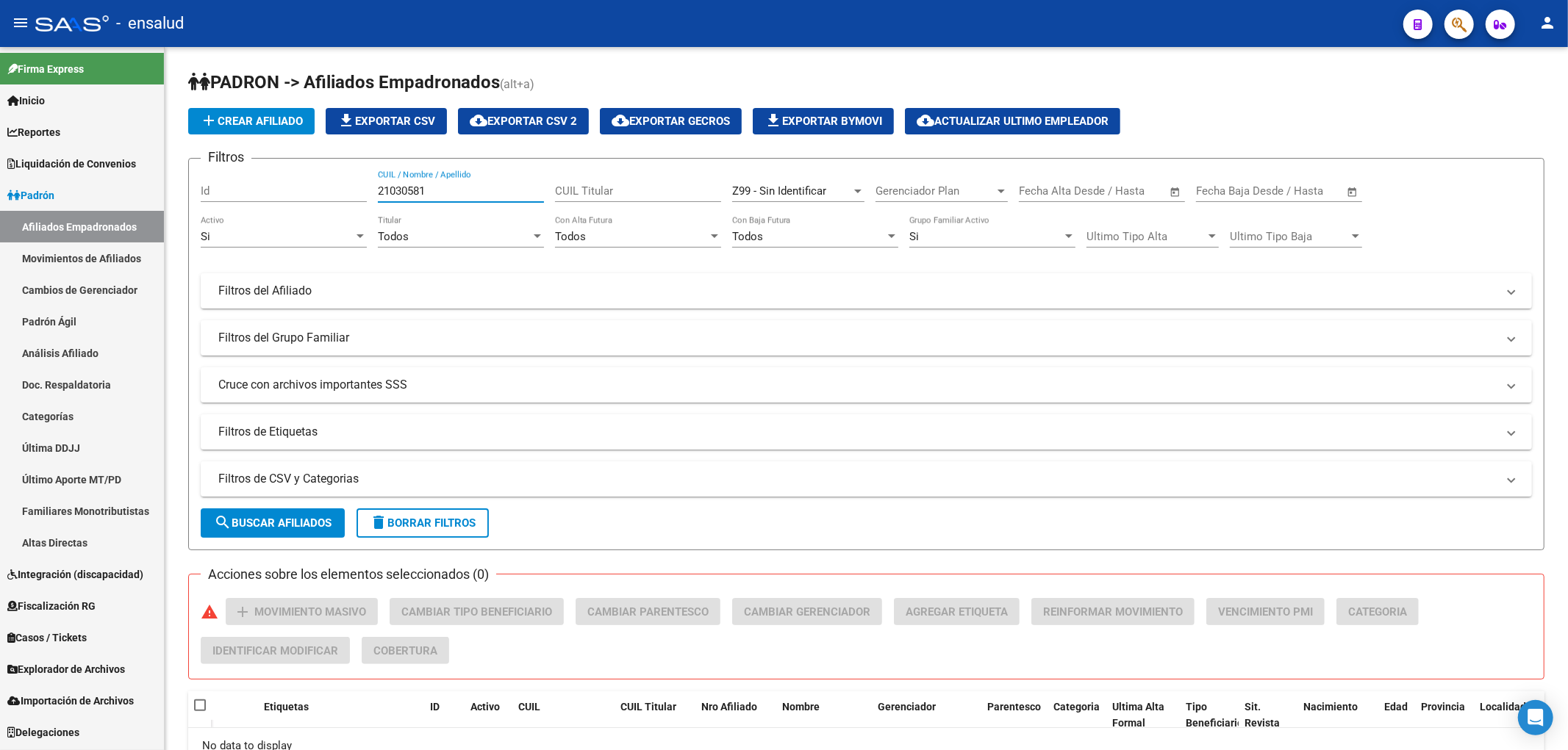
type input "21030581"
click at [758, 185] on span "Z99 - Sin Identificar" at bounding box center [779, 190] width 94 height 13
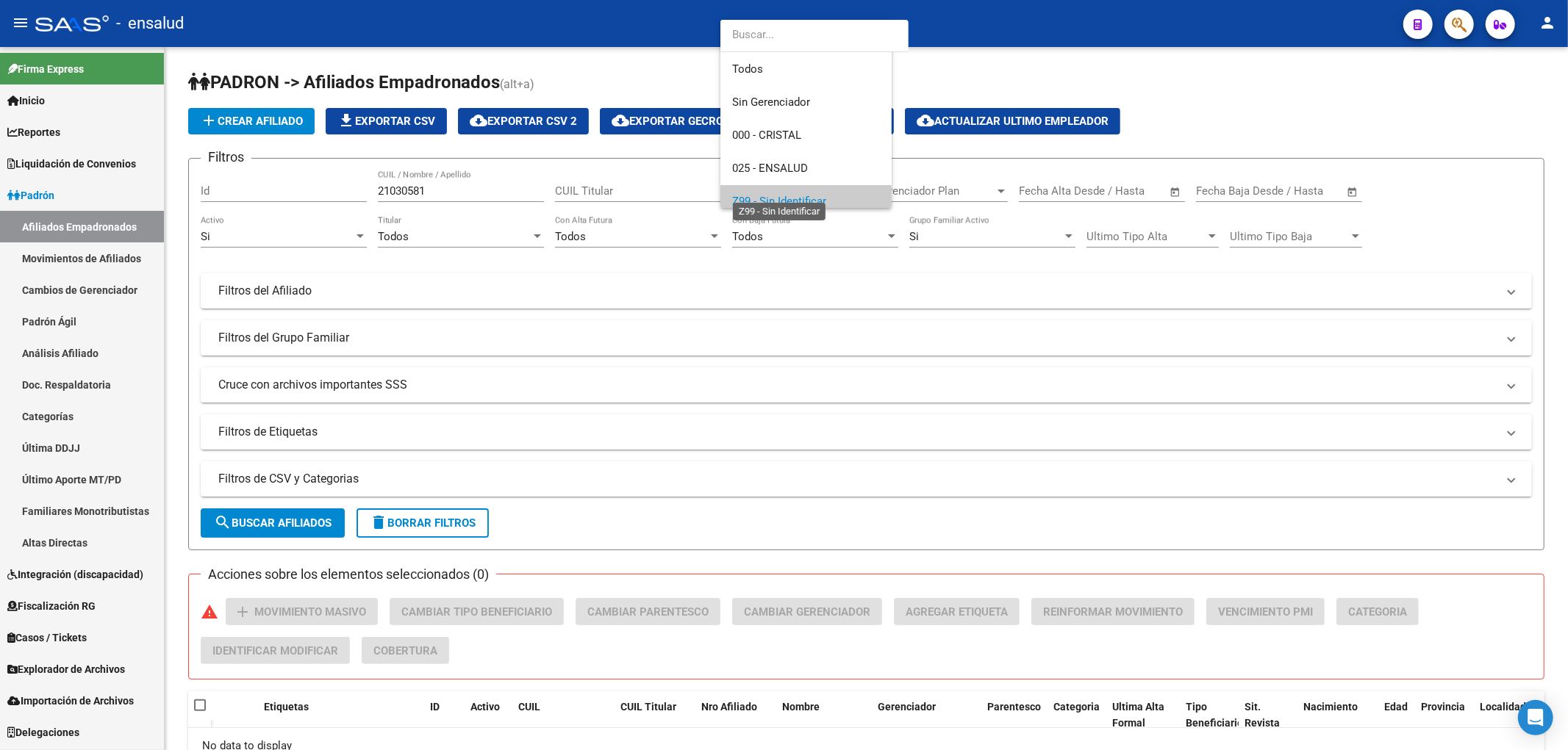
scroll to position [10, 0]
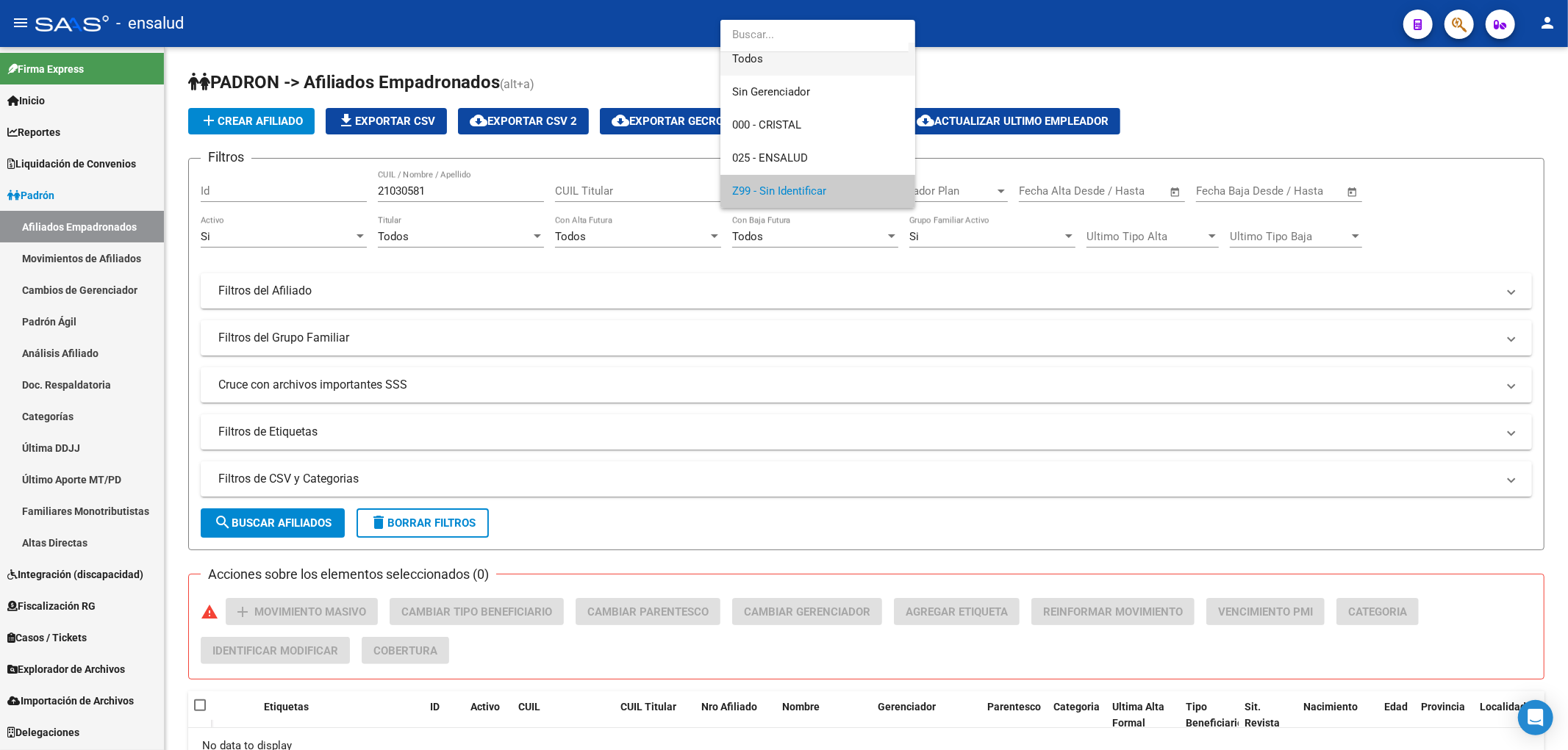
click at [784, 68] on span "Todos" at bounding box center [817, 58] width 171 height 33
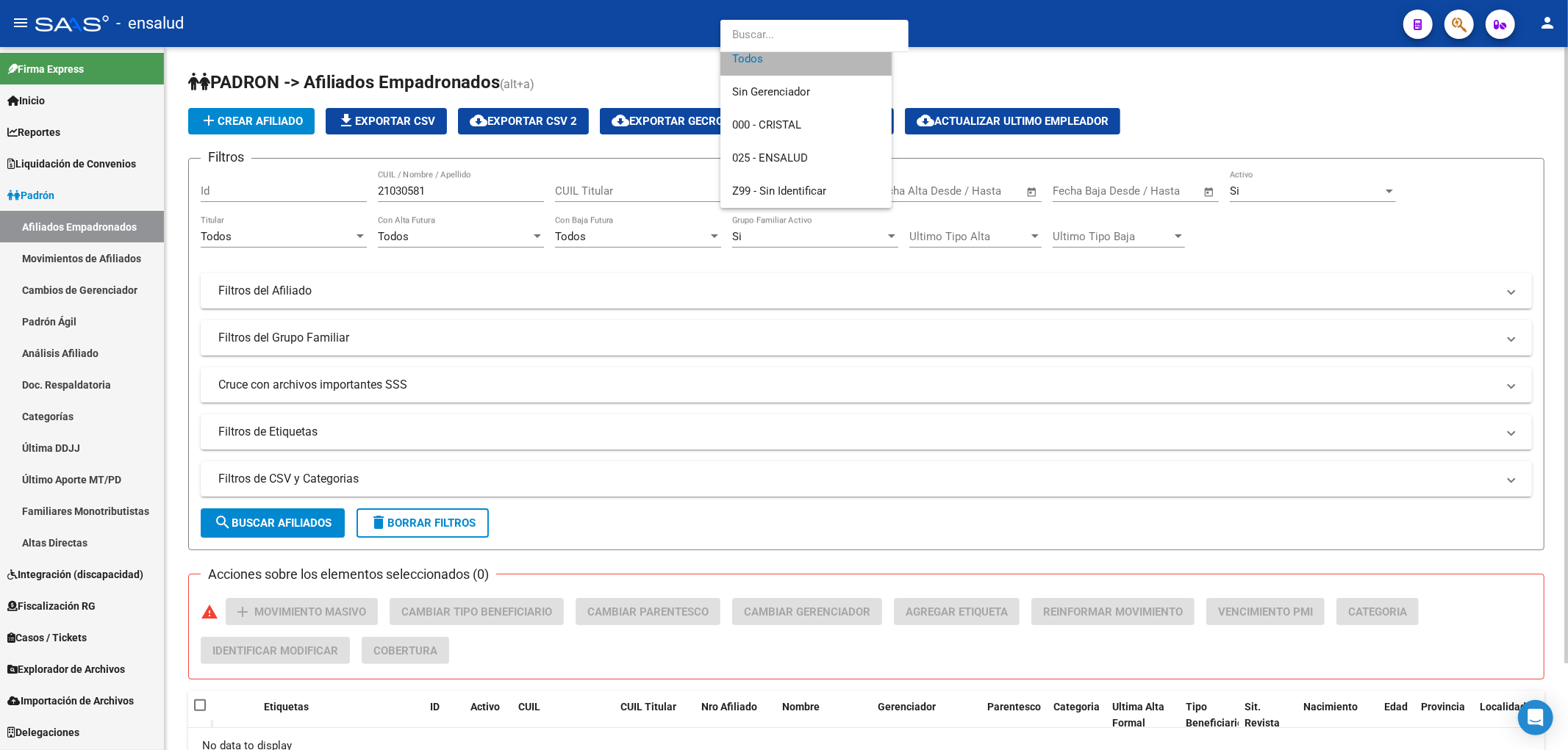
scroll to position [0, 0]
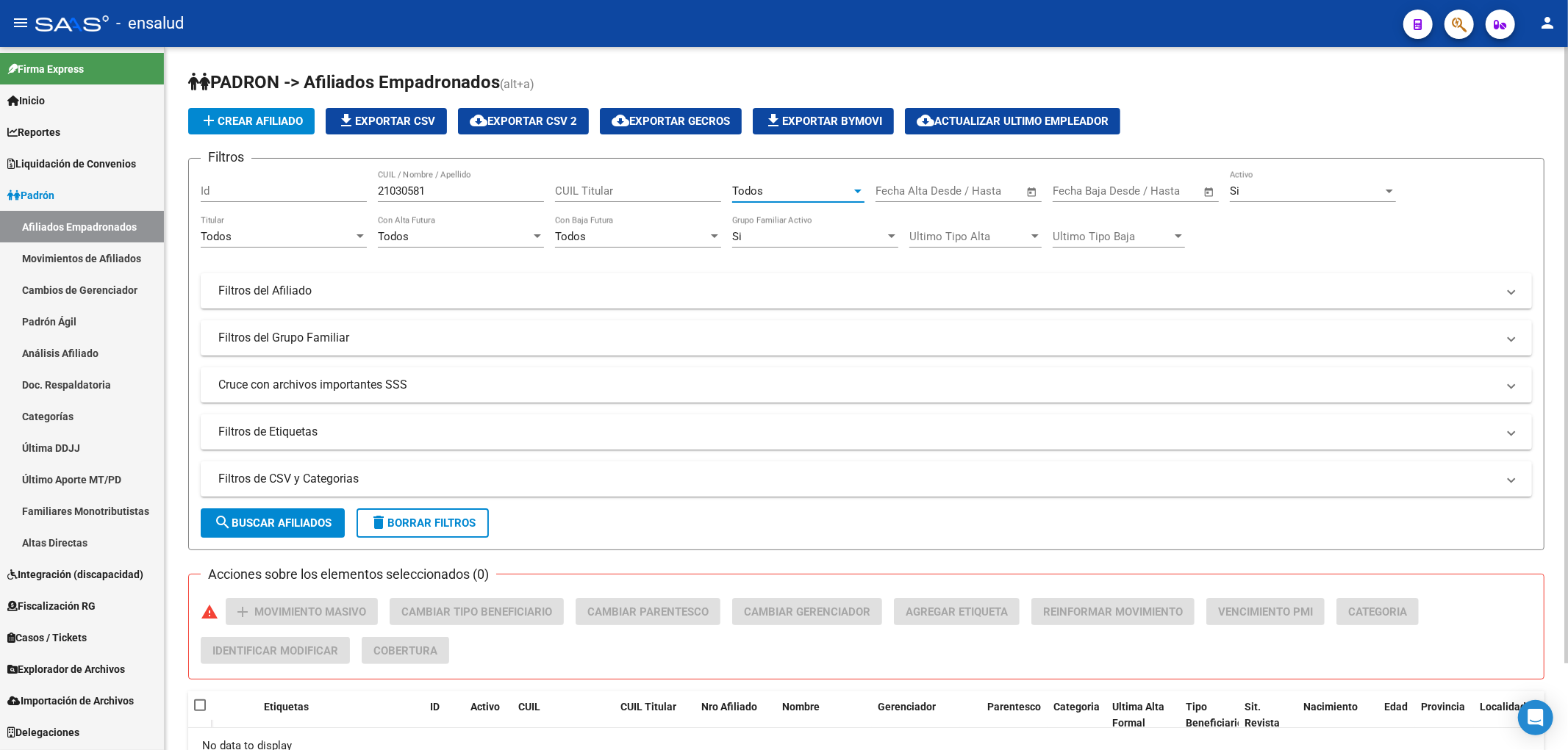
click at [265, 526] on span "search Buscar Afiliados" at bounding box center [272, 522] width 118 height 13
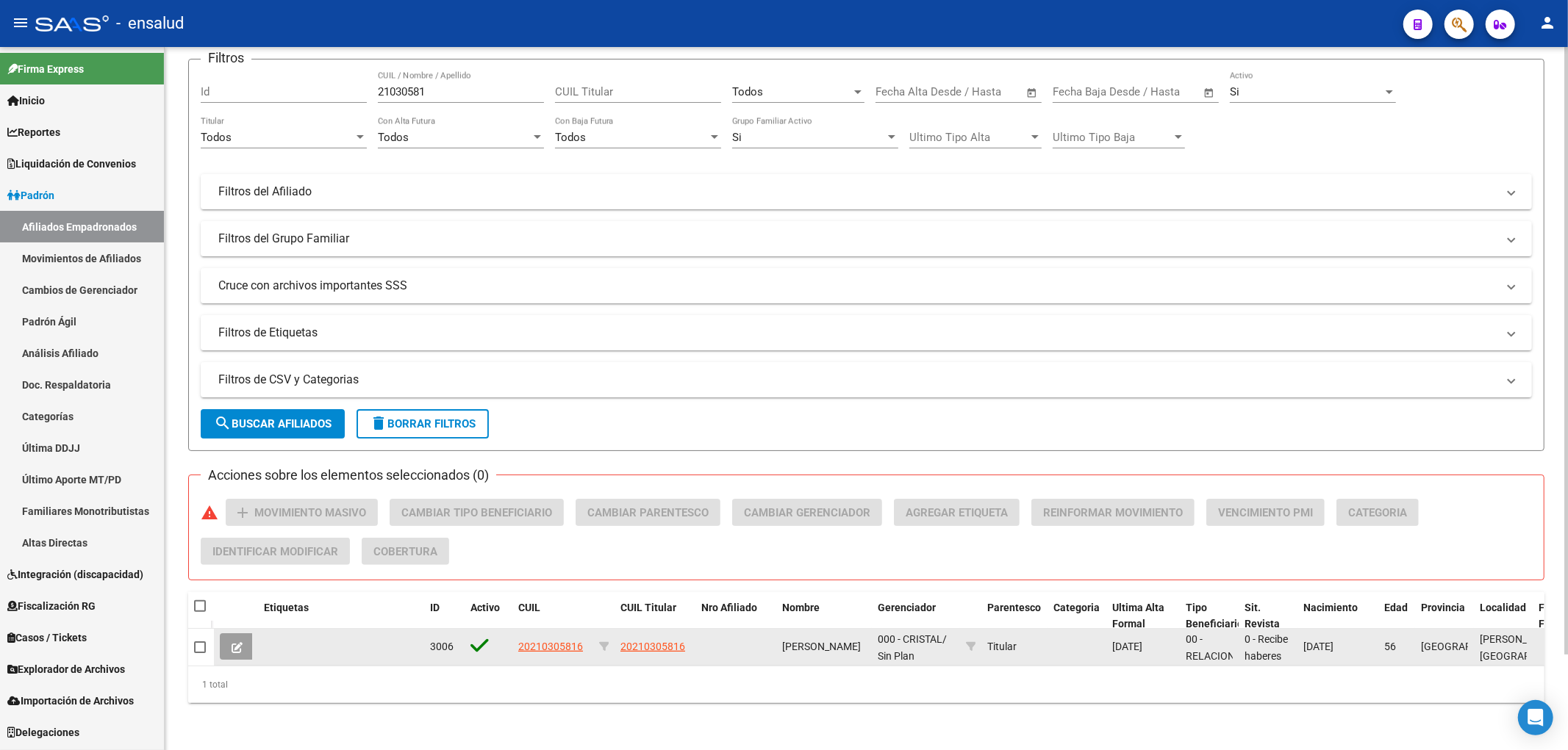
click at [225, 633] on button at bounding box center [236, 646] width 35 height 27
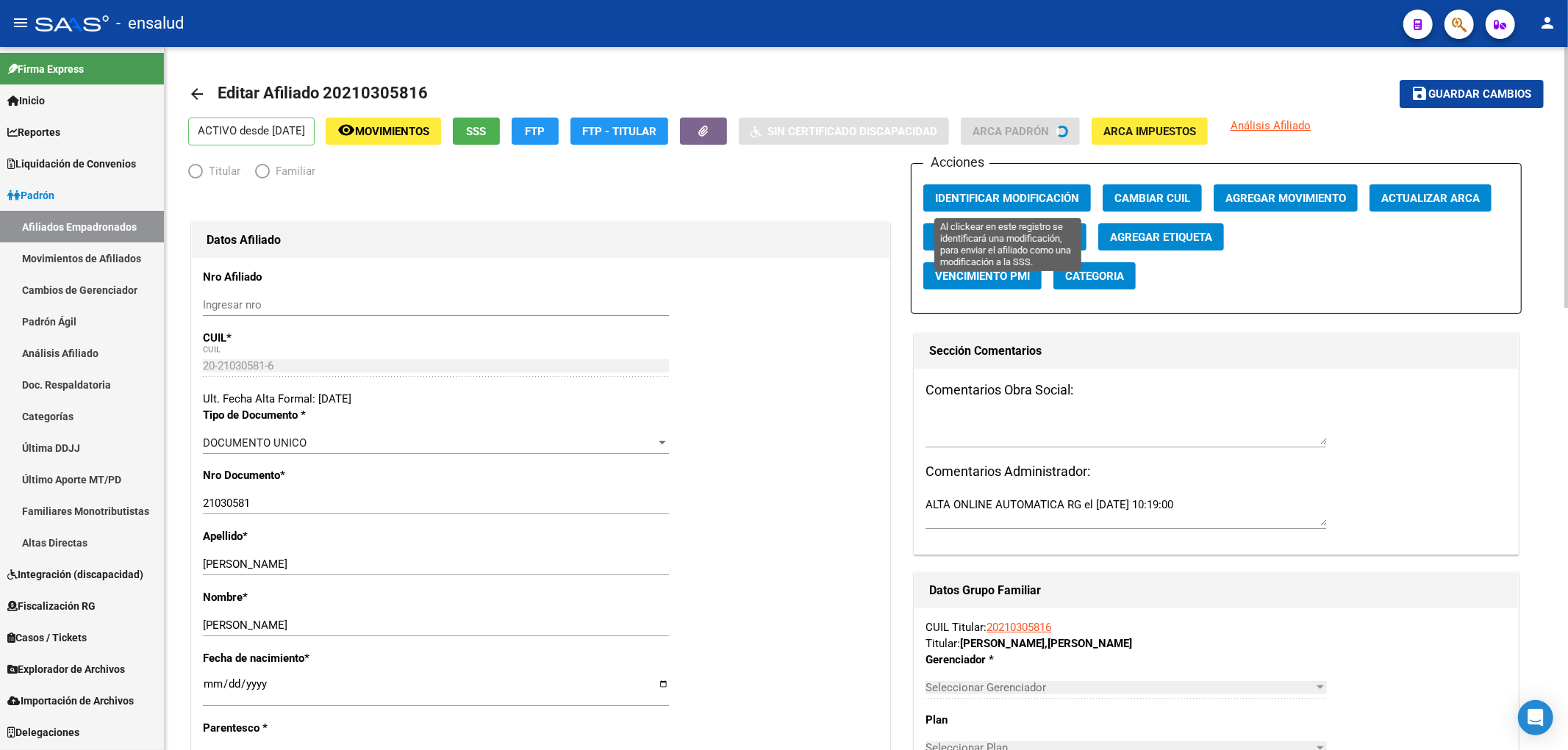
radio input "true"
type input "30-71037290-6"
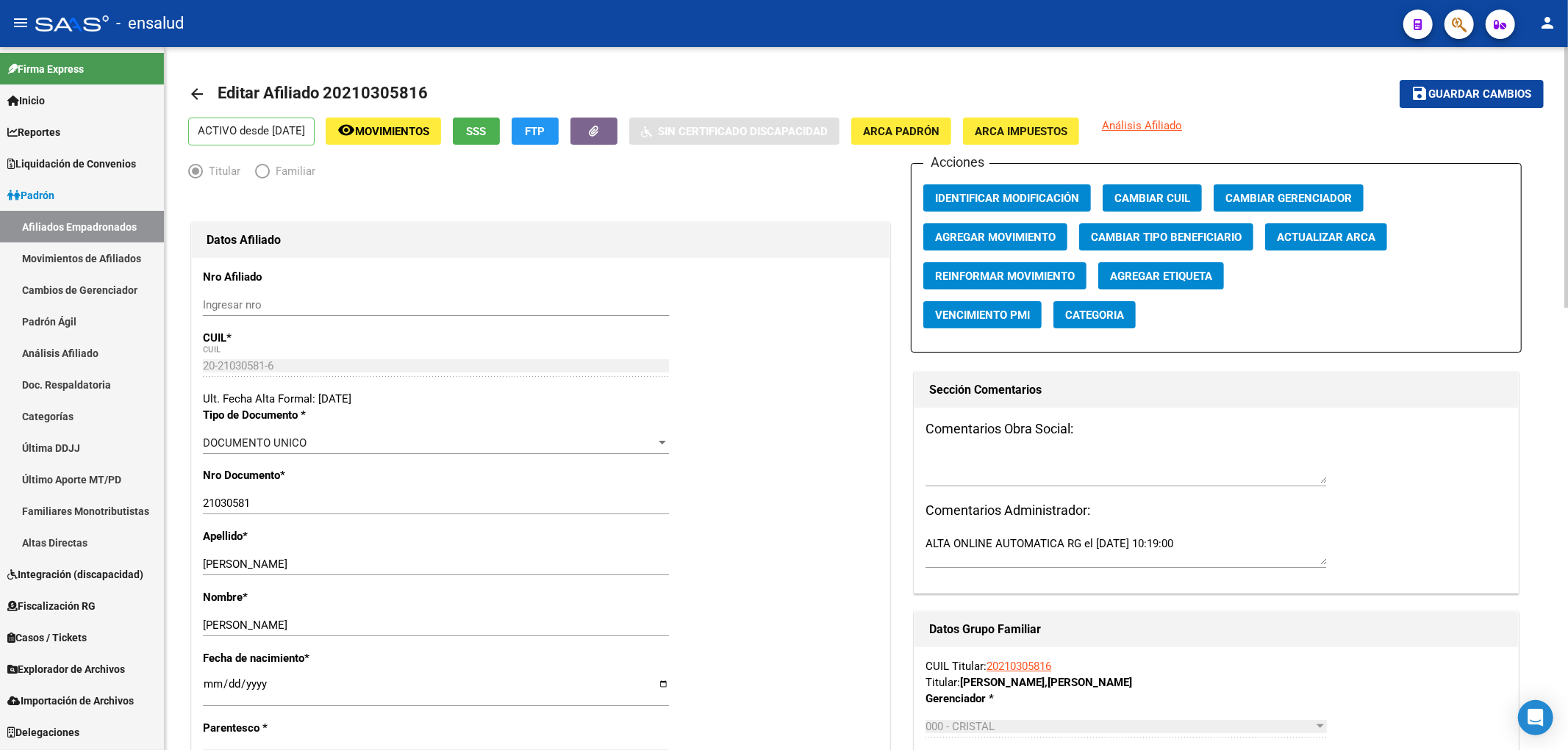
click at [1037, 242] on span "Agregar Movimiento" at bounding box center [995, 236] width 121 height 13
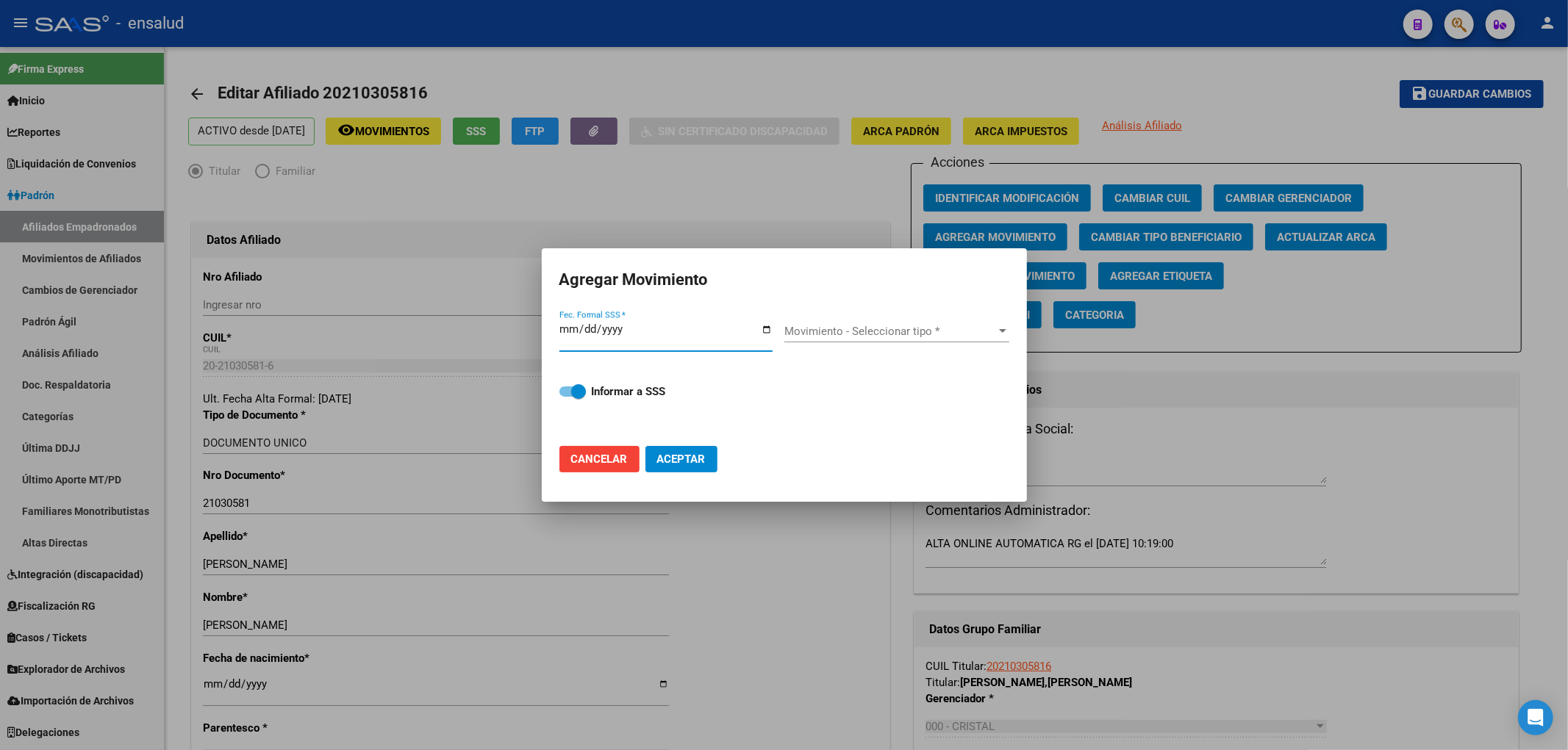
click at [767, 328] on input "Fec. Formal SSS *" at bounding box center [665, 335] width 213 height 24
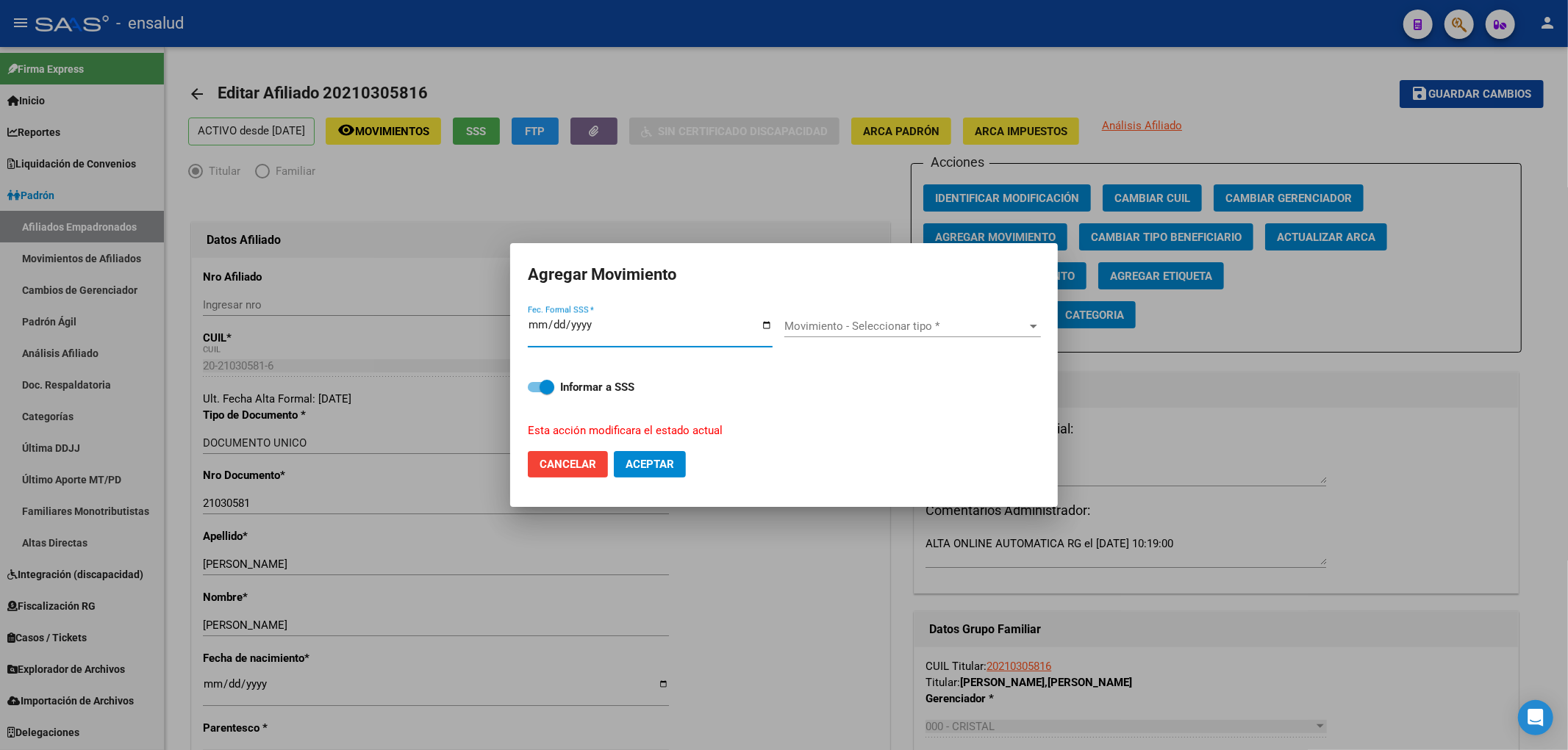
click at [770, 324] on input "[DATE]" at bounding box center [649, 330] width 244 height 24
type input "[DATE]"
click at [863, 320] on span "Movimiento - Seleccionar tipo *" at bounding box center [906, 326] width 243 height 13
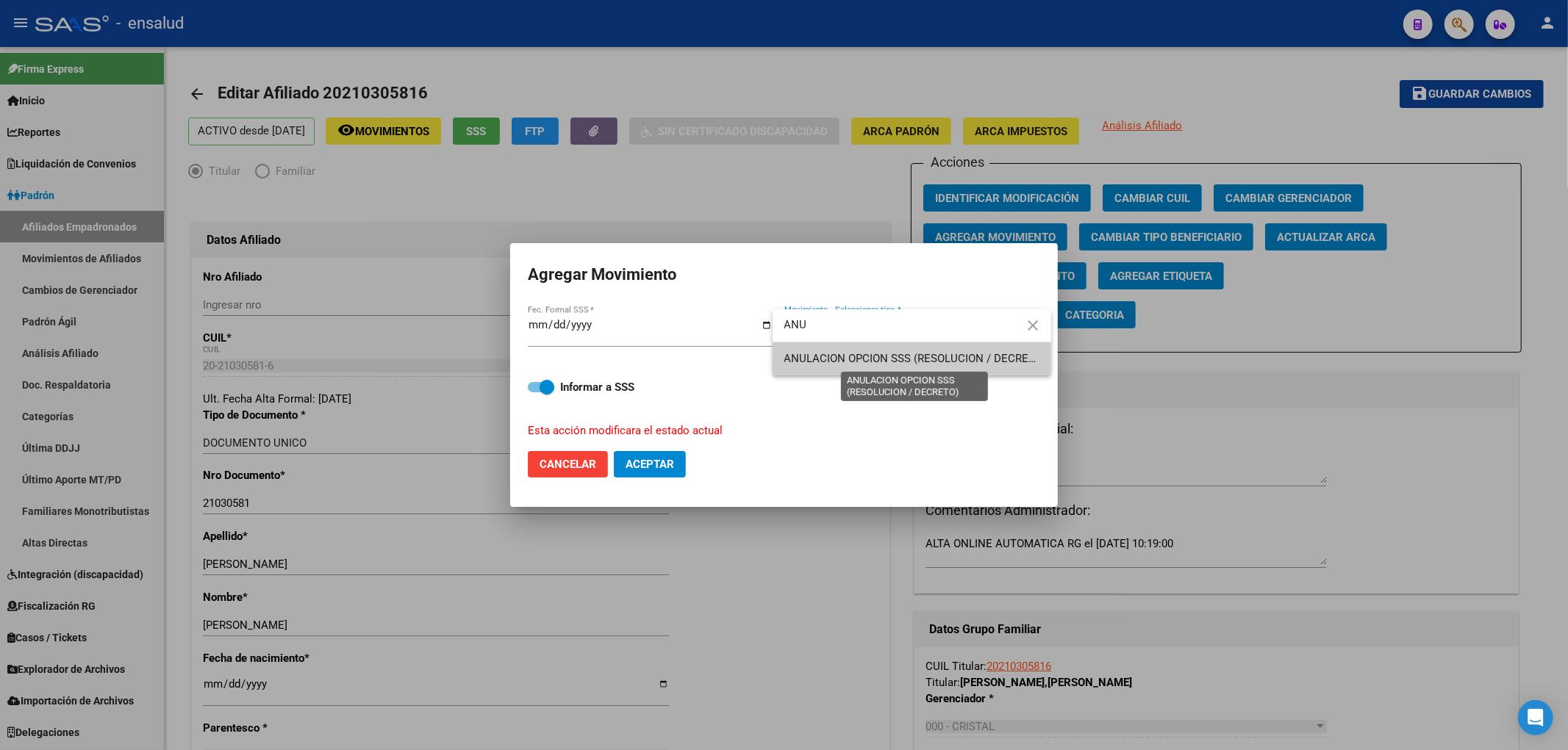
type input "ANU"
click at [890, 357] on span "ANULACION OPCION SSS (RESOLUCION / DECRETO)" at bounding box center [915, 358] width 262 height 13
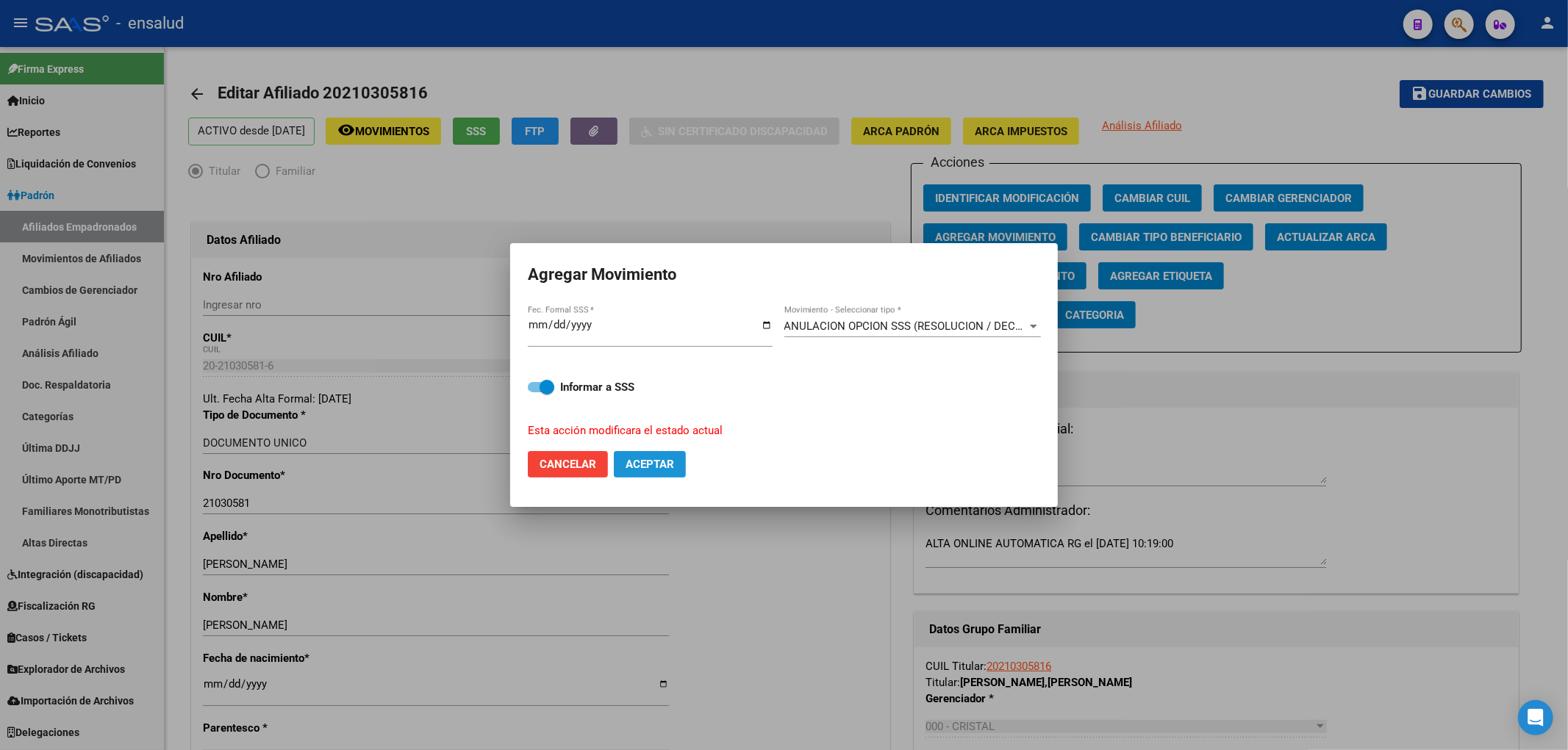
click at [671, 467] on span "Aceptar" at bounding box center [649, 464] width 48 height 13
checkbox input "false"
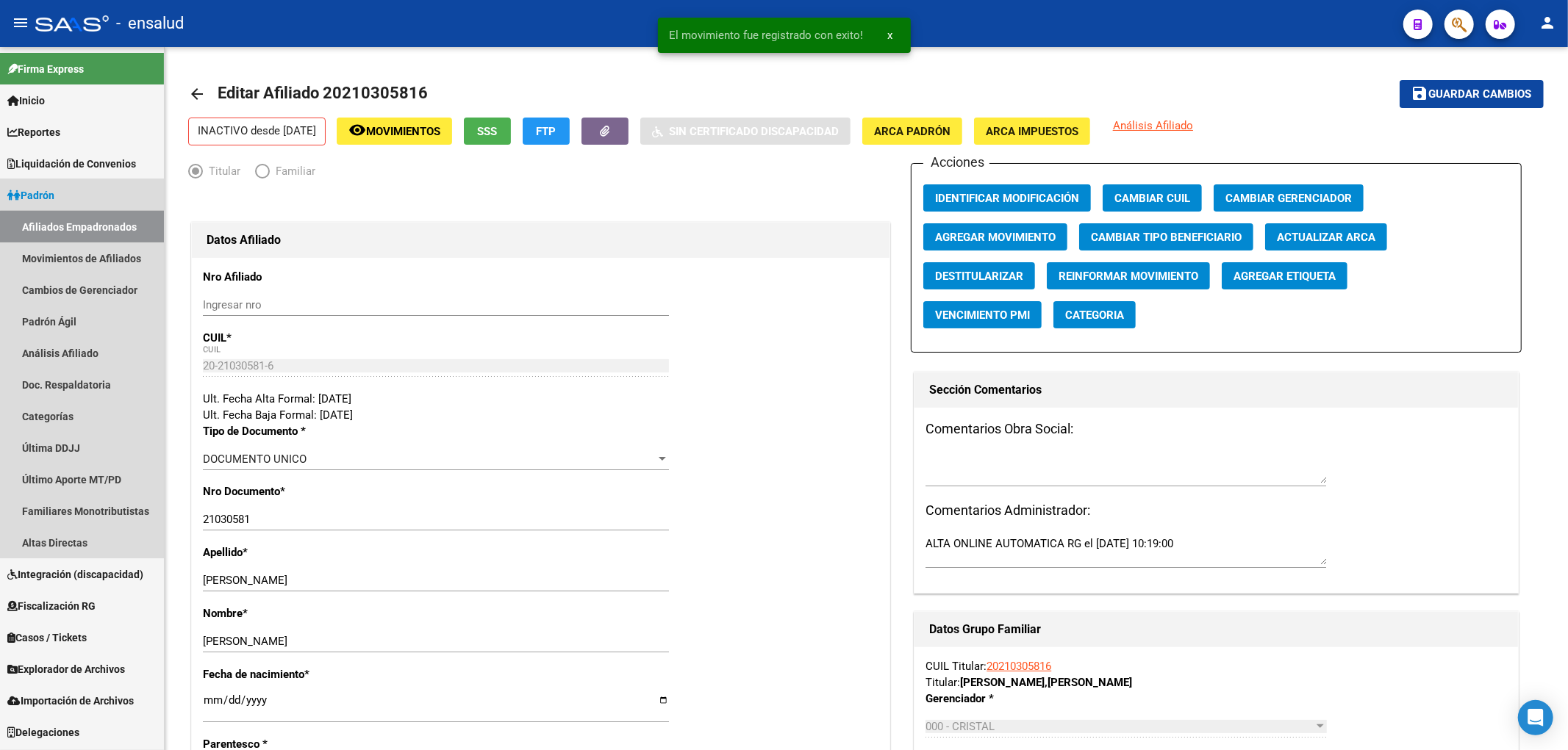
click at [93, 231] on link "Afiliados Empadronados" at bounding box center [82, 227] width 164 height 32
